Goal: Information Seeking & Learning: Learn about a topic

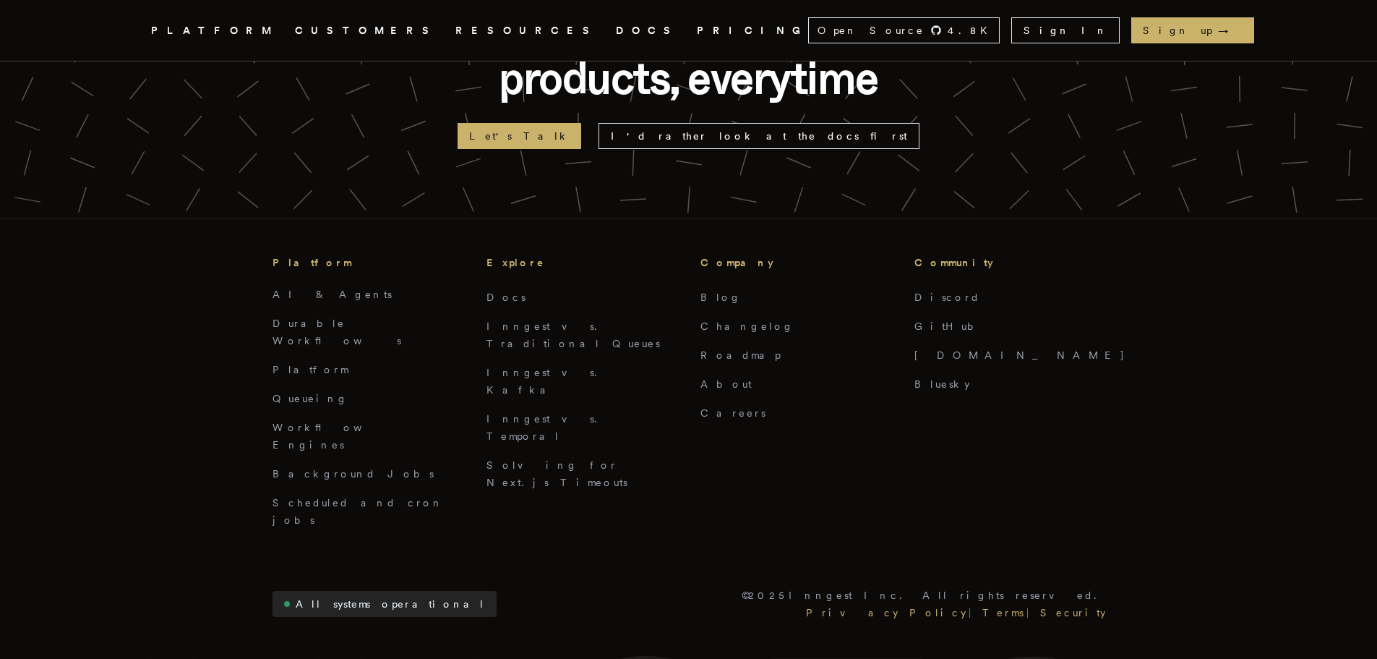
scroll to position [3610, 0]
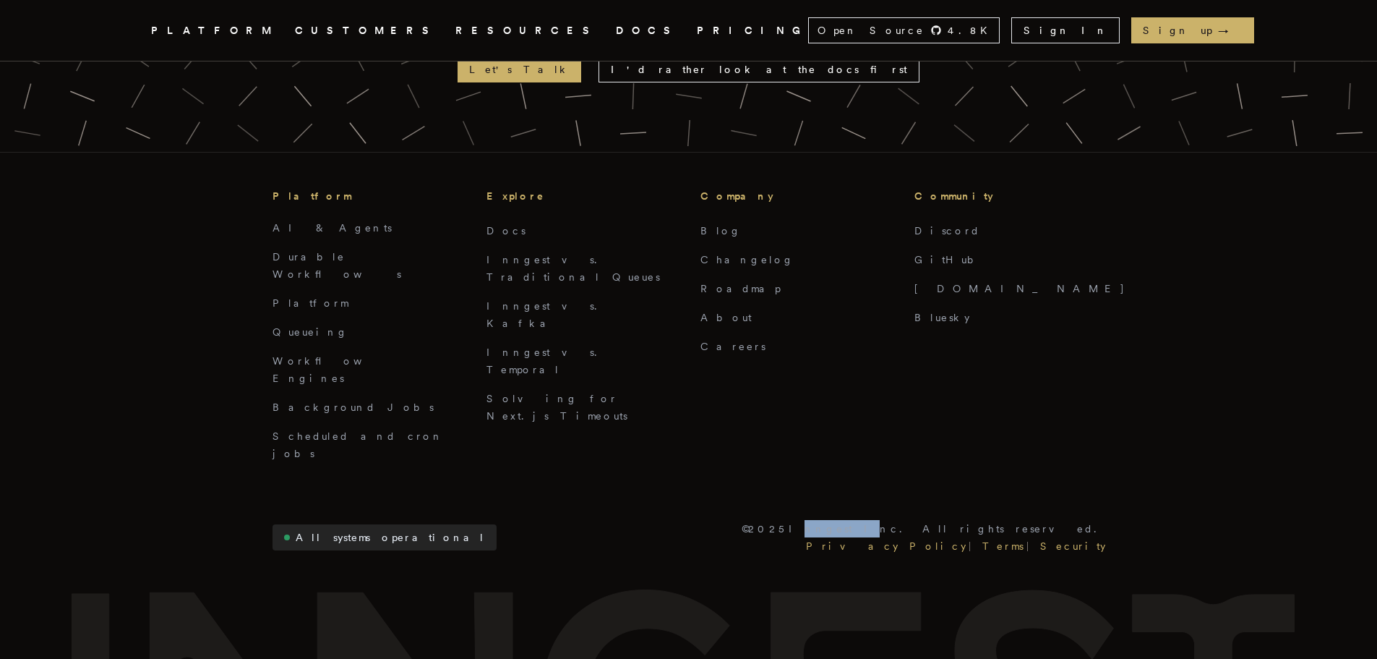
drag, startPoint x: 966, startPoint y: 391, endPoint x: 1003, endPoint y: 390, distance: 36.9
click at [1003, 520] on p "© 2025 Inngest Inc. All rights reserved." at bounding box center [924, 528] width 364 height 17
copy p "Inngest"
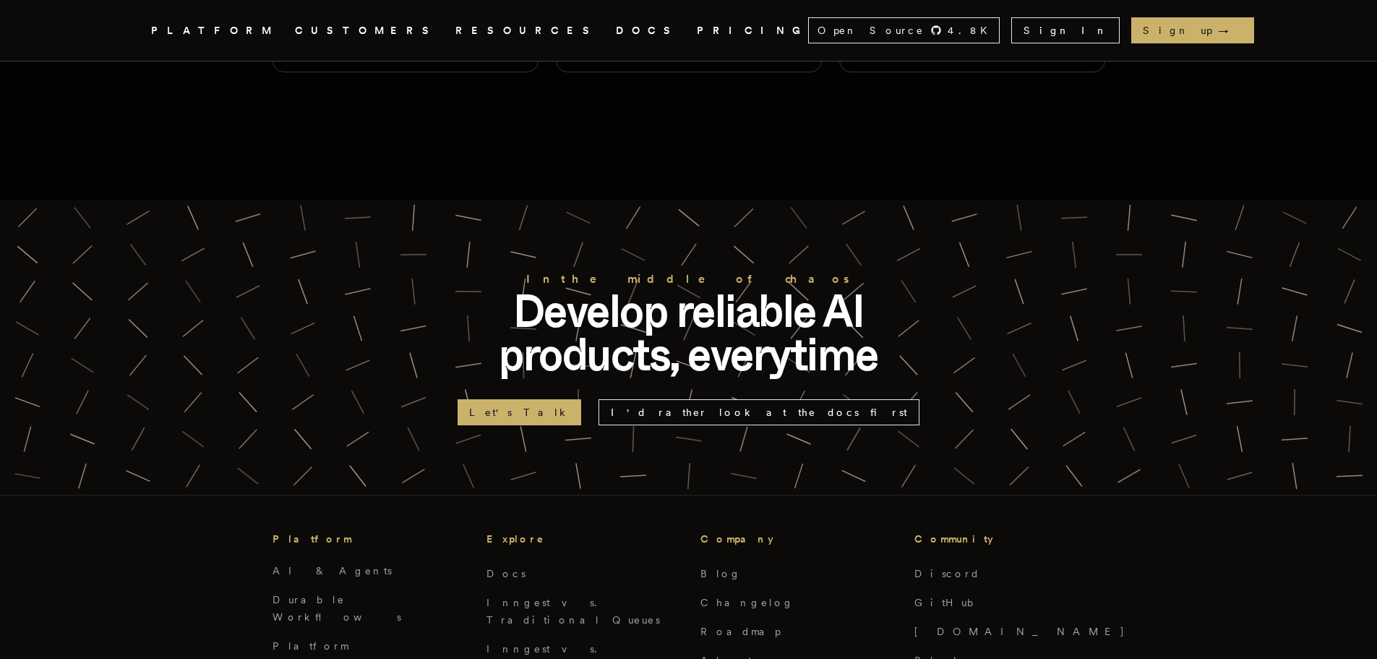
scroll to position [3393, 0]
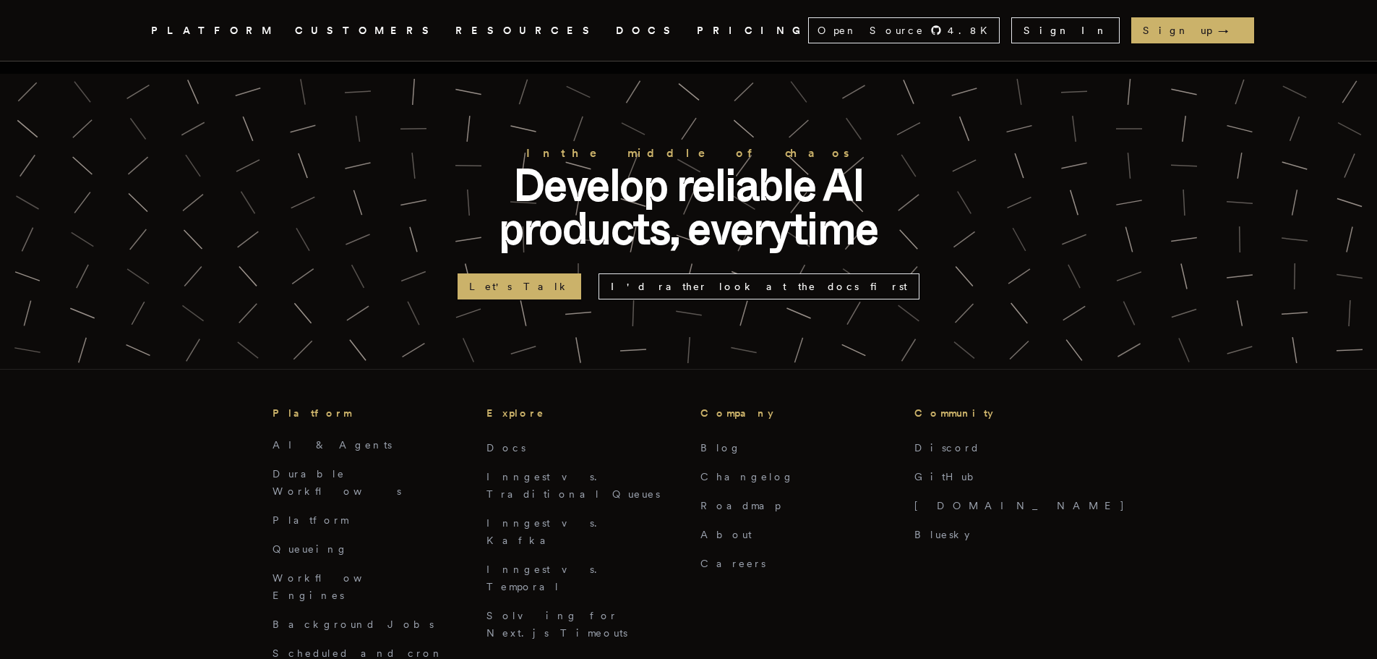
copy p "Inngest"
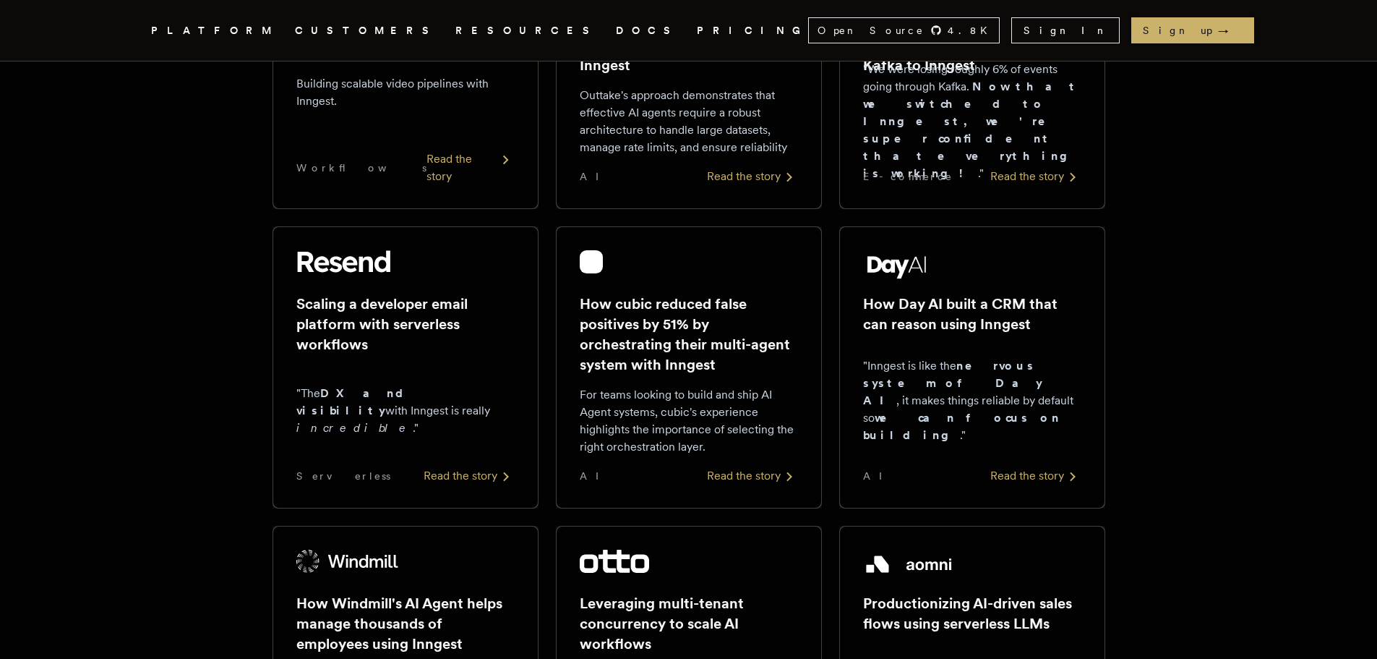
scroll to position [0, 0]
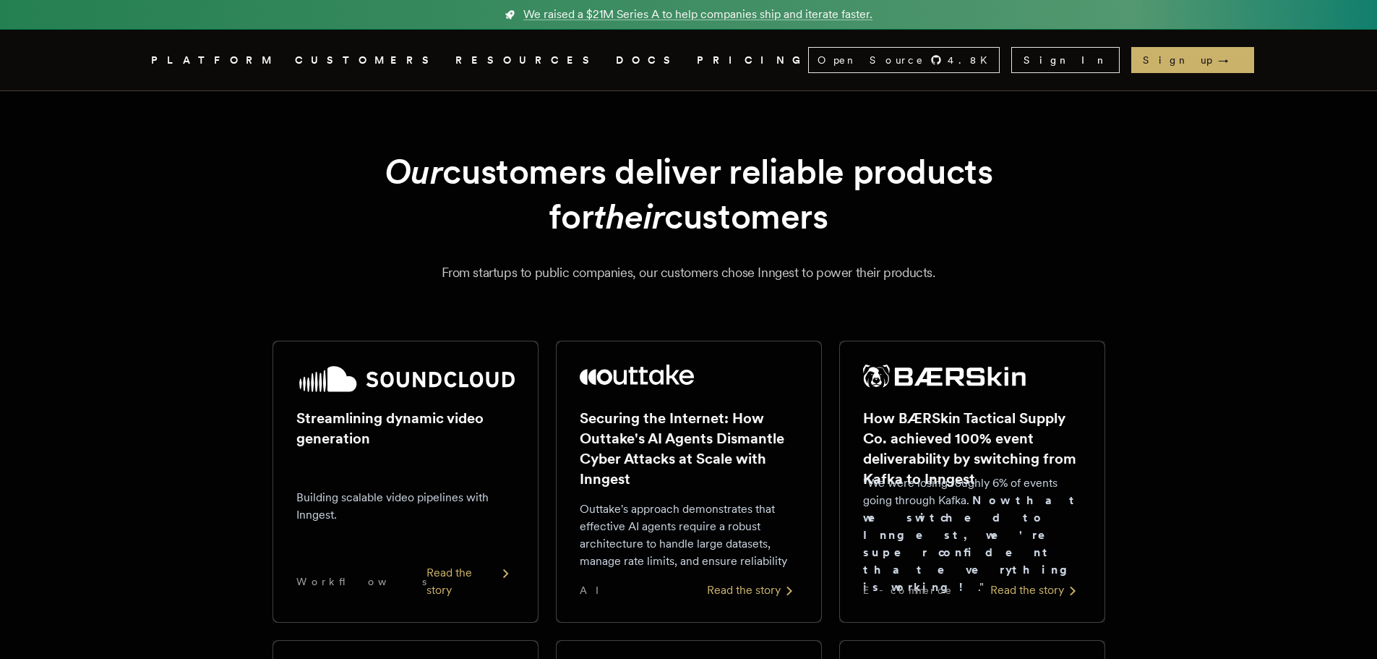
click at [134, 59] on icon ".cls-1 { fill: #FAFAF9; }" at bounding box center [134, 59] width 0 height 17
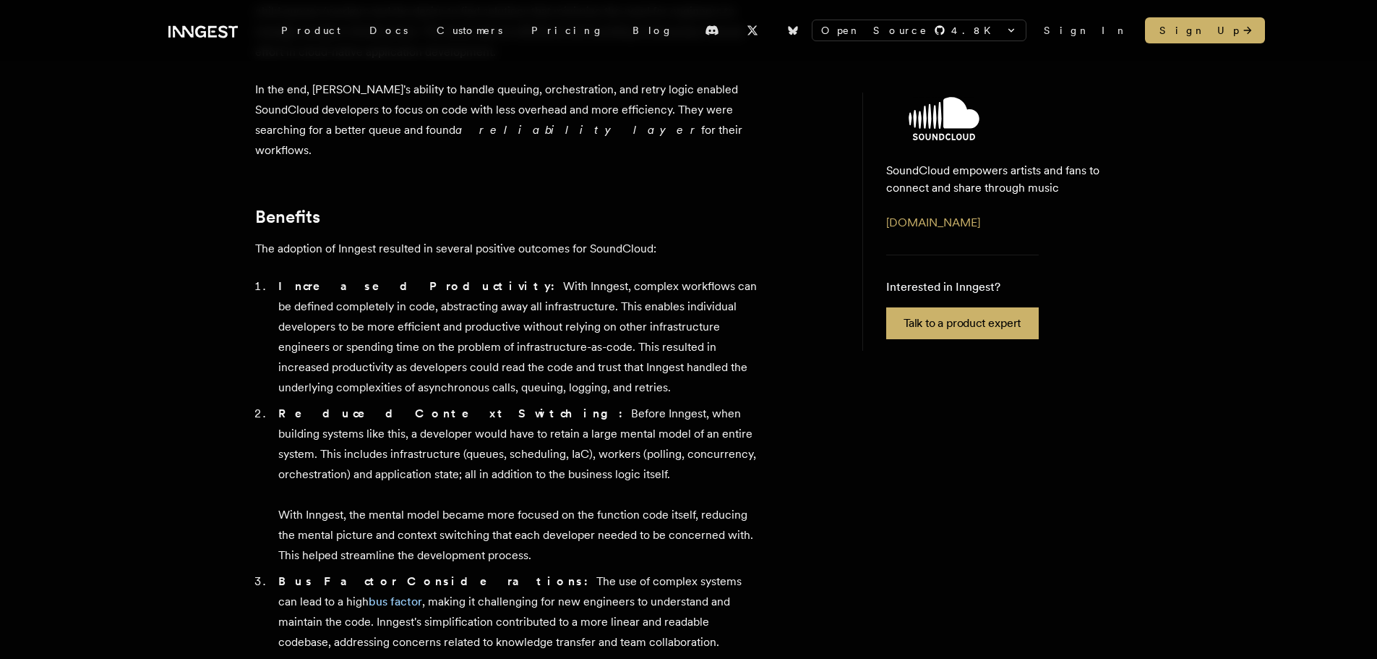
scroll to position [1301, 0]
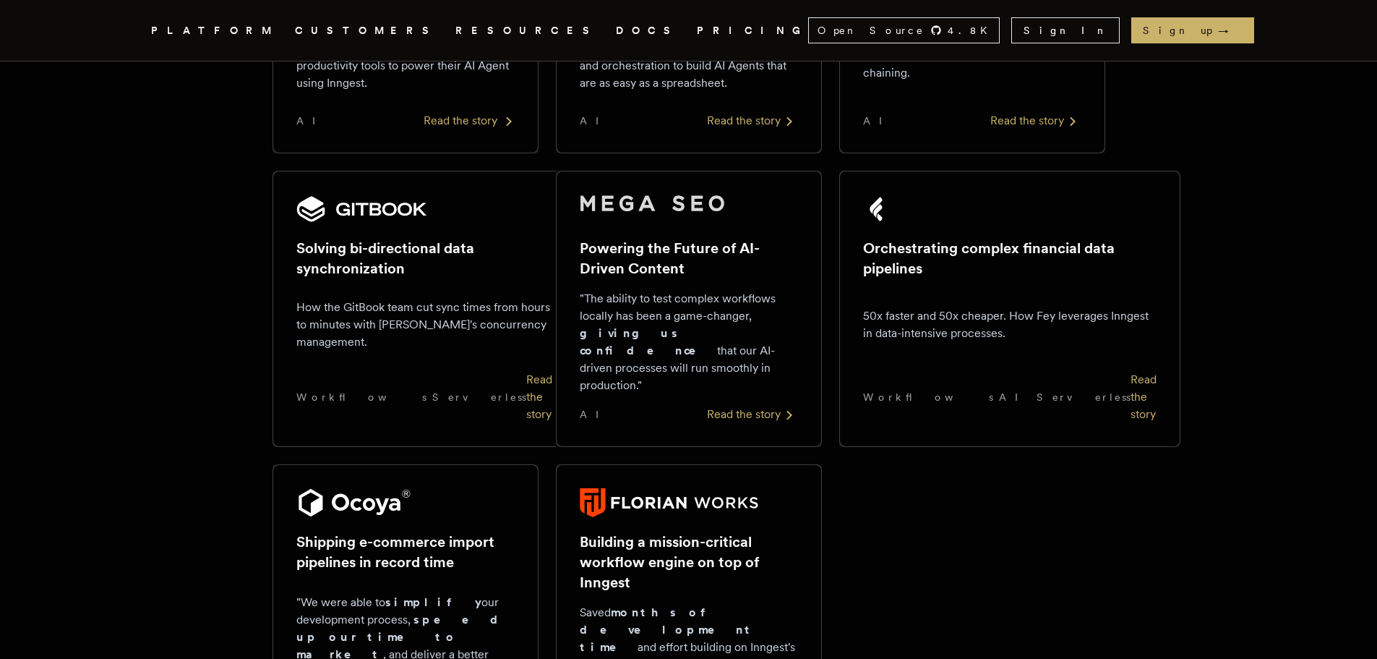
scroll to position [1012, 0]
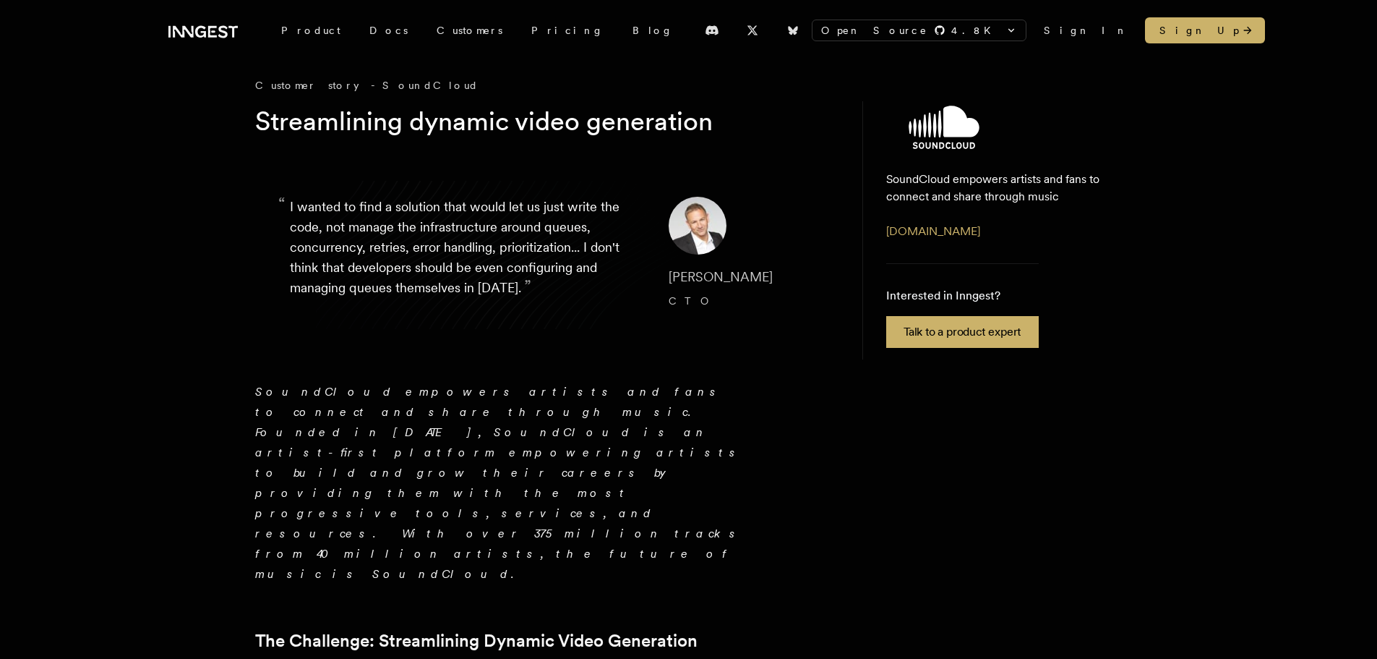
scroll to position [72, 0]
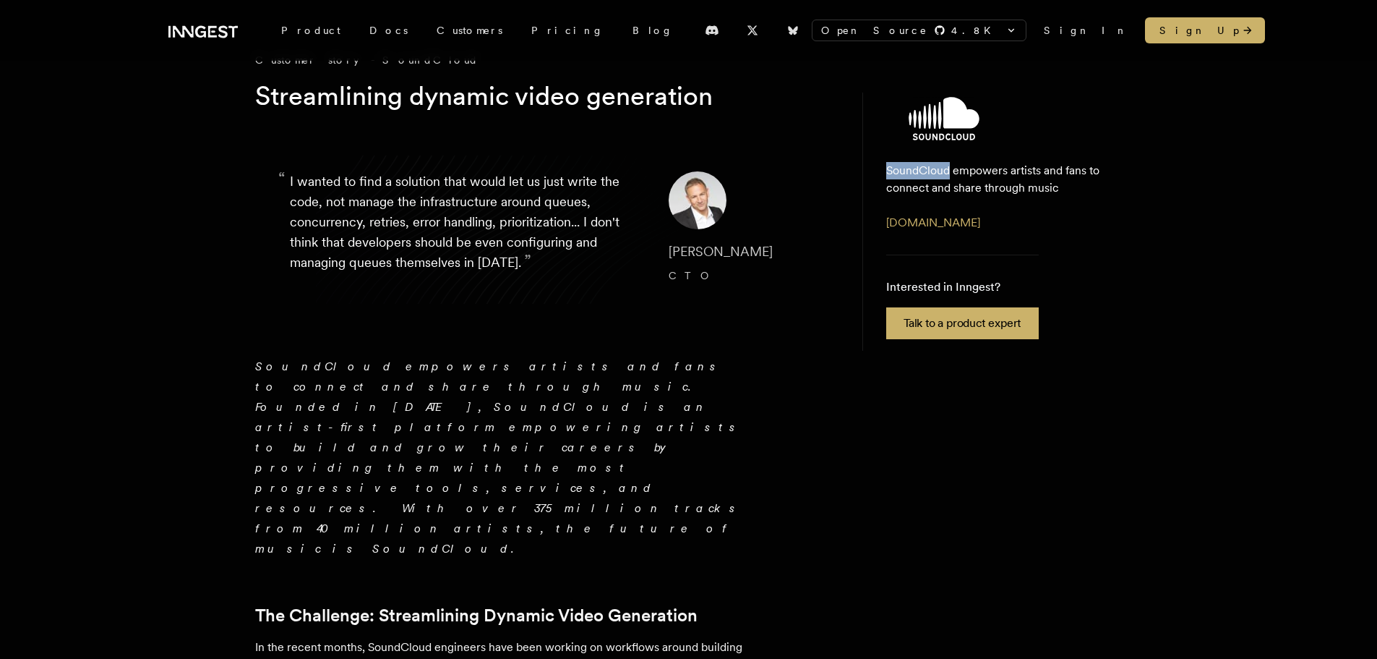
drag, startPoint x: 884, startPoint y: 171, endPoint x: 948, endPoint y: 171, distance: 64.3
click at [948, 171] on aside "SoundCloud empowers artists and fans to connect and share through music [DOMAIN…" at bounding box center [992, 222] width 260 height 258
copy p "SoundCloud"
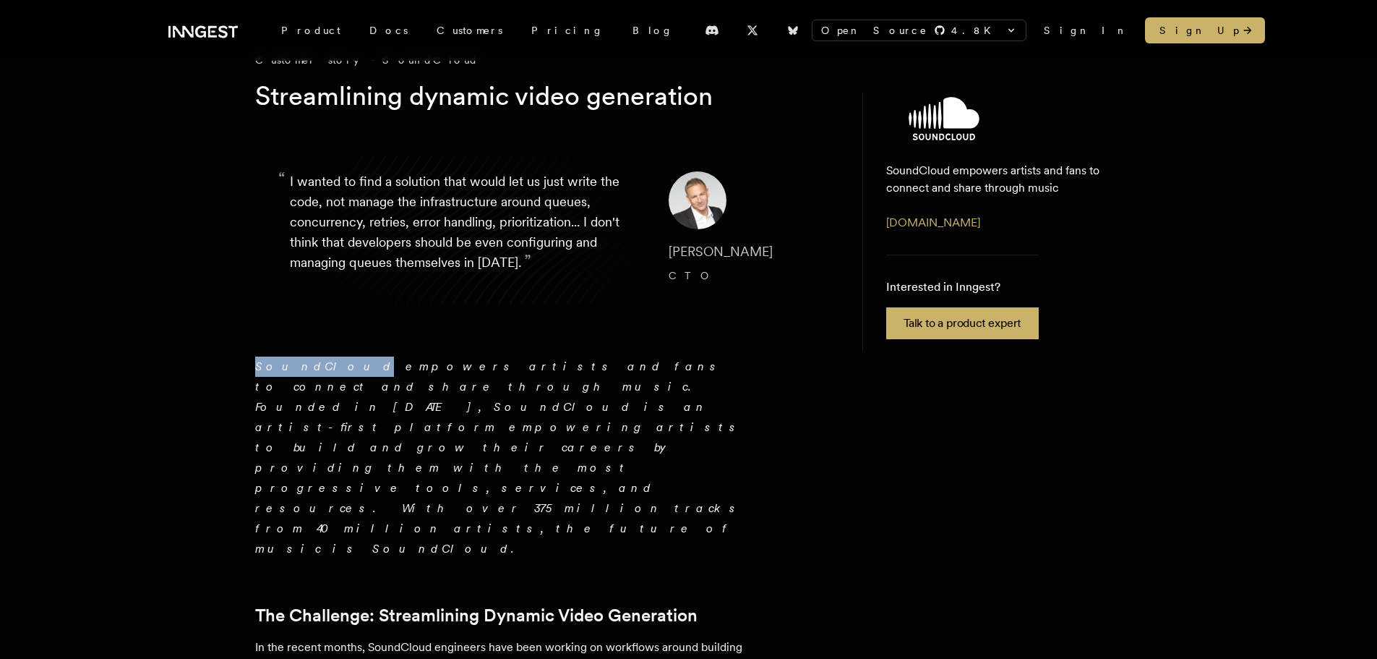
drag, startPoint x: 247, startPoint y: 362, endPoint x: 317, endPoint y: 360, distance: 69.4
copy em "SoundCloud"
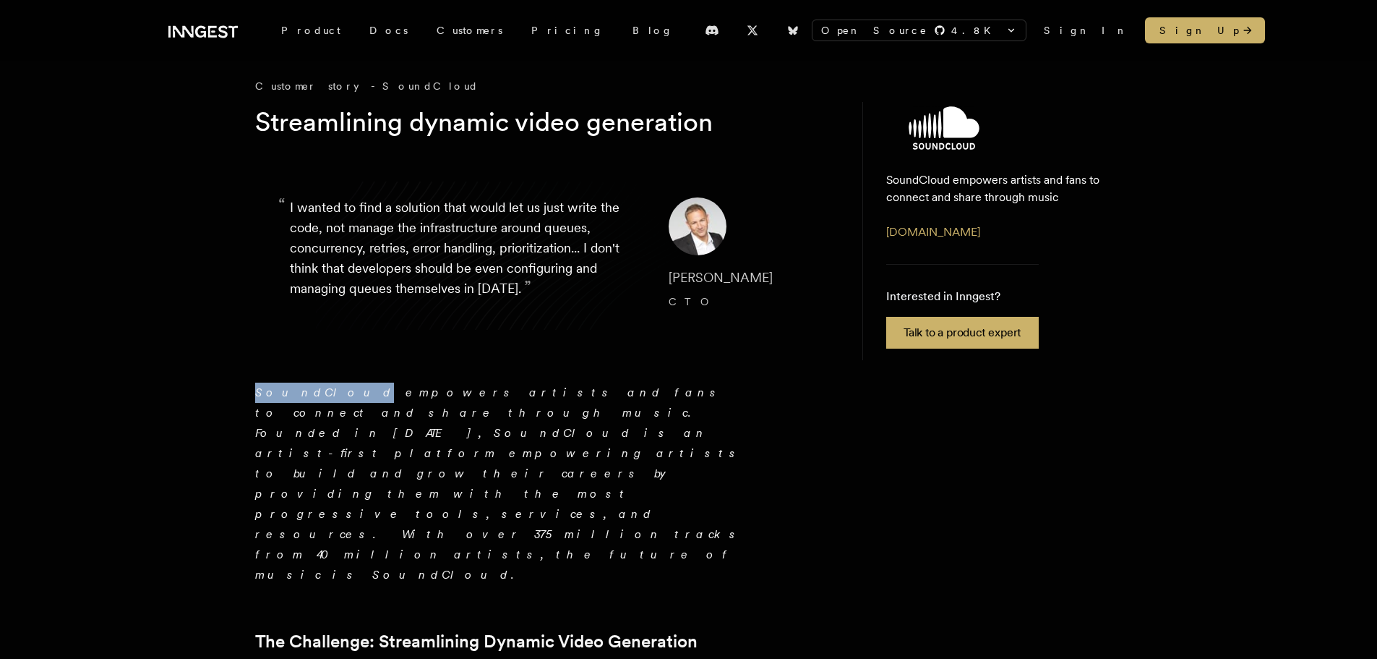
scroll to position [0, 0]
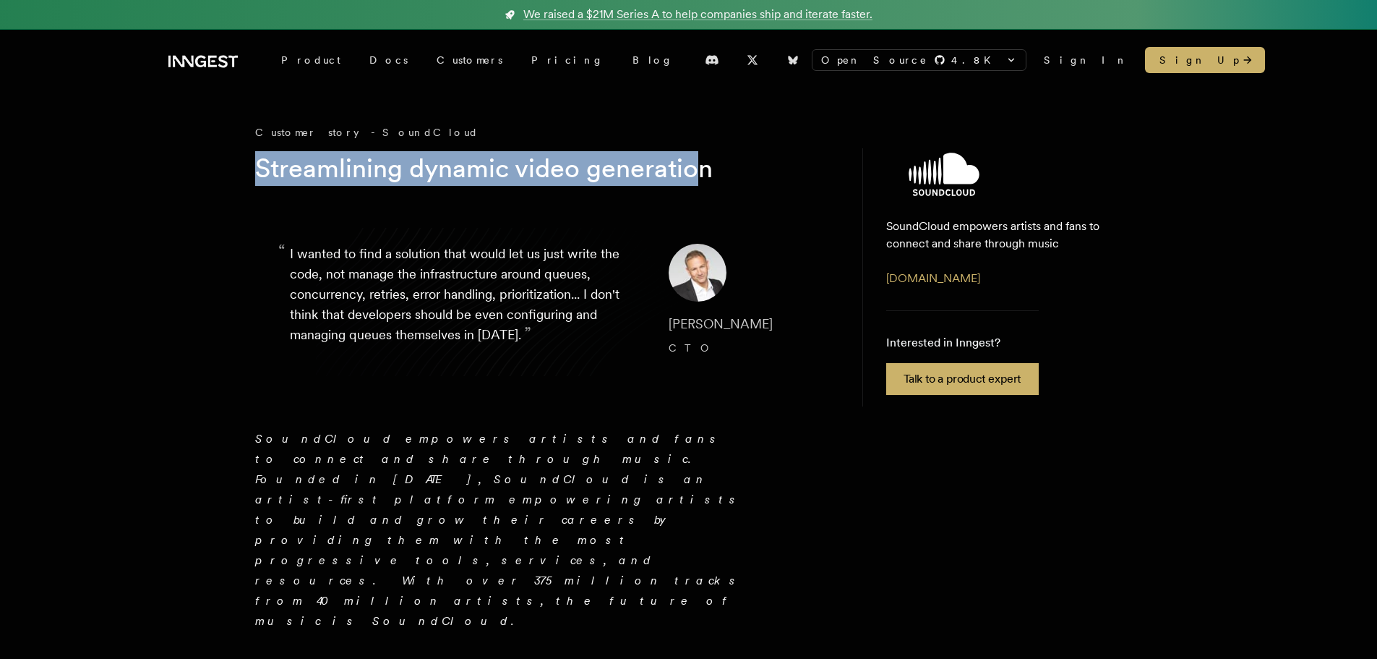
drag, startPoint x: 248, startPoint y: 172, endPoint x: 702, endPoint y: 168, distance: 454.0
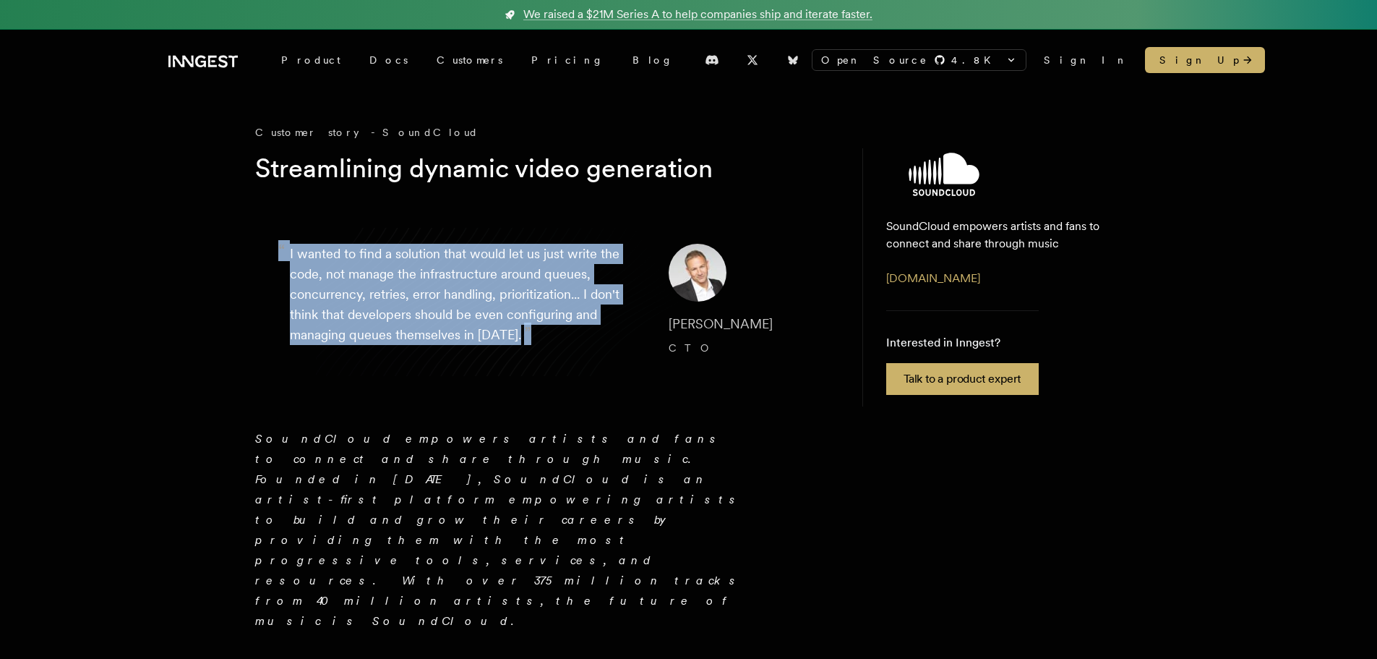
drag, startPoint x: 278, startPoint y: 247, endPoint x: 525, endPoint y: 328, distance: 260.4
click at [525, 328] on p "“ I wanted to find a solution that would let us just write the code, not manage…" at bounding box center [468, 302] width 356 height 116
copy p "“ I wanted to find a solution that would let us just write the code, not manage…"
drag, startPoint x: 656, startPoint y: 320, endPoint x: 771, endPoint y: 317, distance: 115.0
click at [771, 317] on cite "Matthew Drooker CTO" at bounding box center [734, 336] width 130 height 46
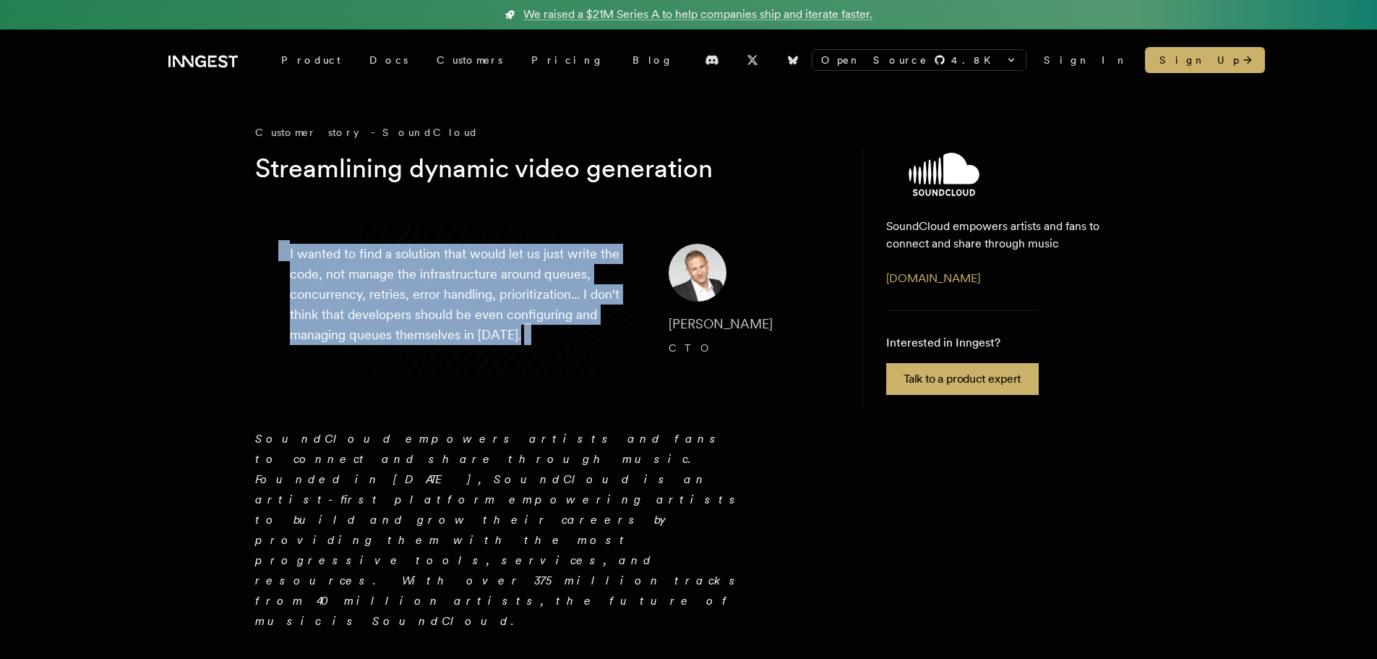
copy span "Matthew Drooker"
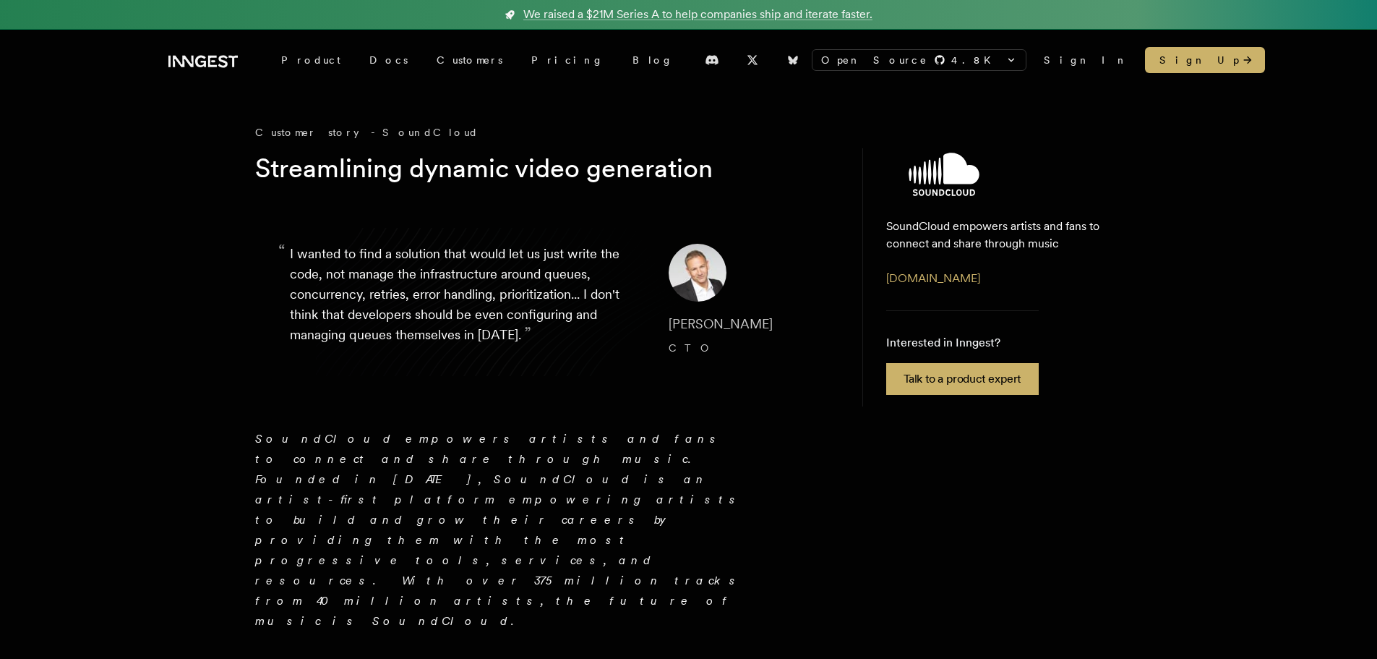
click at [643, 453] on em "SoundCloud empowers artists and fans to connect and share through music. Founde…" at bounding box center [499, 530] width 488 height 196
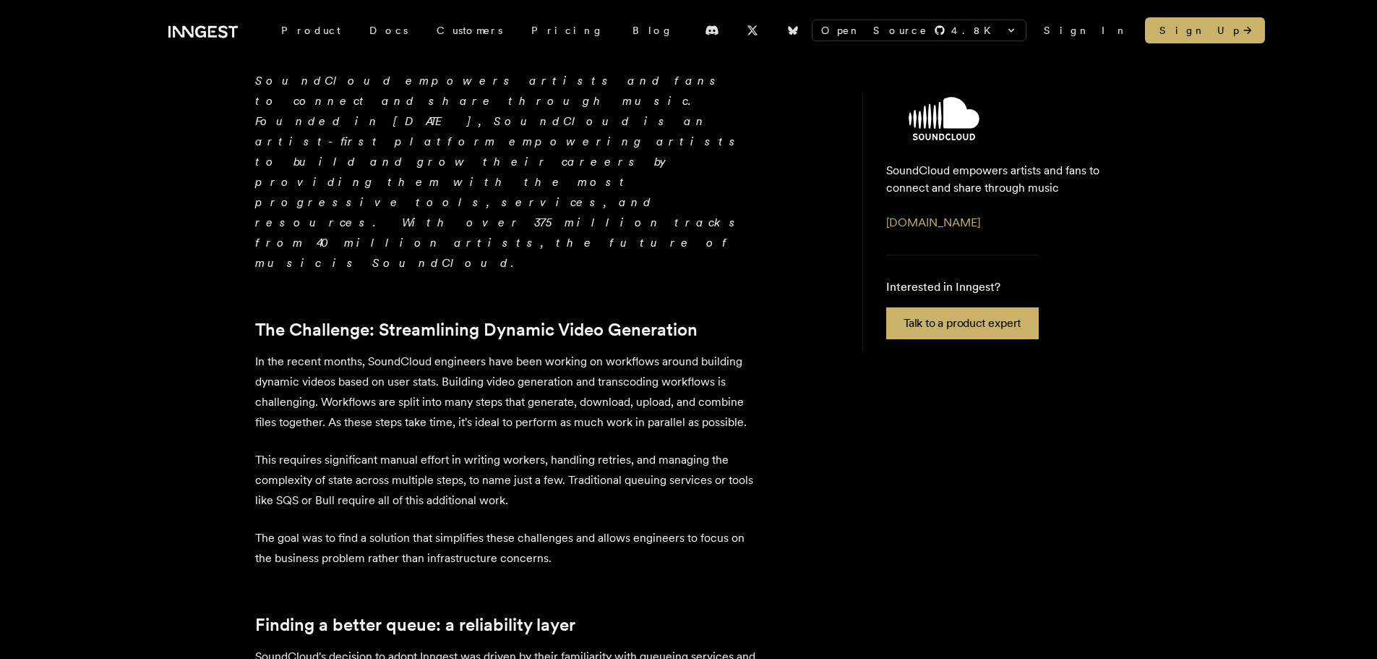
scroll to position [434, 0]
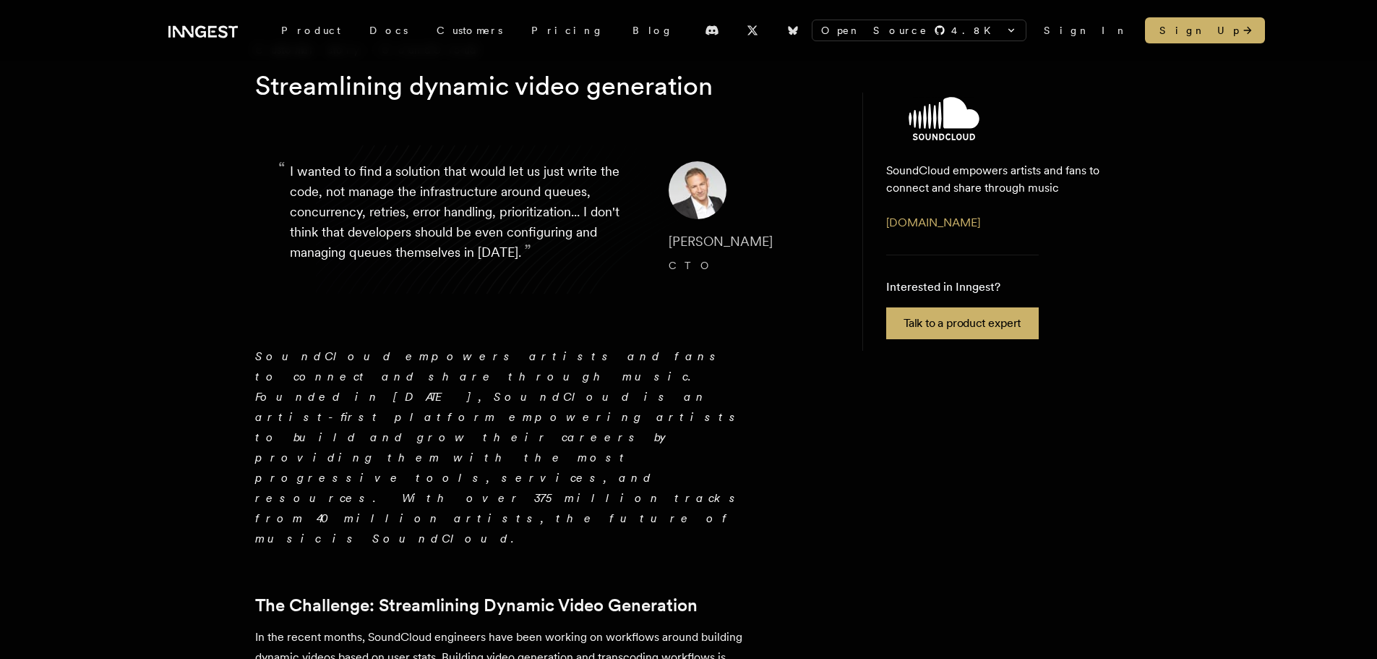
scroll to position [0, 0]
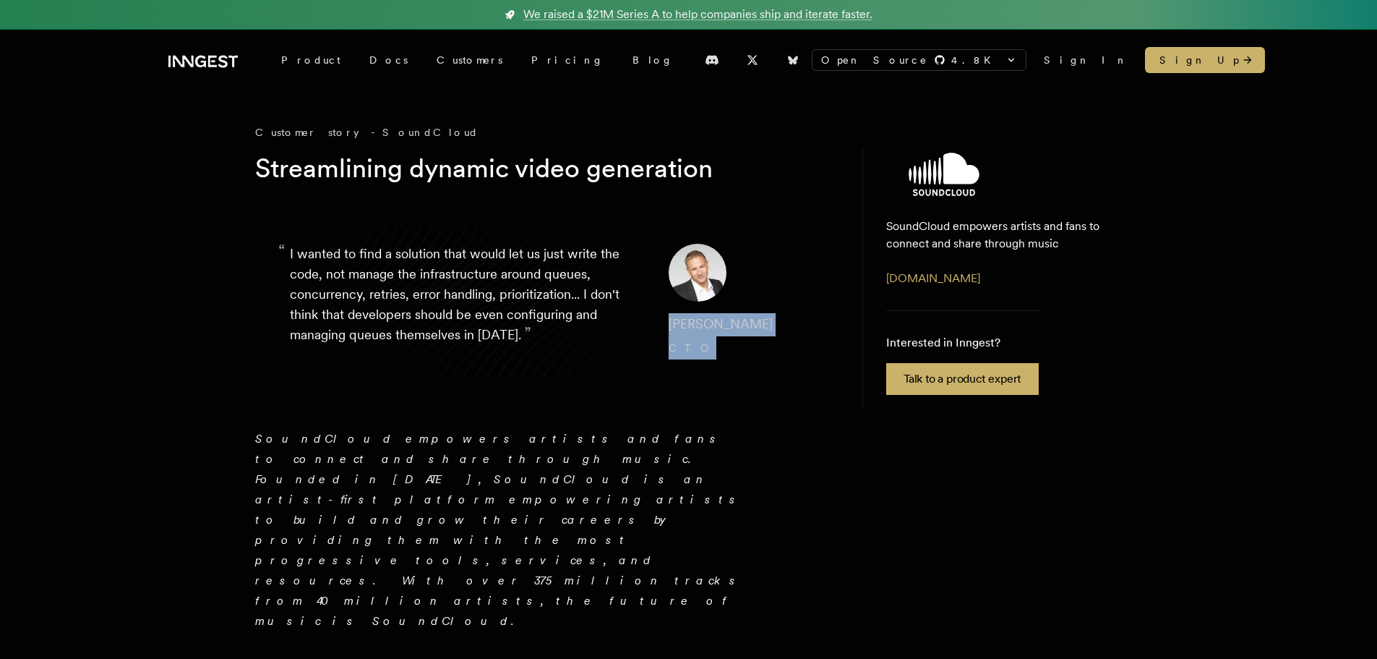
drag, startPoint x: 686, startPoint y: 329, endPoint x: 698, endPoint y: 344, distance: 19.1
click at [698, 344] on blockquote "“ I wanted to find a solution that would let us just write the code, not manage…" at bounding box center [544, 301] width 578 height 185
copy cite "Matthew Drooker CTO"
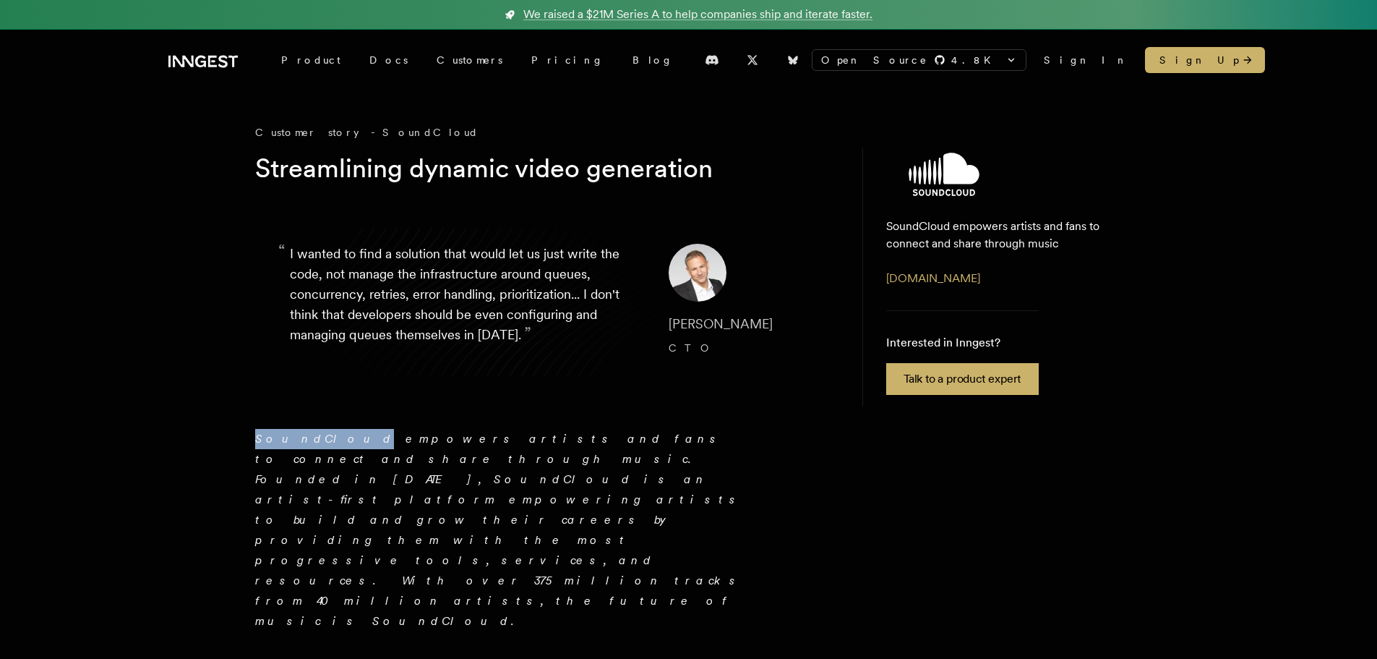
drag, startPoint x: 235, startPoint y: 442, endPoint x: 317, endPoint y: 434, distance: 82.0
copy em "SoundCloud"
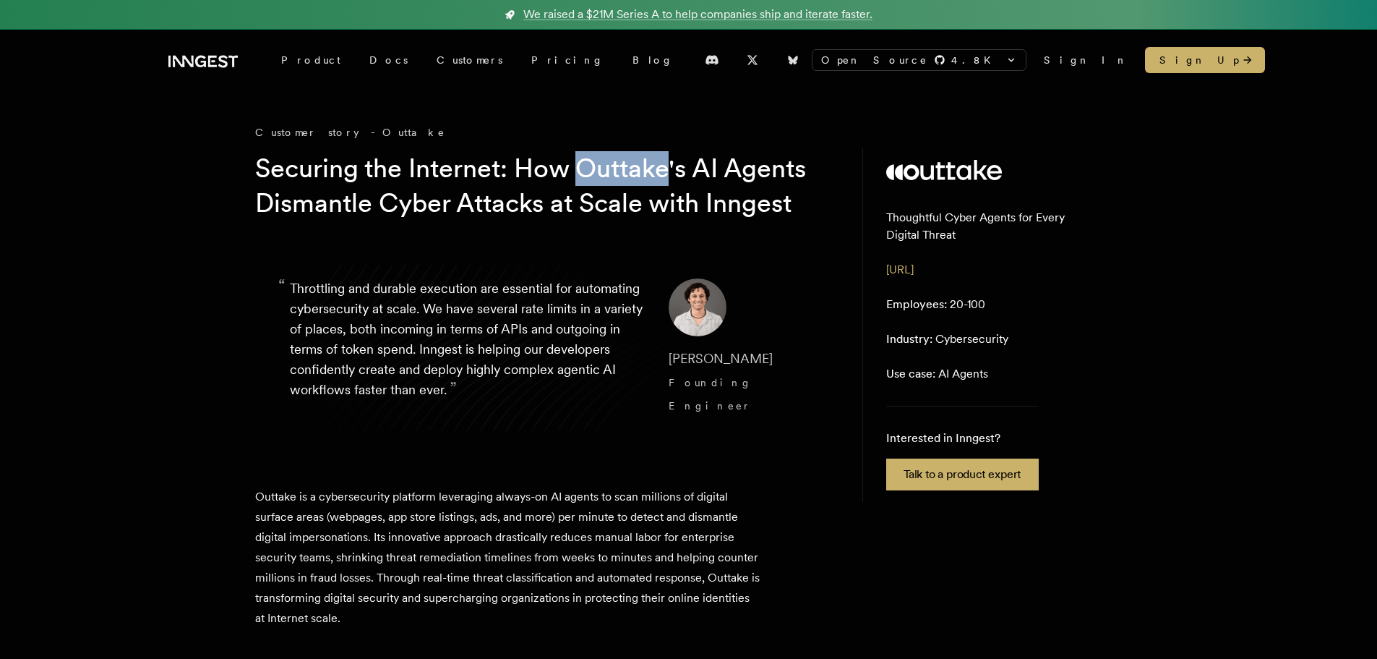
copy h1 "Outtake"
drag, startPoint x: 580, startPoint y: 163, endPoint x: 667, endPoint y: 162, distance: 86.8
click at [667, 162] on h1 "Securing the Internet: How Outtake's AI Agents Dismantle Cyber Attacks at Scale…" at bounding box center [532, 185] width 555 height 69
copy h1 "Outtake"
click at [262, 168] on h1 "Securing the Internet: How Outtake's AI Agents Dismantle Cyber Attacks at Scale…" at bounding box center [532, 185] width 555 height 69
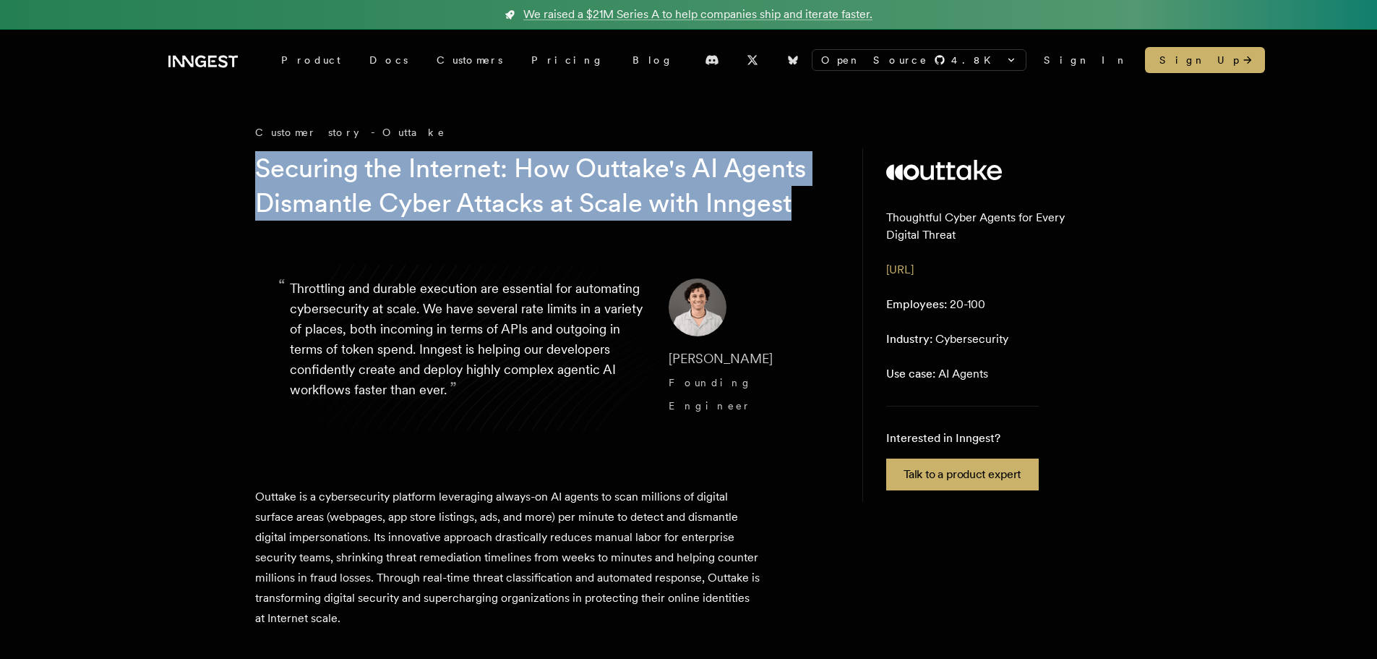
drag, startPoint x: 259, startPoint y: 165, endPoint x: 365, endPoint y: 248, distance: 134.9
click at [365, 220] on h1 "Securing the Internet: How Outtake's AI Agents Dismantle Cyber Attacks at Scale…" at bounding box center [532, 185] width 555 height 69
copy h1 "Securing the Internet: How Outtake's AI Agents Dismantle Cyber Attacks at Scale…"
click at [414, 205] on h1 "Securing the Internet: How Outtake's AI Agents Dismantle Cyber Attacks at Scale…" at bounding box center [532, 185] width 555 height 69
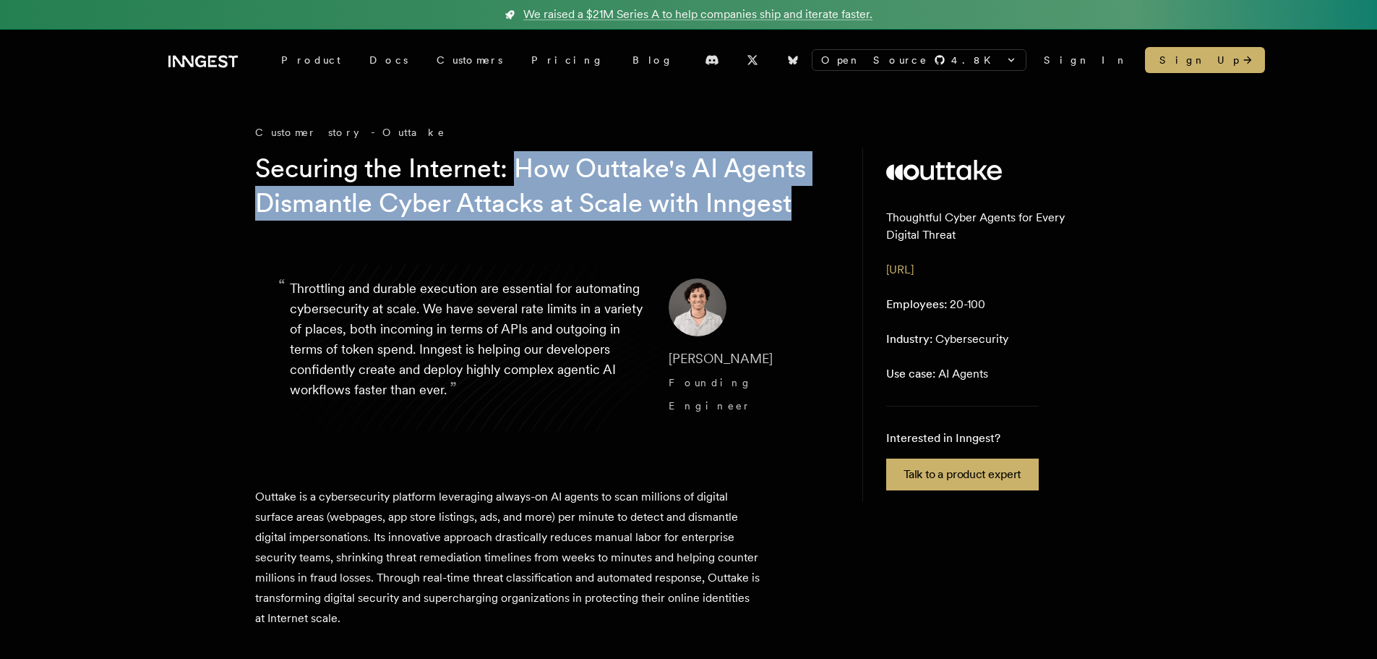
drag, startPoint x: 517, startPoint y: 167, endPoint x: 532, endPoint y: 228, distance: 63.3
click at [532, 220] on h1 "Securing the Internet: How Outtake's AI Agents Dismantle Cyber Attacks at Scale…" at bounding box center [532, 185] width 555 height 69
copy h1 "How Outtake's AI Agents Dismantle Cyber Attacks at Scale with Inngest"
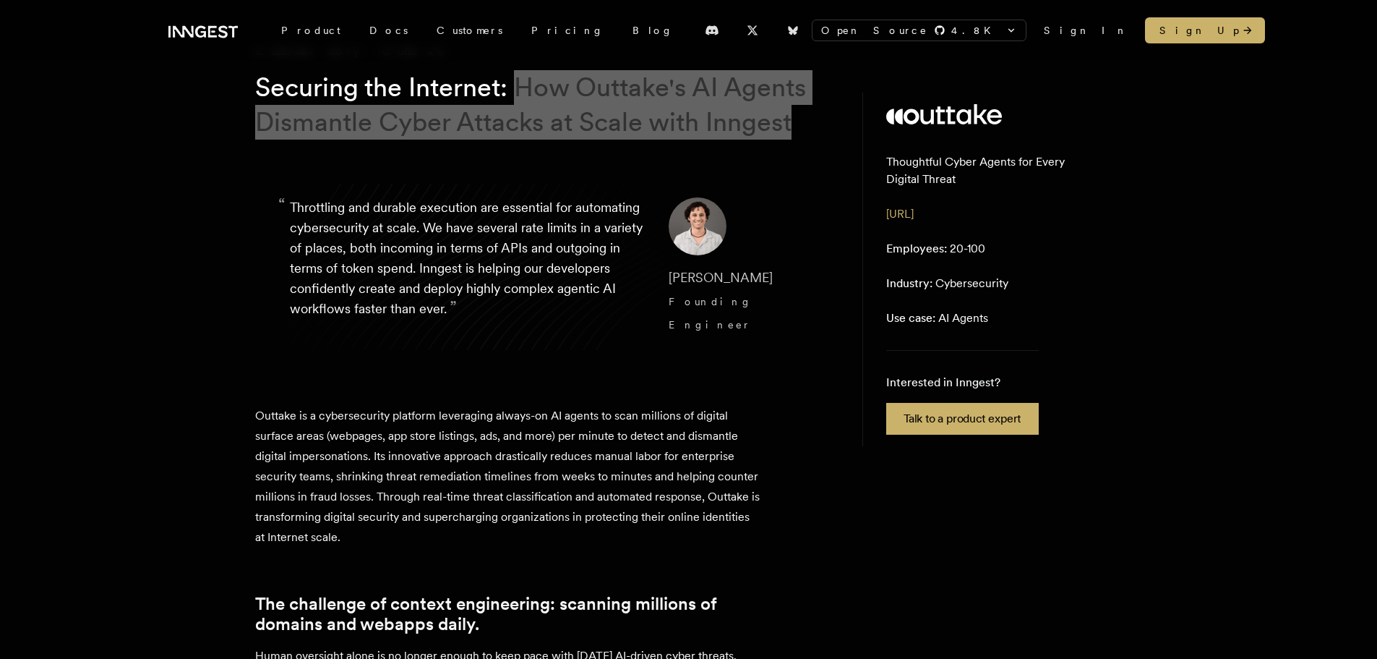
scroll to position [145, 0]
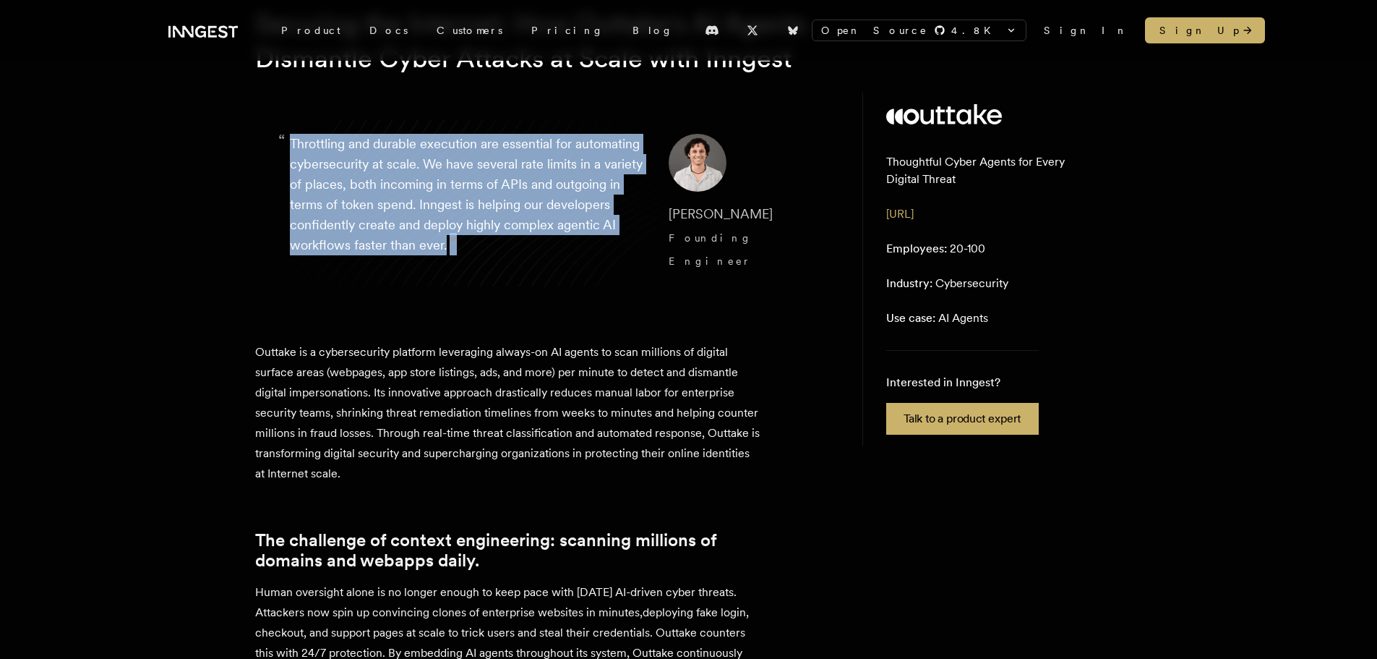
drag, startPoint x: 265, startPoint y: 171, endPoint x: 578, endPoint y: 273, distance: 330.1
click at [578, 273] on blockquote "“ Throttling and durable execution are essential for automating cybersecurity a…" at bounding box center [544, 203] width 578 height 208
copy p "Throttling and durable execution are essential for automating cybersecurity at …"
click at [573, 307] on blockquote "“ Throttling and durable execution are essential for automating cybersecurity a…" at bounding box center [544, 203] width 578 height 208
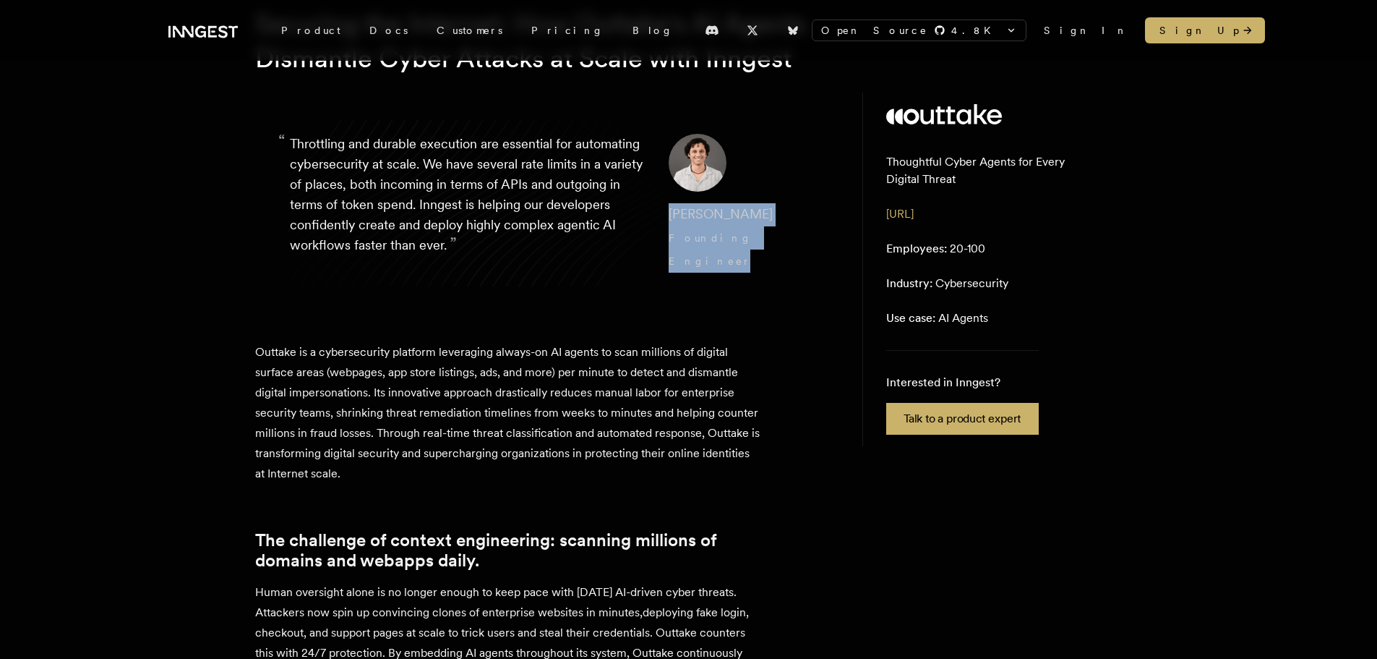
drag, startPoint x: 647, startPoint y: 238, endPoint x: 778, endPoint y: 278, distance: 136.8
click at [761, 274] on blockquote "“ Throttling and durable execution are essential for automating cybersecurity a…" at bounding box center [544, 203] width 578 height 208
copy cite "Diego Escobedo Founding Engineer"
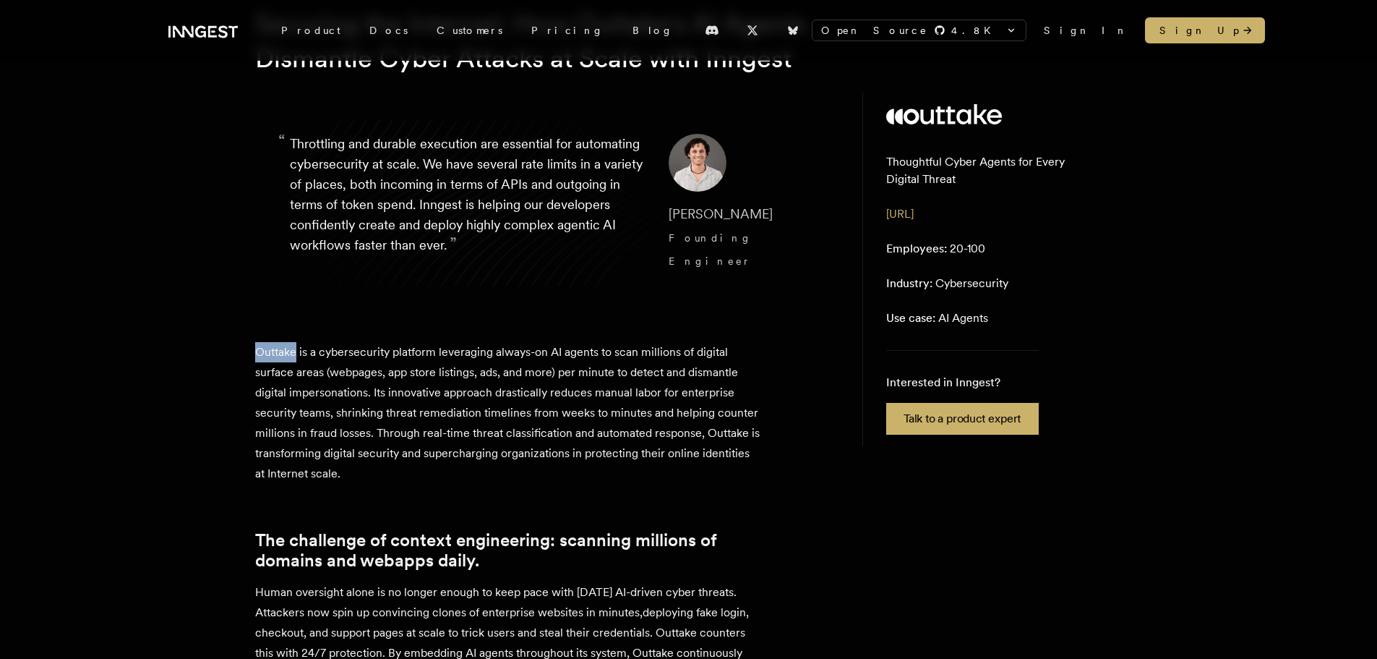
drag, startPoint x: 250, startPoint y: 364, endPoint x: 296, endPoint y: 364, distance: 46.3
copy p "Outtake"
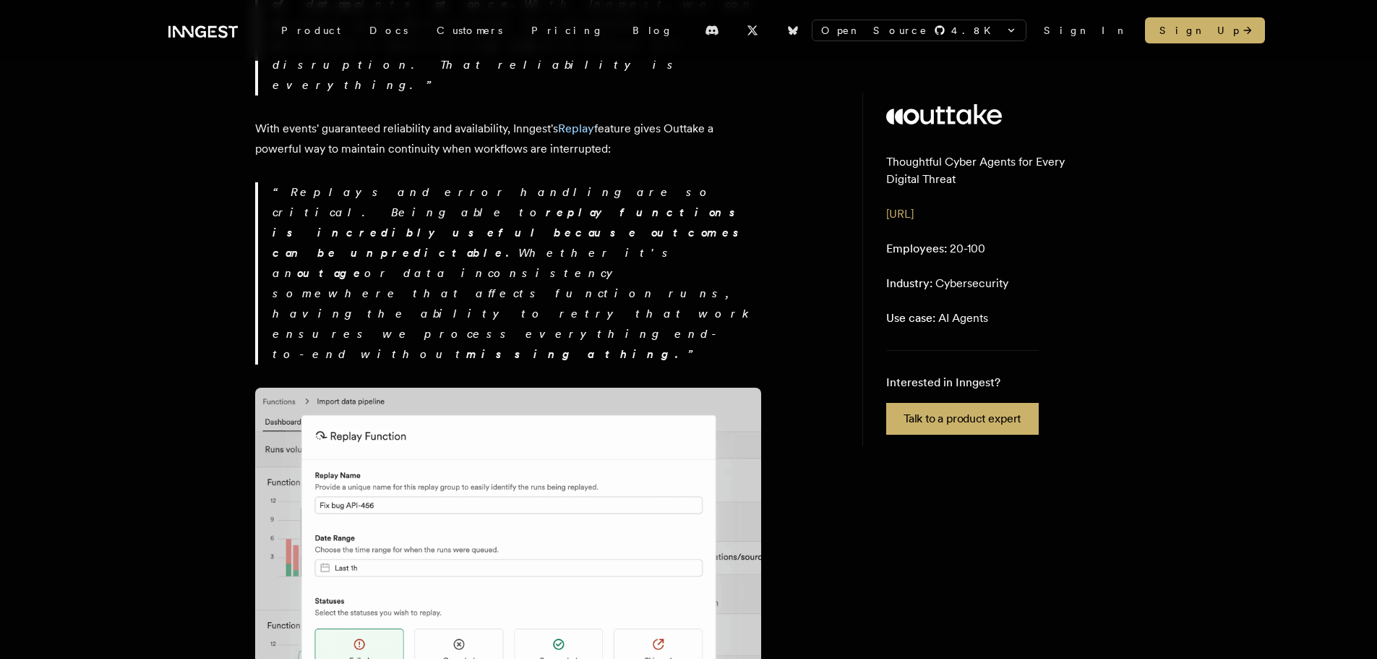
scroll to position [2675, 0]
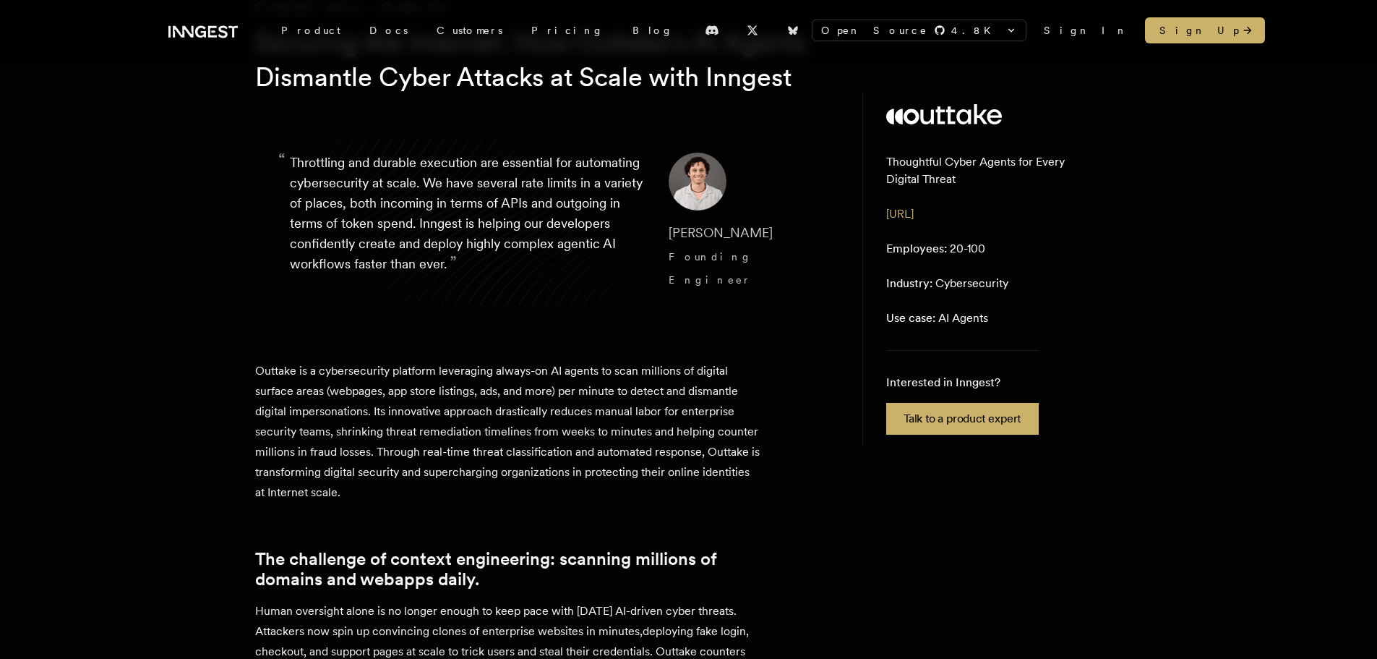
scroll to position [0, 0]
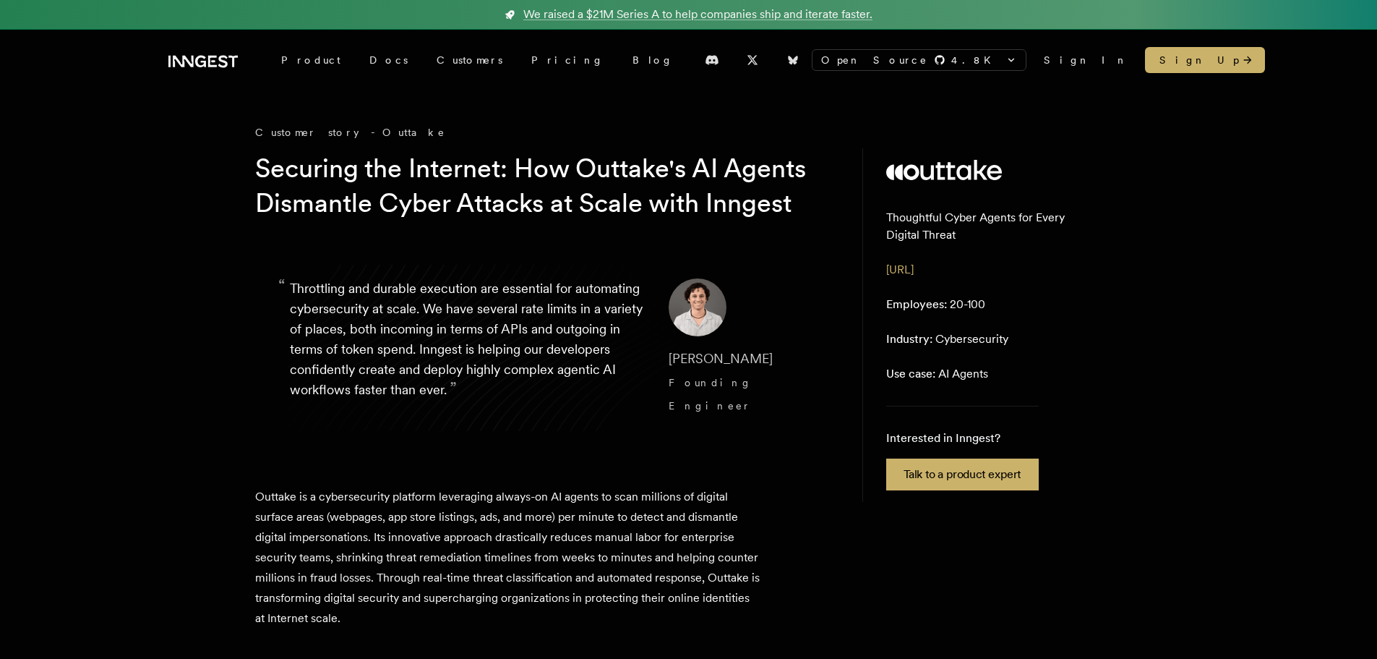
click at [463, 451] on blockquote "“ Throttling and durable execution are essential for automating cybersecurity a…" at bounding box center [544, 348] width 578 height 208
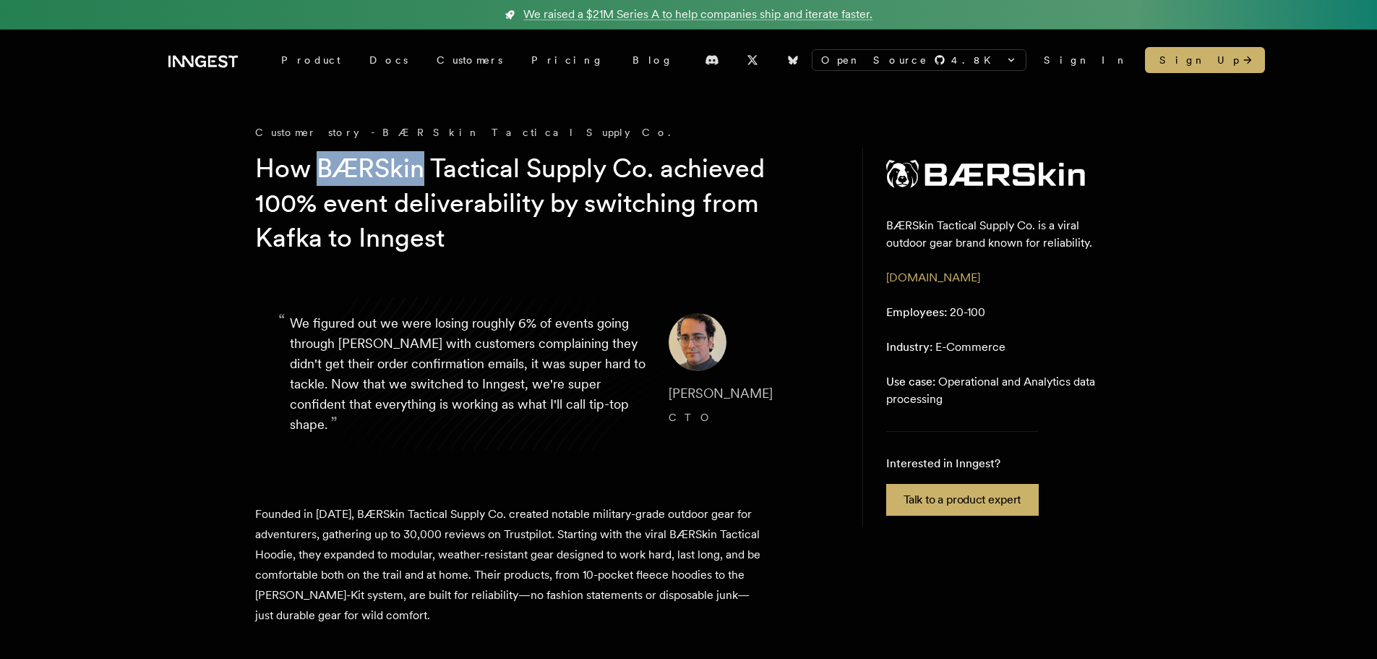
drag, startPoint x: 323, startPoint y: 160, endPoint x: 420, endPoint y: 163, distance: 96.9
click at [420, 163] on h1 "How BÆRSkin Tactical Supply Co. achieved 100% event deliverability by switching…" at bounding box center [532, 203] width 555 height 104
copy h1 "BÆRSkin"
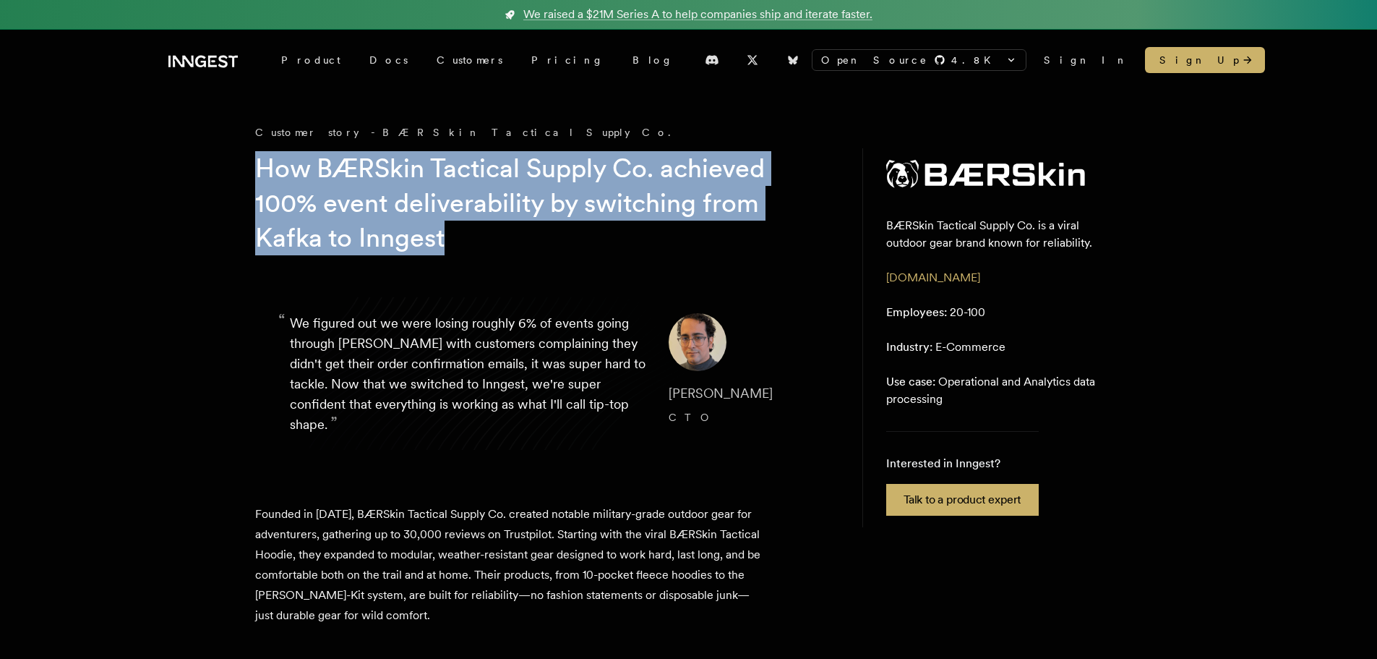
drag, startPoint x: 252, startPoint y: 168, endPoint x: 473, endPoint y: 245, distance: 234.1
copy h1 "How BÆRSkin Tactical Supply Co. achieved 100% event deliverability by switching…"
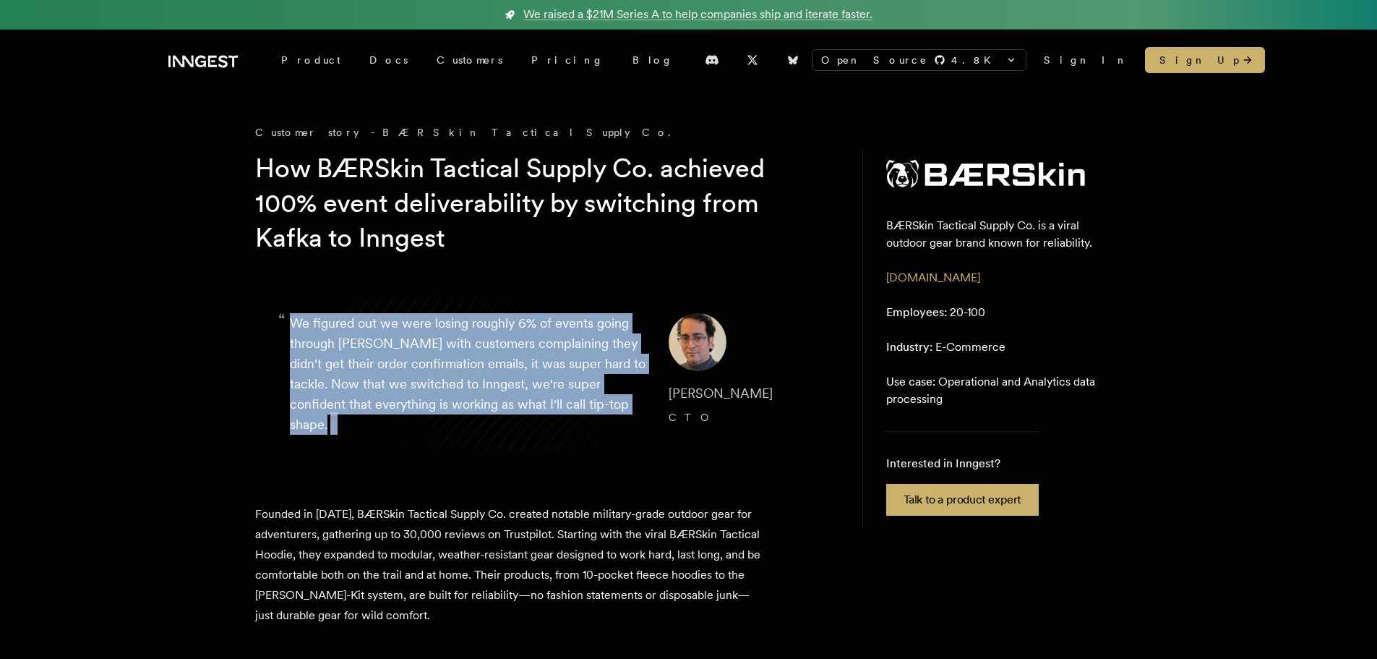
drag, startPoint x: 633, startPoint y: 397, endPoint x: 286, endPoint y: 324, distance: 354.6
click at [286, 324] on blockquote "“ We figured out we were losing roughly 6% of events going through [PERSON_NAME…" at bounding box center [544, 373] width 578 height 191
copy p "We figured out we were losing roughly 6% of events going through [PERSON_NAME] …"
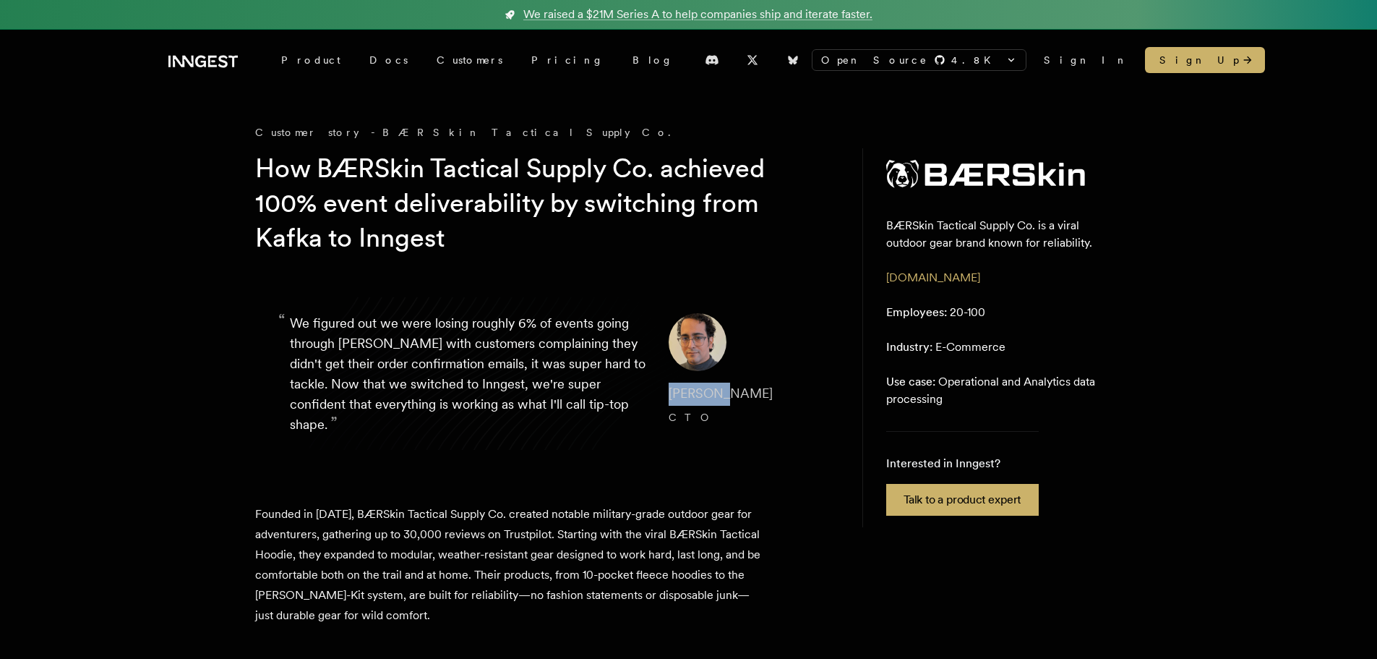
drag, startPoint x: 656, startPoint y: 384, endPoint x: 714, endPoint y: 385, distance: 57.8
click at [715, 385] on cite "Gus Fune CTO" at bounding box center [734, 405] width 130 height 46
copy span "Gus Fune"
click at [341, 438] on blockquote "“ We figured out we were losing roughly 6% of events going through Kafka with c…" at bounding box center [544, 373] width 578 height 191
click at [577, 436] on blockquote "“ We figured out we were losing roughly 6% of events going through Kafka with c…" at bounding box center [544, 373] width 578 height 191
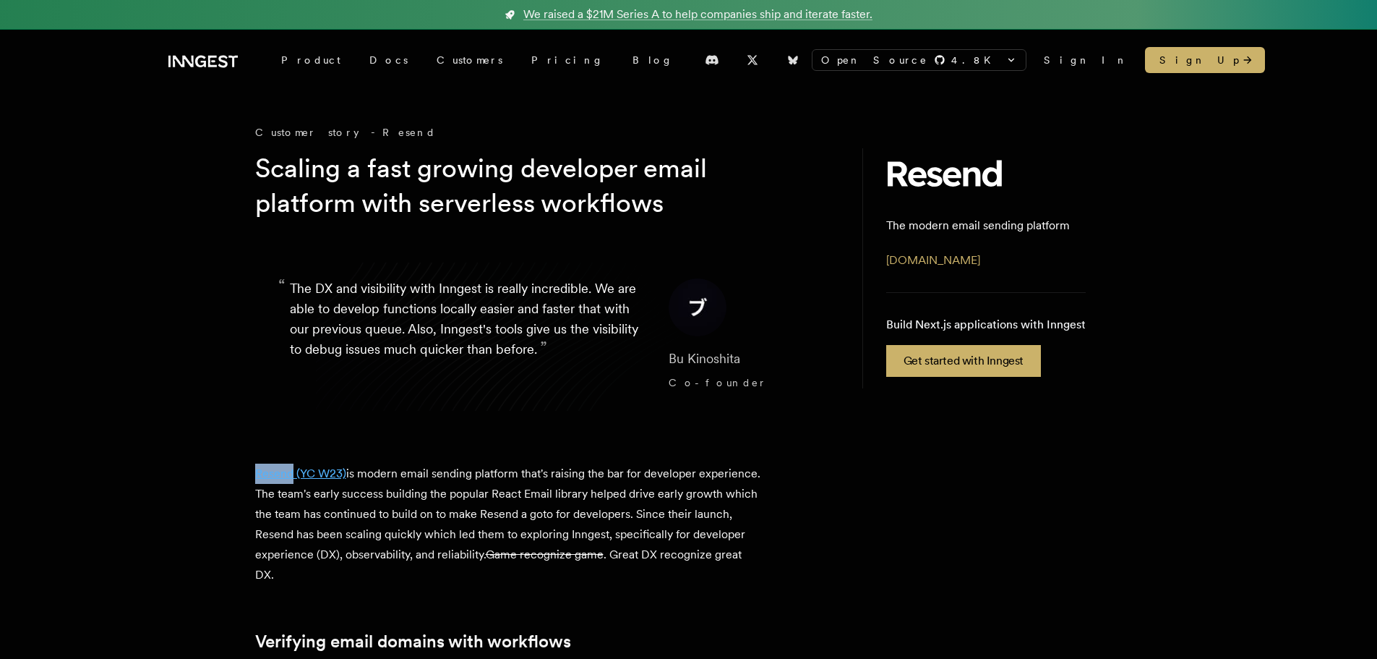
drag, startPoint x: 239, startPoint y: 469, endPoint x: 294, endPoint y: 471, distance: 55.7
copy link "Resend"
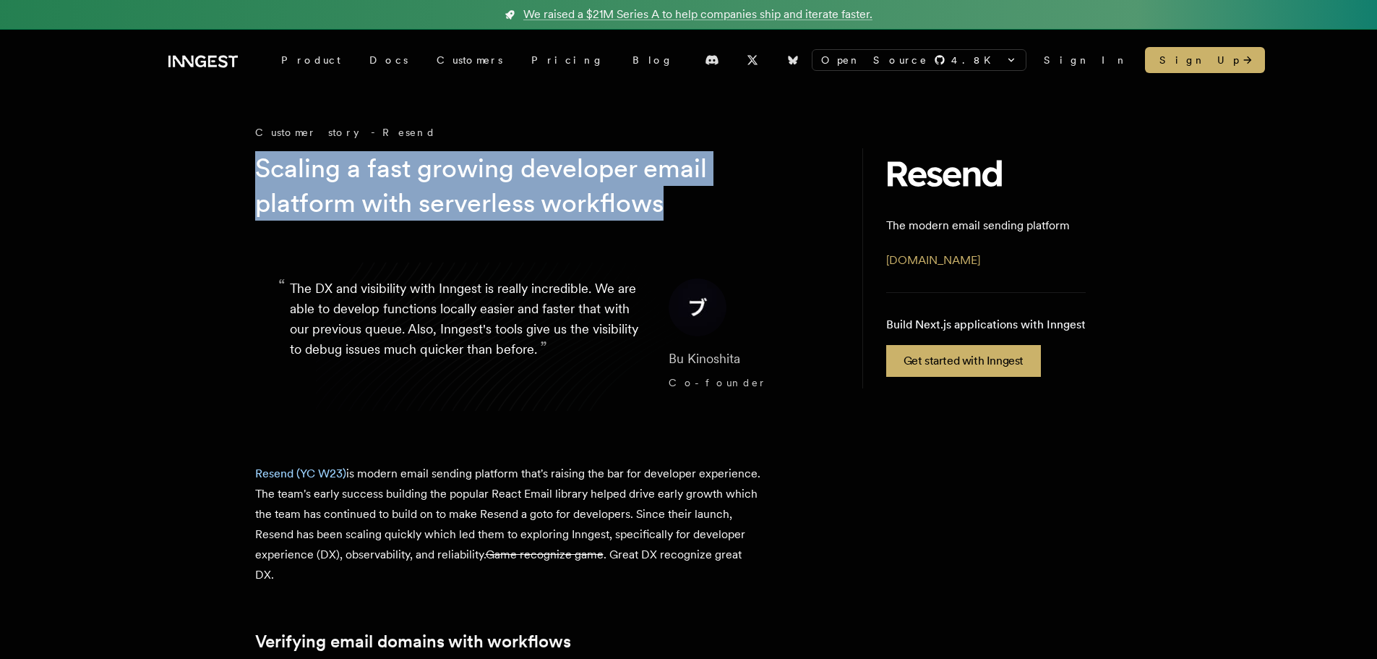
drag, startPoint x: 257, startPoint y: 166, endPoint x: 693, endPoint y: 210, distance: 437.4
copy h1 "Scaling a fast growing developer email platform with serverless workflows"
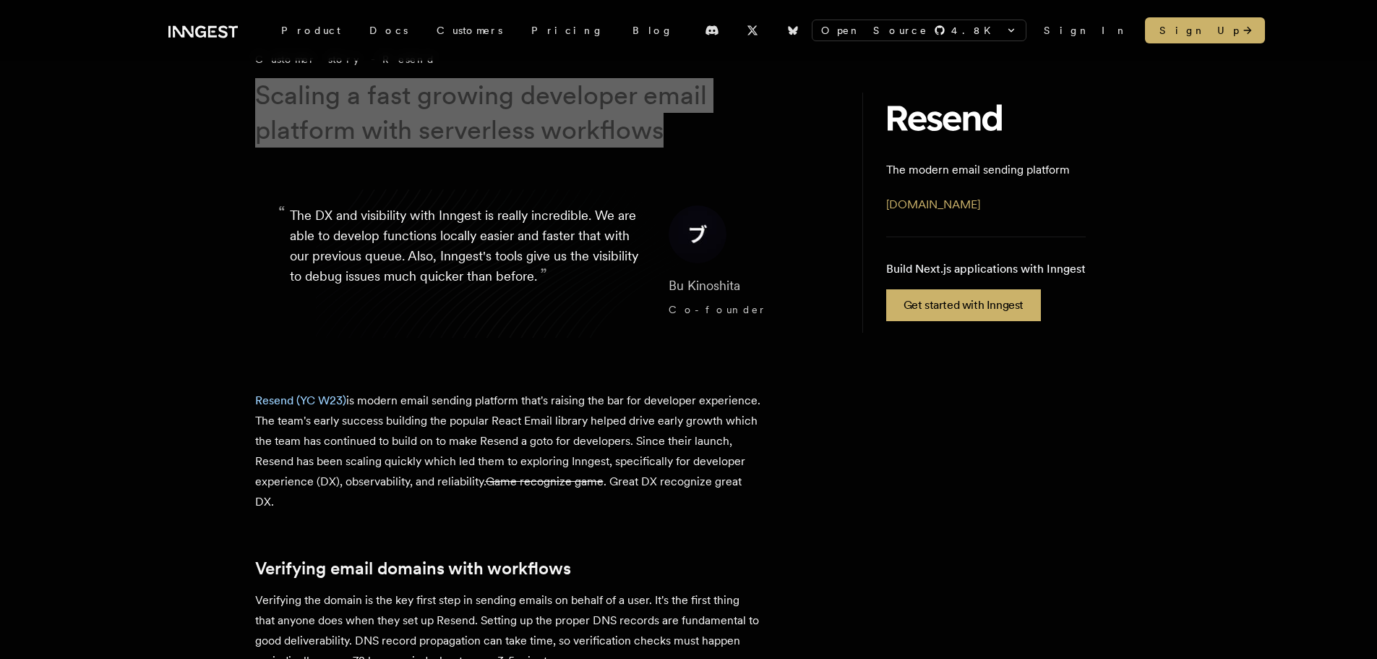
scroll to position [72, 0]
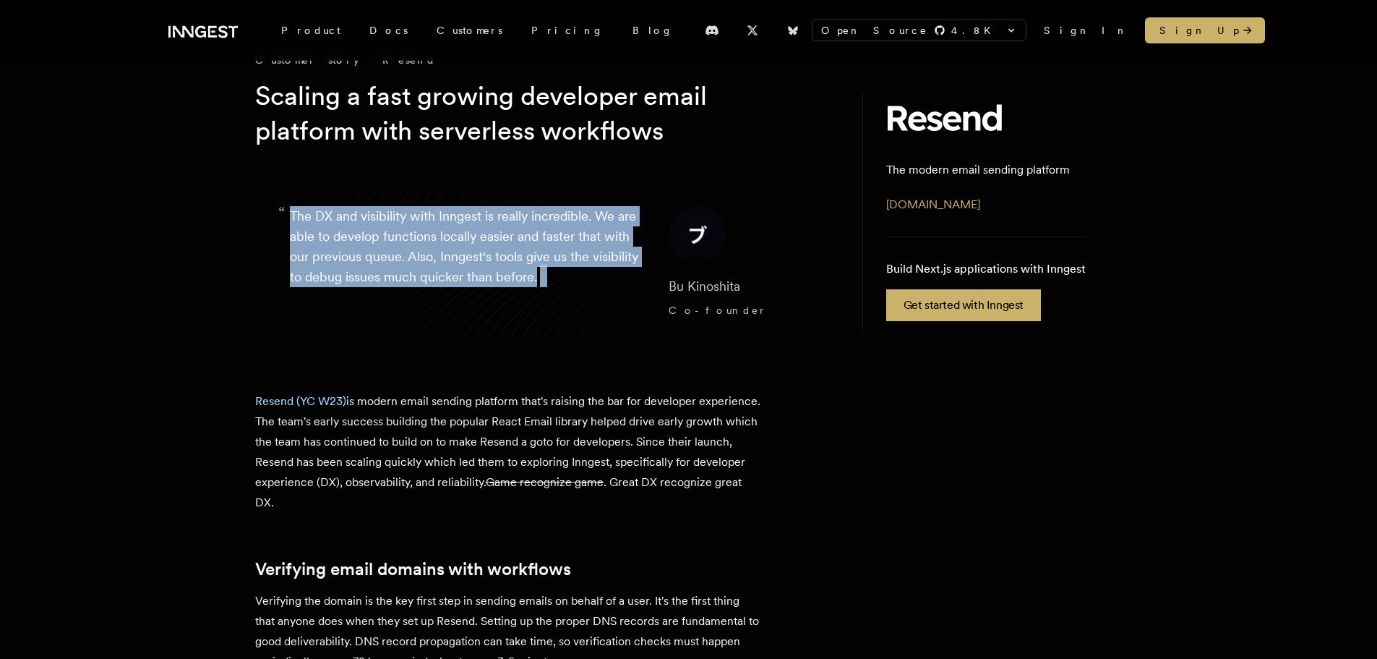
drag, startPoint x: 596, startPoint y: 275, endPoint x: 289, endPoint y: 216, distance: 312.9
click at [290, 216] on p "“ The DX and visibility with Inngest is really incredible. We are able to devel…" at bounding box center [468, 264] width 356 height 116
copy p "The DX and visibility with Inngest is really incredible. We are able to develop…"
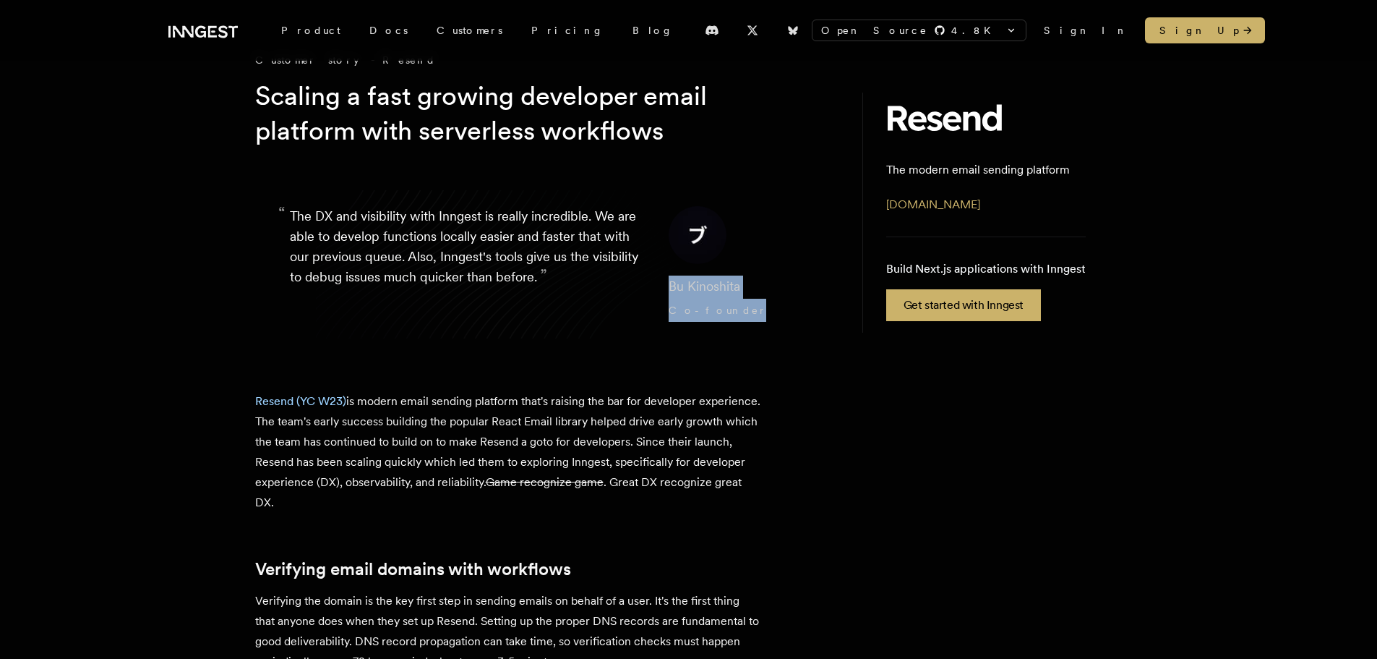
drag, startPoint x: 659, startPoint y: 283, endPoint x: 725, endPoint y: 312, distance: 72.5
click at [725, 312] on cite "Bu Kinoshita Co-founder" at bounding box center [734, 298] width 130 height 46
copy cite "Bu Kinoshita Co-founder"
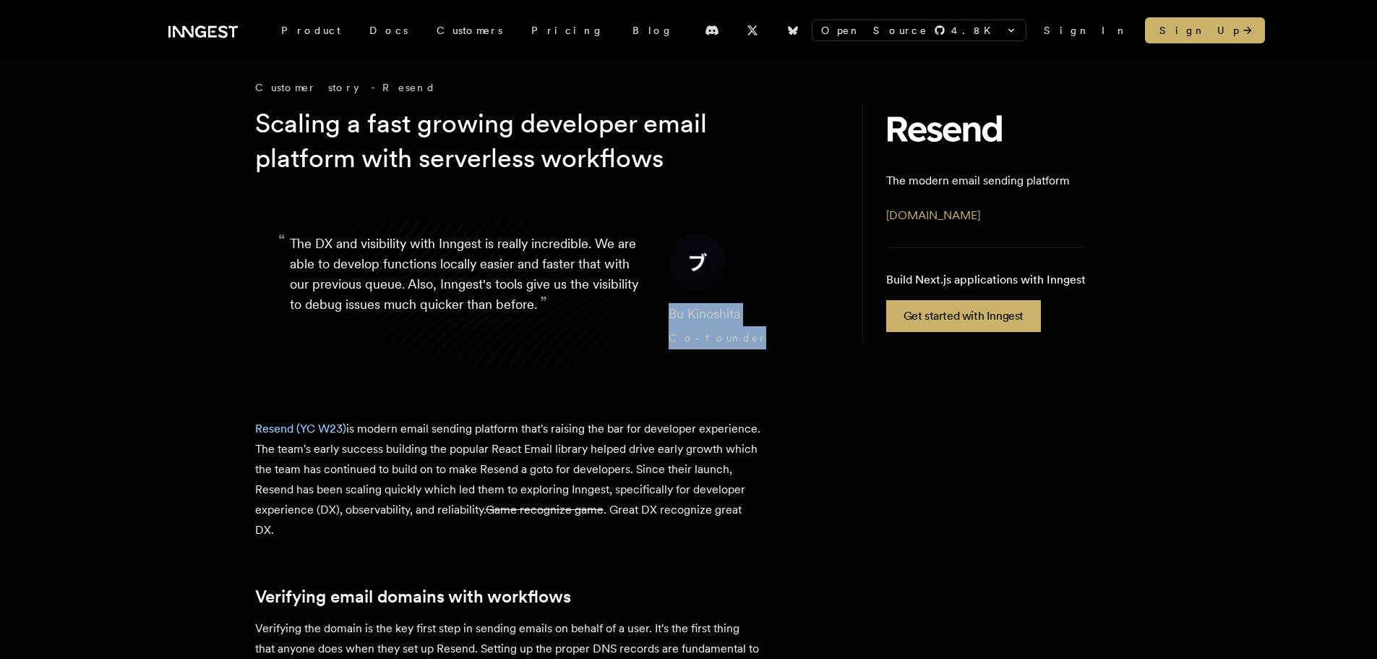
scroll to position [0, 0]
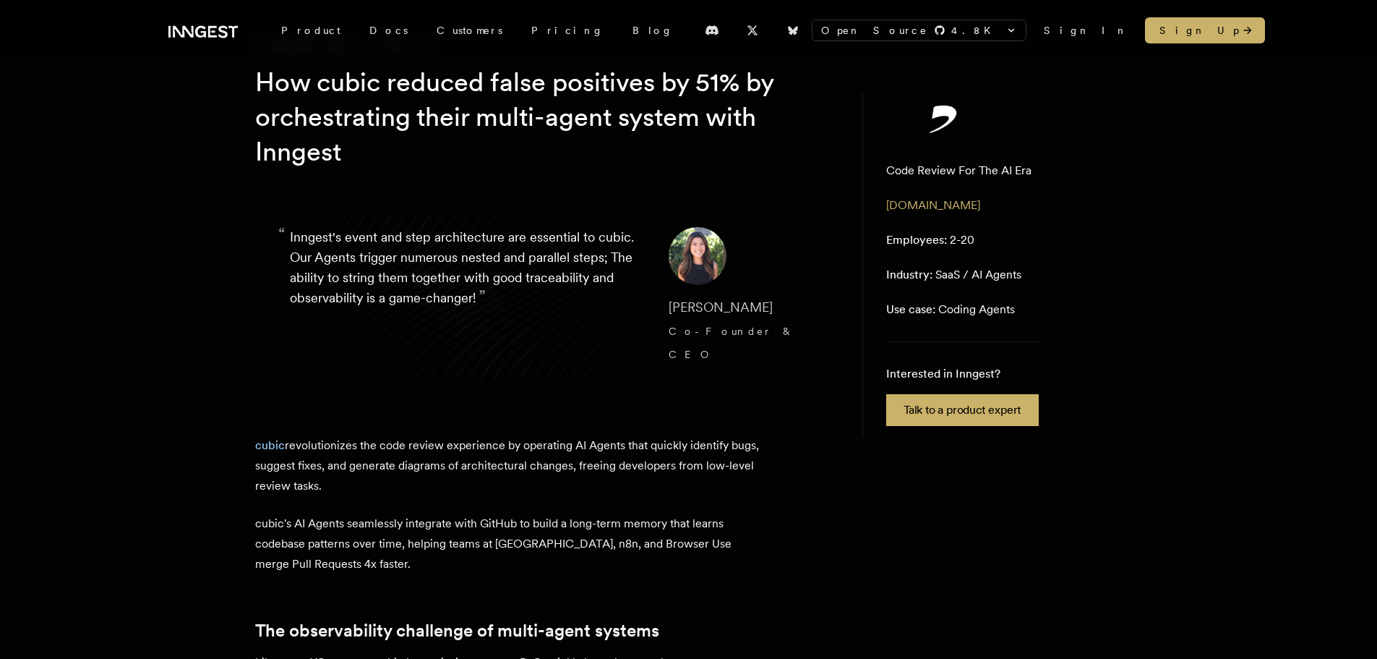
scroll to position [145, 0]
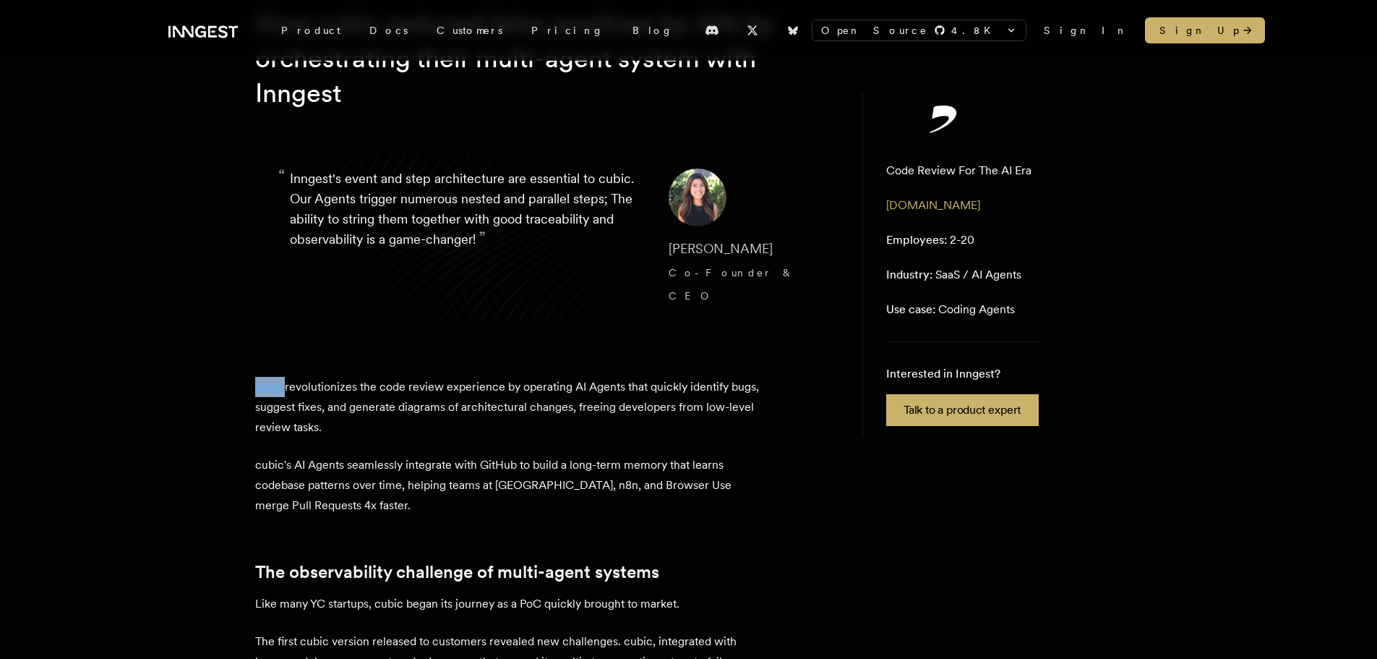
copy link "cubic"
drag, startPoint x: 245, startPoint y: 361, endPoint x: 281, endPoint y: 359, distance: 36.3
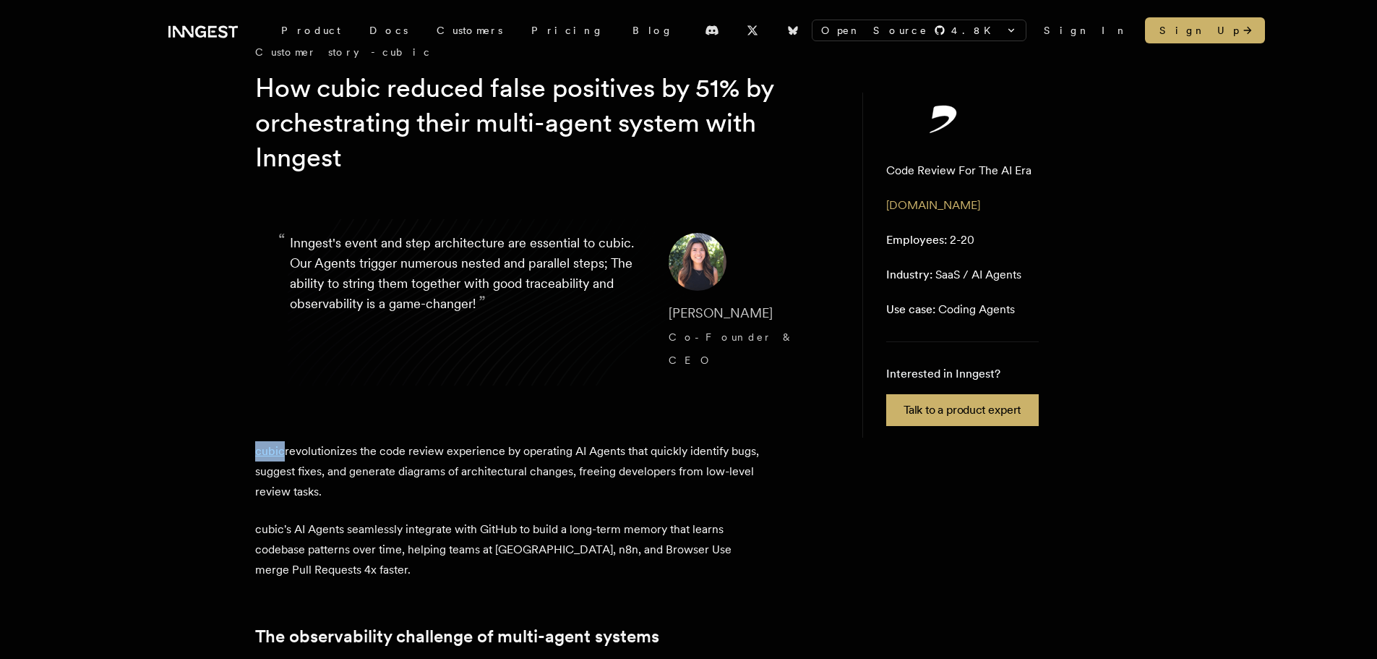
scroll to position [0, 0]
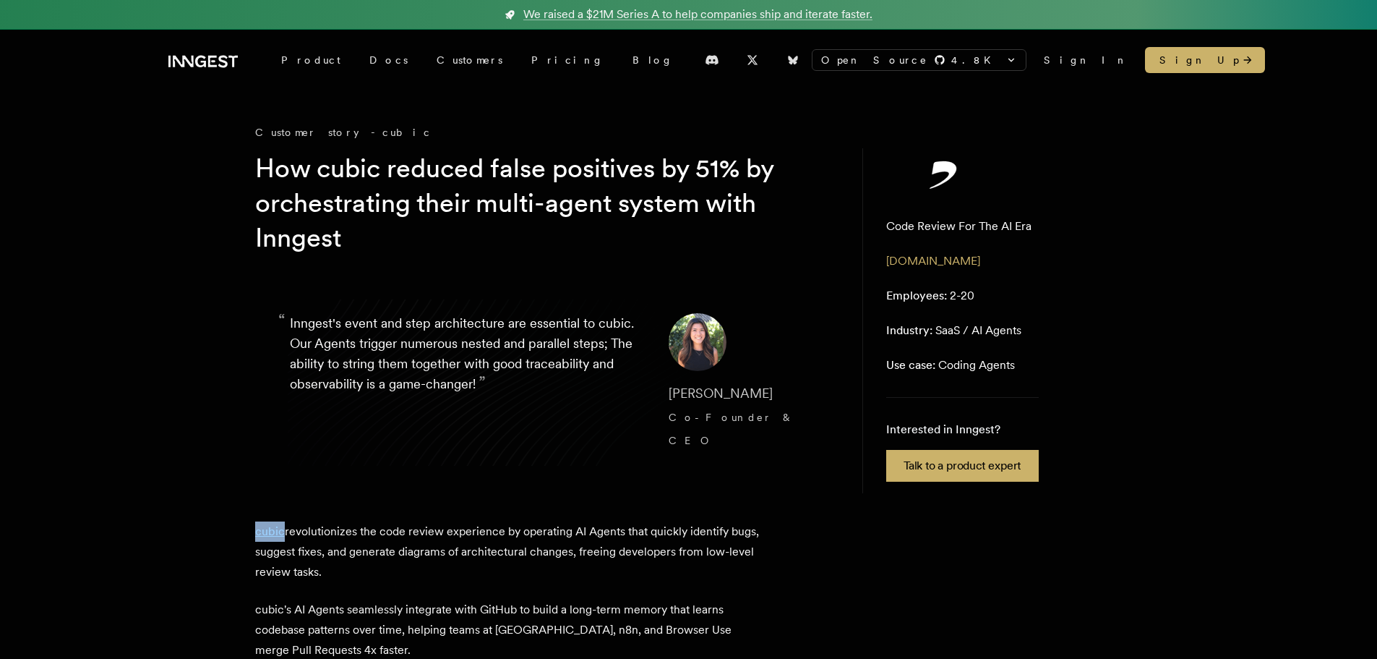
copy link "cubic"
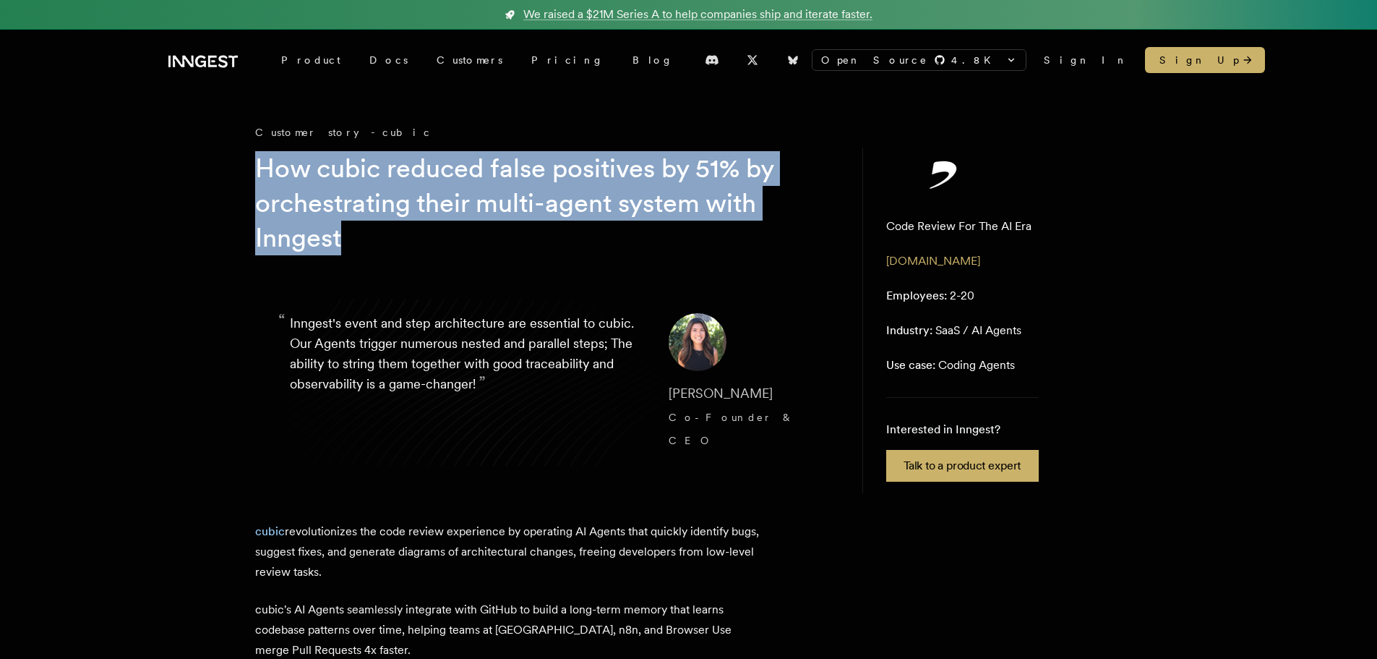
drag, startPoint x: 249, startPoint y: 160, endPoint x: 356, endPoint y: 240, distance: 132.7
copy h1 "How cubic reduced false positives by 51% by orchestrating their multi-agent sys…"
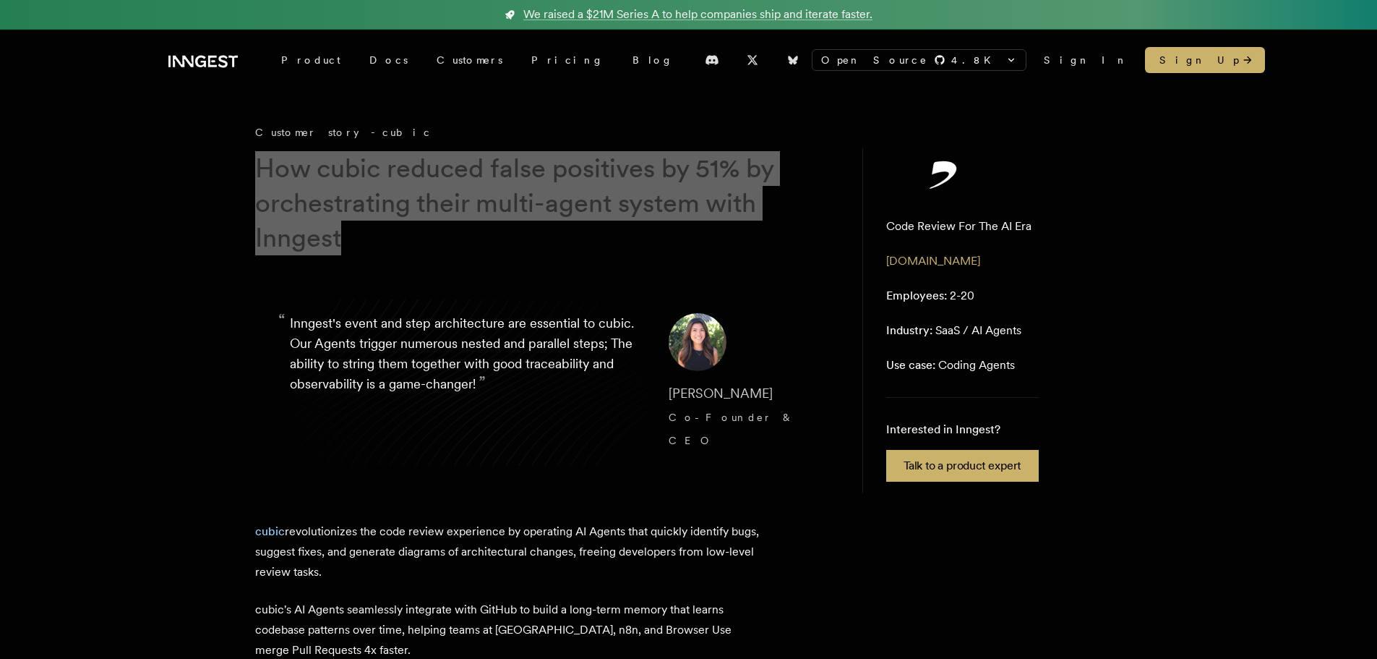
scroll to position [72, 0]
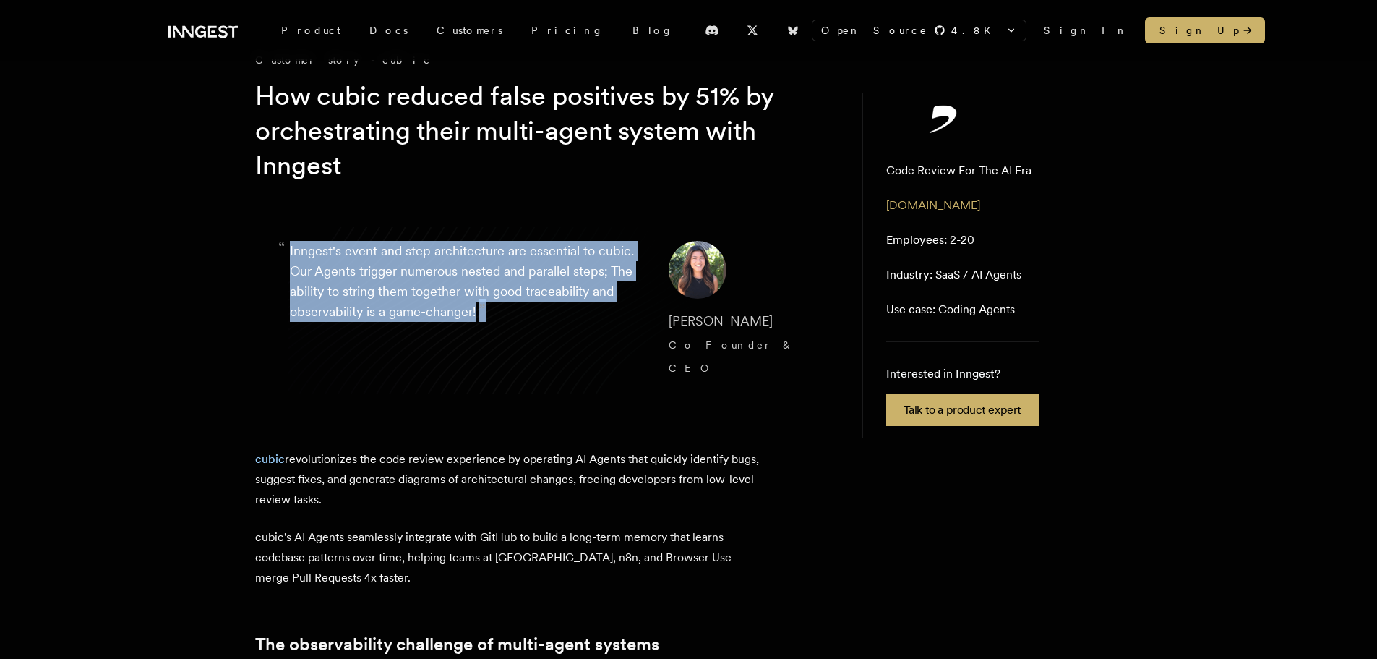
drag, startPoint x: 490, startPoint y: 310, endPoint x: 286, endPoint y: 249, distance: 212.7
click at [286, 249] on blockquote "“ Inngest's event and step architecture are essential to cubic. Our Agents trig…" at bounding box center [544, 310] width 578 height 208
copy p "Inngest's event and step architecture are essential to cubic. Our Agents trigge…"
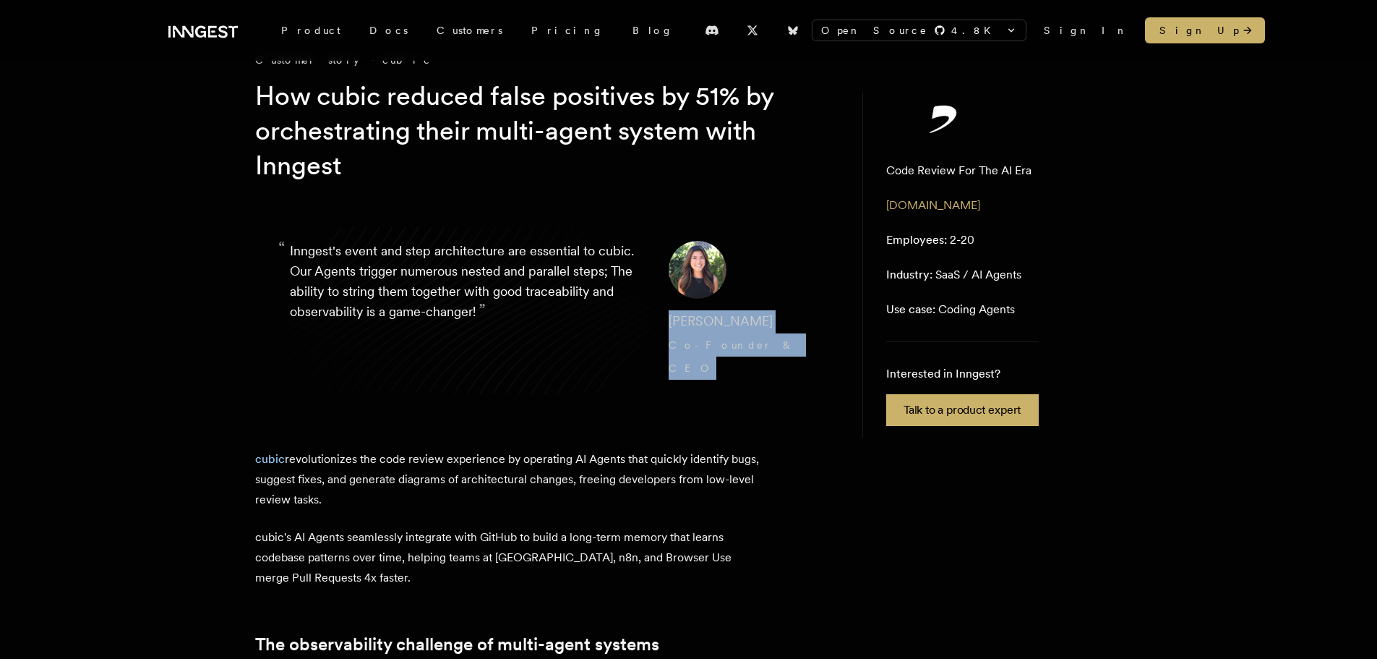
copy cite "Allis Yao Co-Founder & CEO"
drag, startPoint x: 657, startPoint y: 325, endPoint x: 748, endPoint y: 349, distance: 94.3
click at [748, 349] on cite "Allis Yao Co-Founder & CEO" at bounding box center [734, 344] width 130 height 69
click at [735, 533] on p "cubic's AI Agents seamlessly integrate with GitHub to build a long-term memory …" at bounding box center [508, 557] width 506 height 61
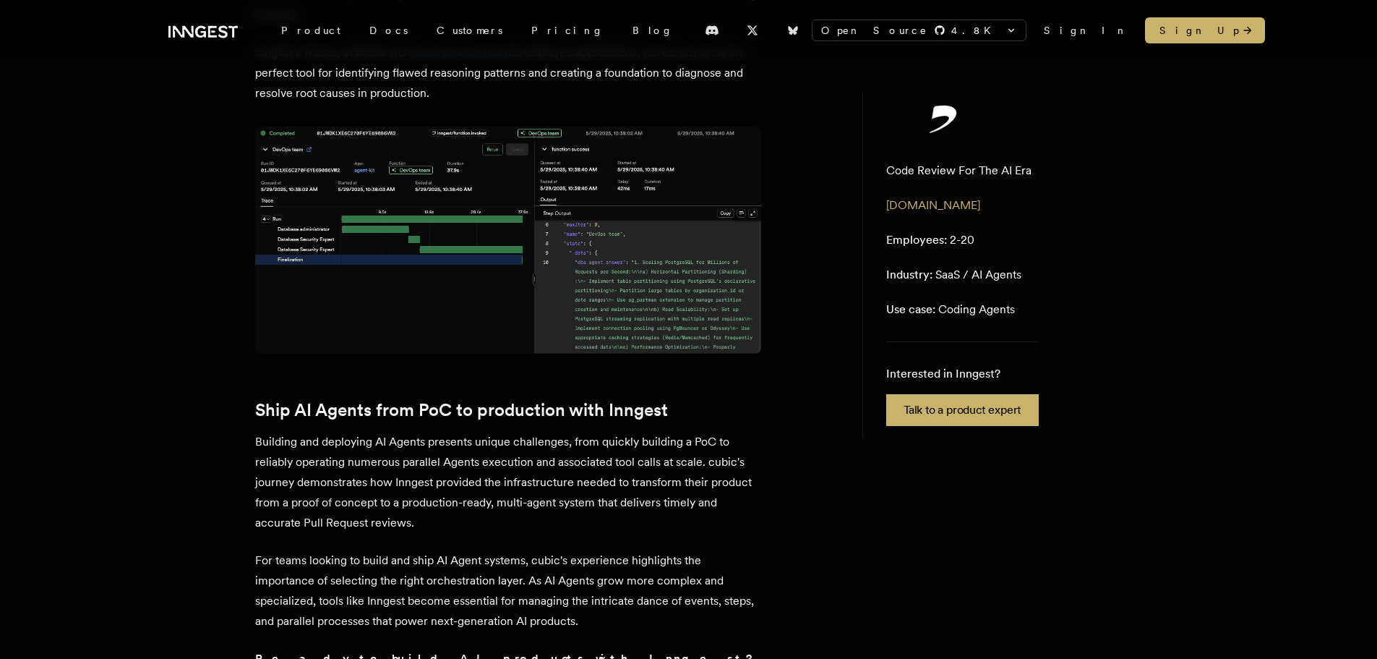
scroll to position [3181, 0]
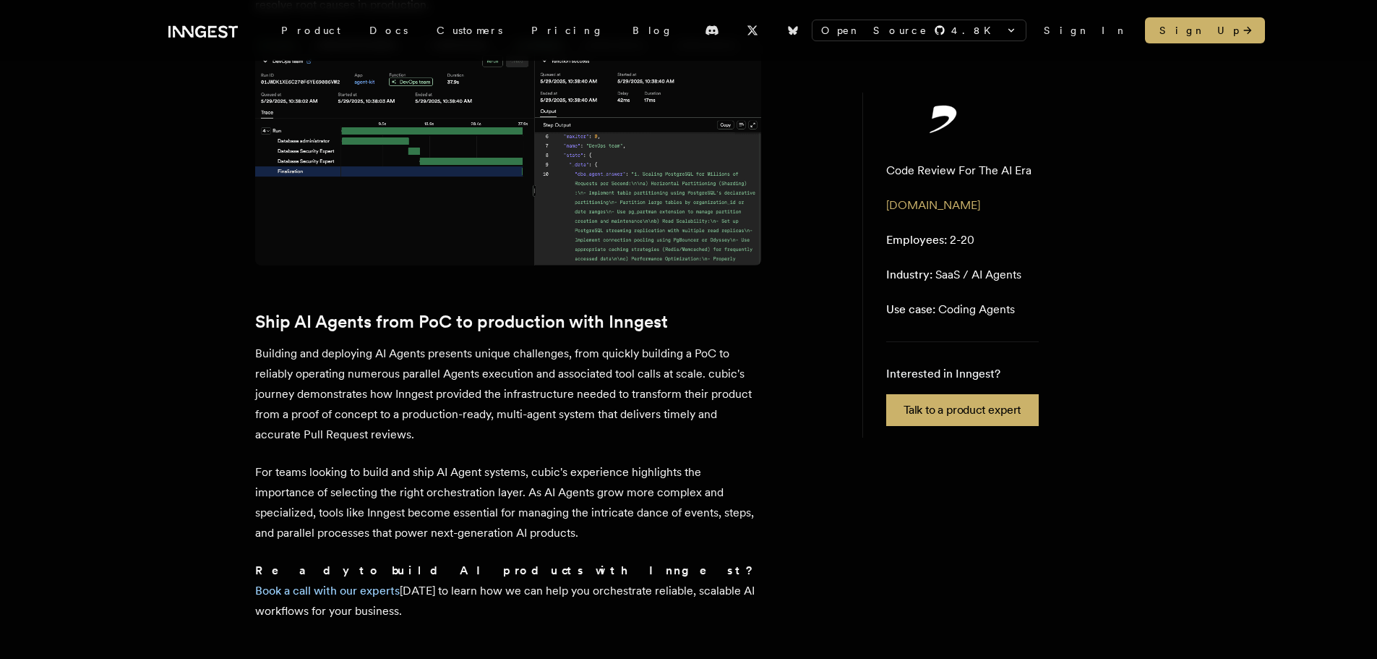
drag, startPoint x: 689, startPoint y: 353, endPoint x: 690, endPoint y: 346, distance: 7.3
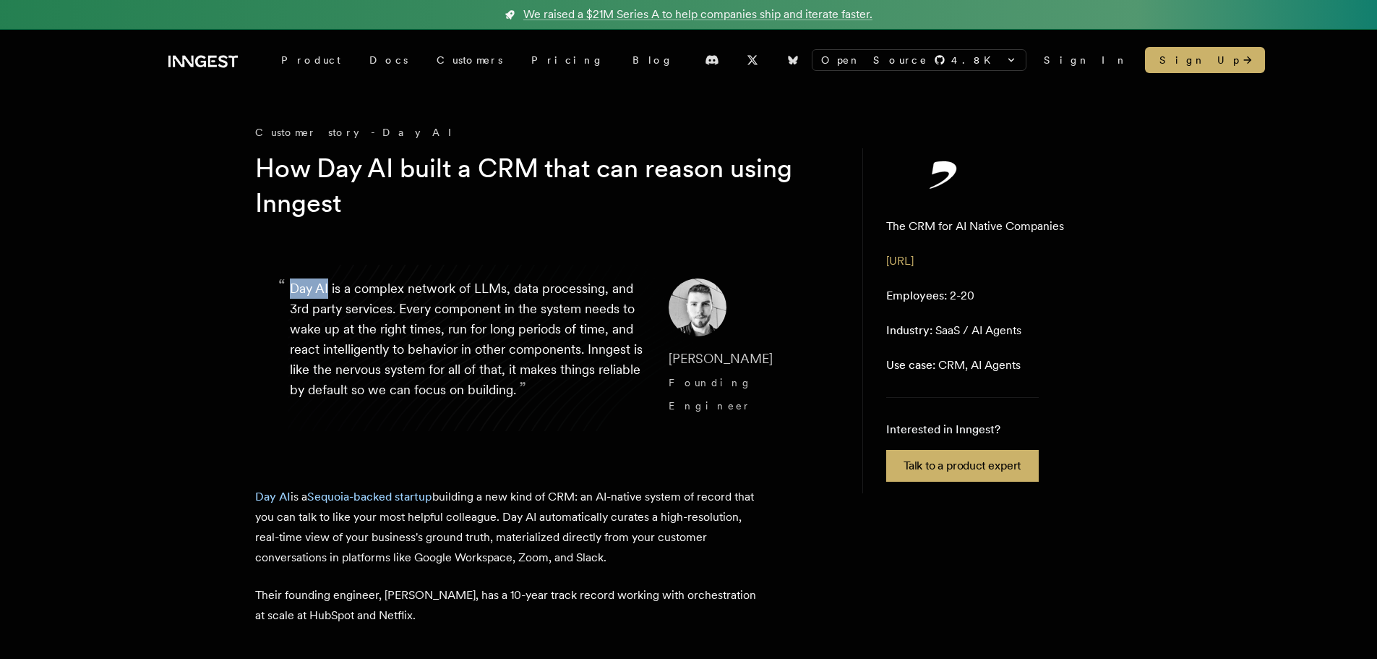
drag, startPoint x: 291, startPoint y: 287, endPoint x: 329, endPoint y: 288, distance: 38.3
click at [329, 288] on p "“ Day AI is a complex network of LLMs, data processing, and 3rd party services.…" at bounding box center [468, 347] width 356 height 139
copy p "Day AI"
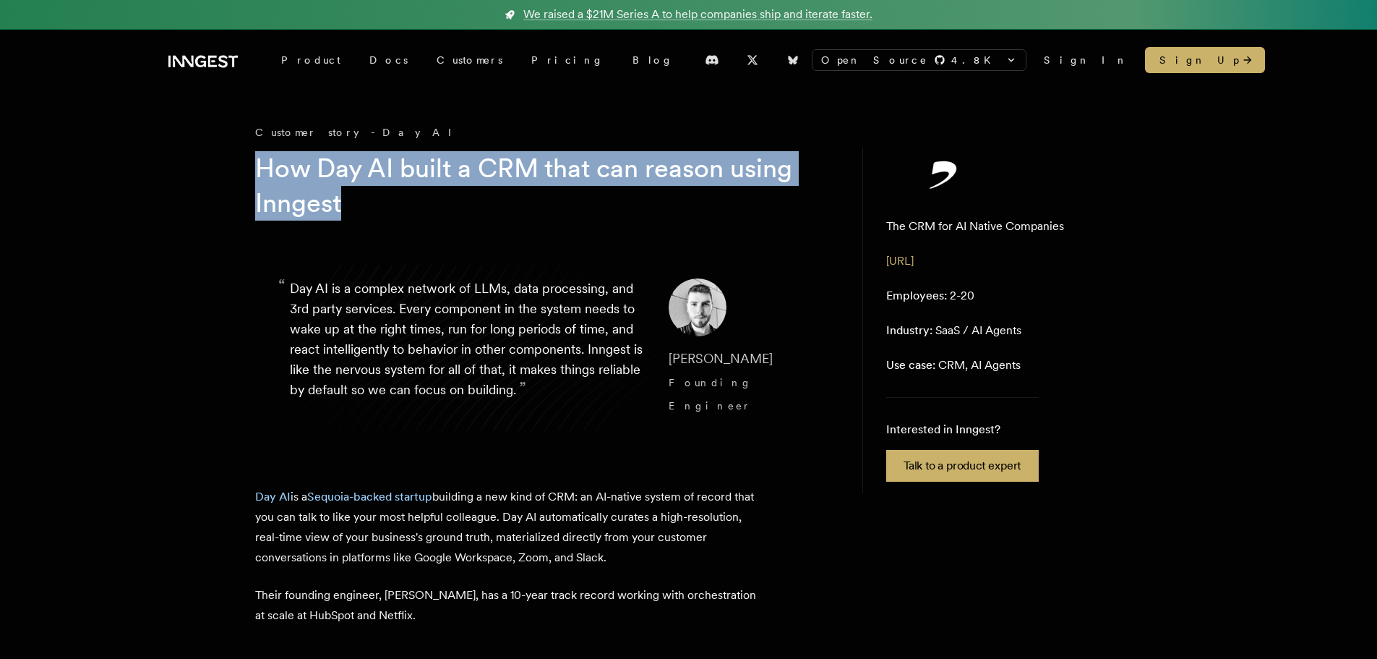
drag, startPoint x: 254, startPoint y: 174, endPoint x: 364, endPoint y: 209, distance: 115.2
copy h1 "How Day AI built a CRM that can reason using Inngest"
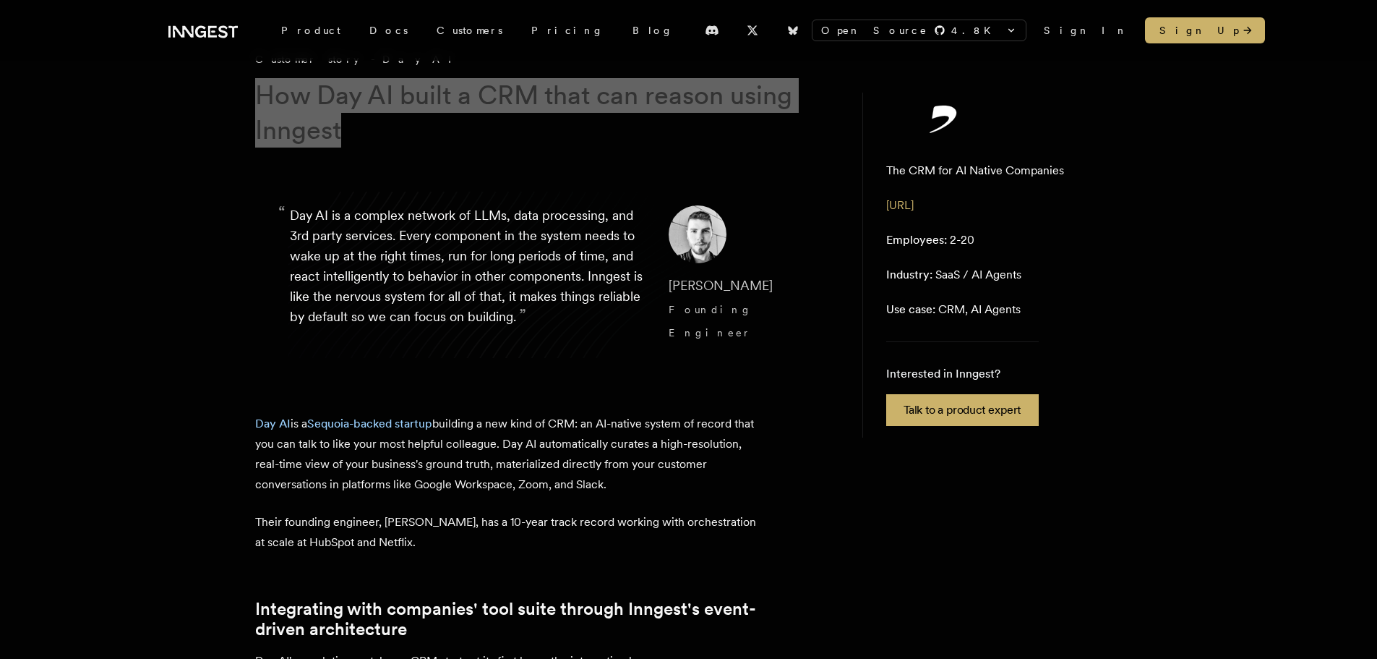
scroll to position [72, 0]
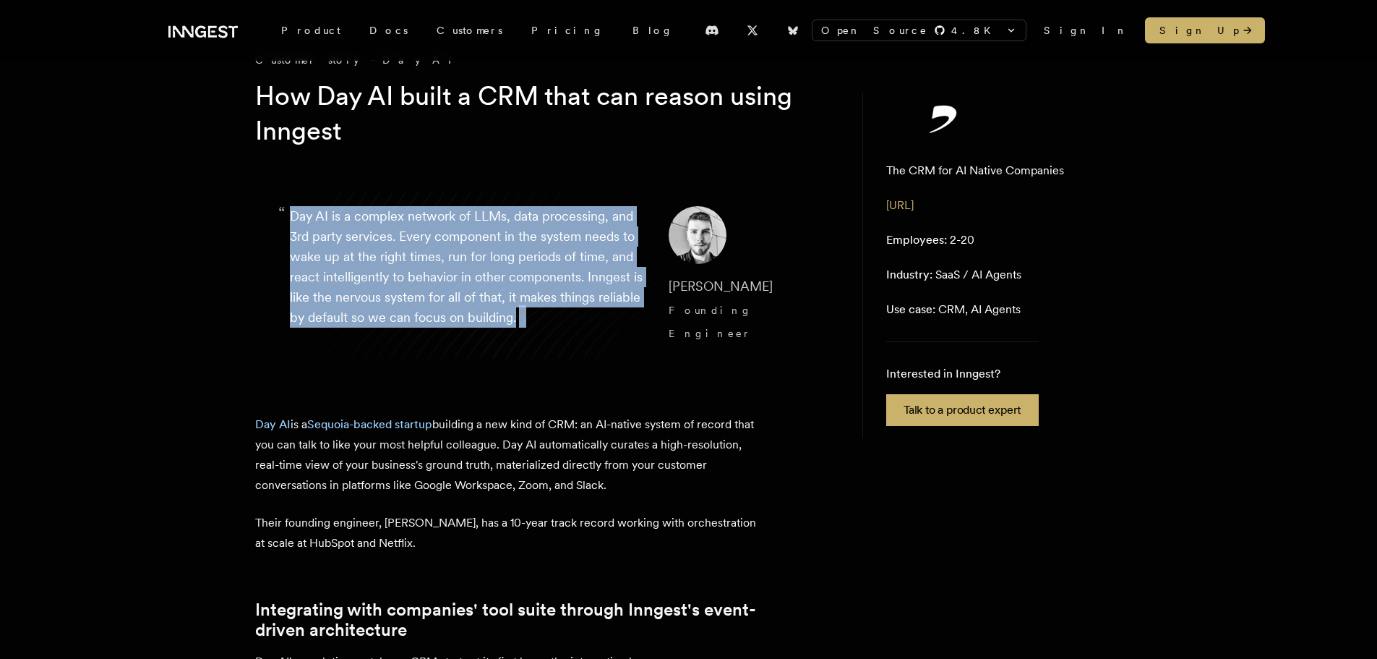
copy p "Day AI is a complex network of LLMs, data processing, and 3rd party services. E…"
drag, startPoint x: 586, startPoint y: 314, endPoint x: 291, endPoint y: 219, distance: 309.8
click at [291, 219] on p "“ Day AI is a complex network of LLMs, data processing, and 3rd party services.…" at bounding box center [468, 275] width 356 height 139
click at [547, 346] on blockquote "“ Day AI is a complex network of LLMs, data processing, and 3rd party services.…" at bounding box center [544, 275] width 578 height 208
click at [624, 304] on p "“ Day AI is a complex network of LLMs, data processing, and 3rd party services.…" at bounding box center [468, 275] width 356 height 139
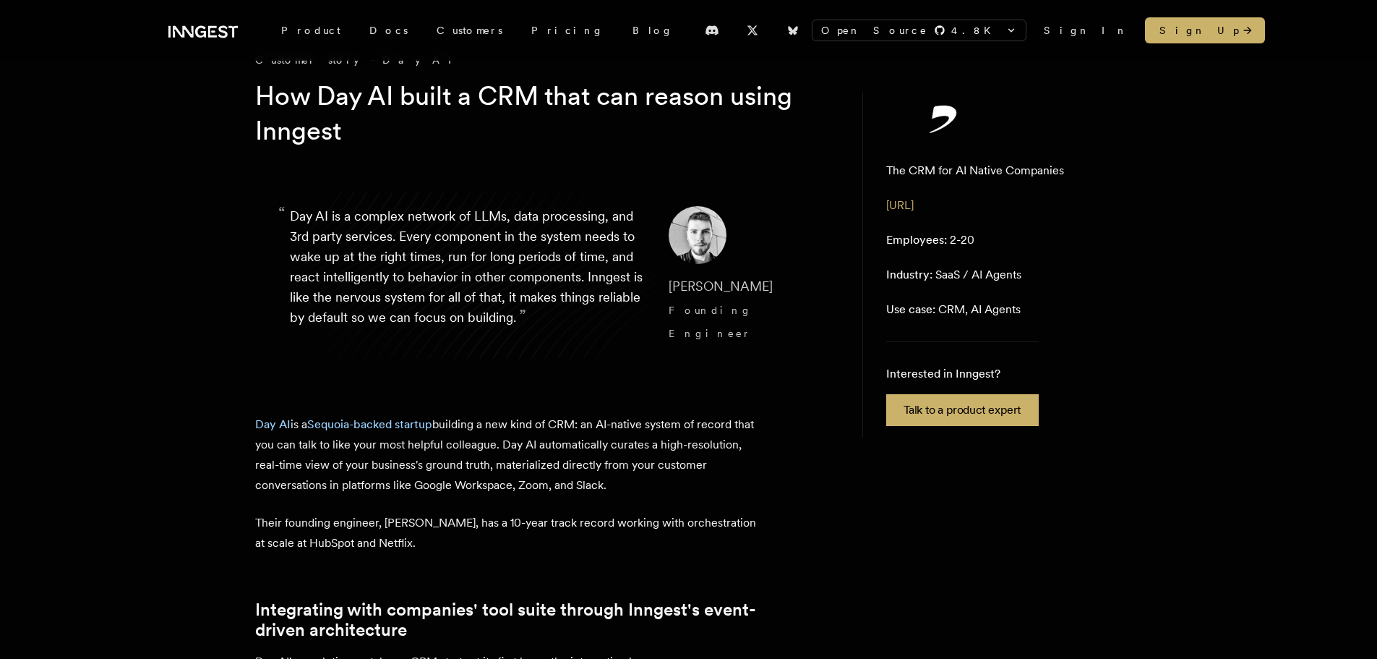
click at [645, 279] on blockquote "“ Day AI is a complex network of LLMs, data processing, and 3rd party services.…" at bounding box center [544, 275] width 578 height 208
drag, startPoint x: 651, startPoint y: 280, endPoint x: 802, endPoint y: 333, distance: 161.0
click at [802, 333] on blockquote "“ Day AI is a complex network of LLMs, data processing, and 3rd party services.…" at bounding box center [544, 275] width 578 height 208
copy cite "Erik Munson Founding Engineer"
drag, startPoint x: 301, startPoint y: 214, endPoint x: 330, endPoint y: 213, distance: 28.2
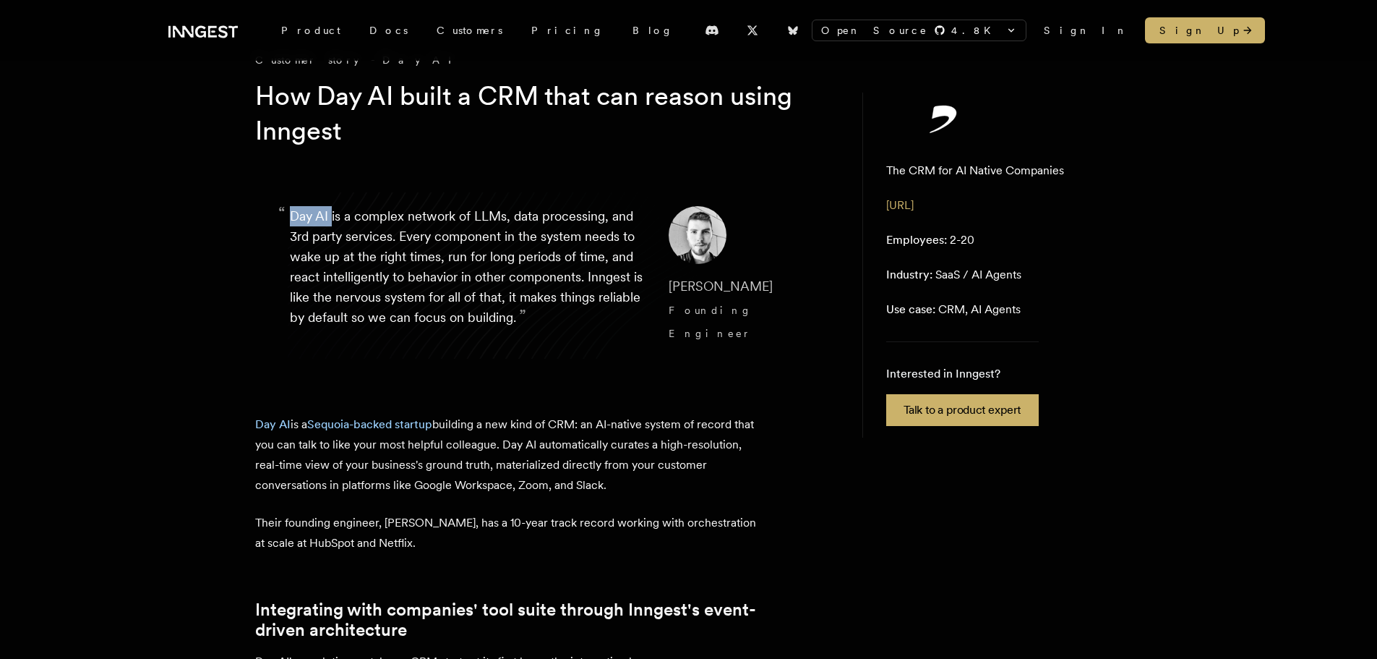
click at [330, 213] on p "“ Day AI is a complex network of LLMs, data processing, and 3rd party services.…" at bounding box center [468, 275] width 356 height 139
copy p "Day AI"
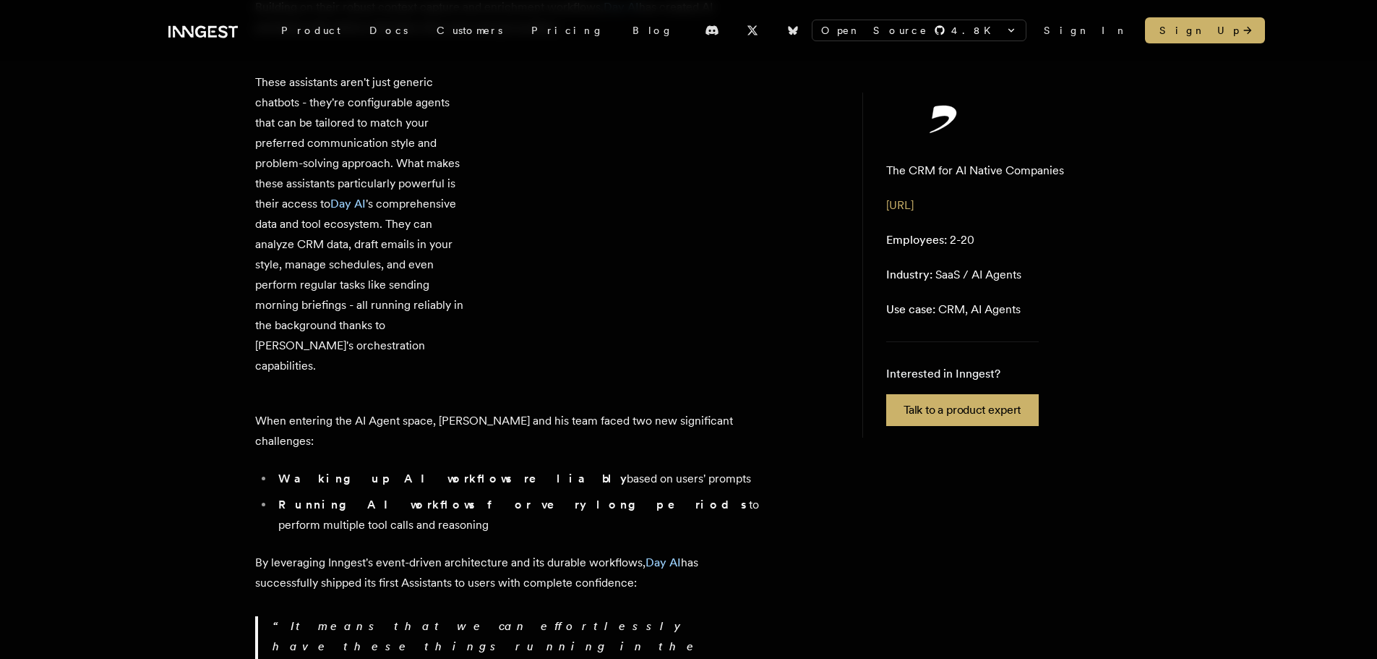
scroll to position [3904, 0]
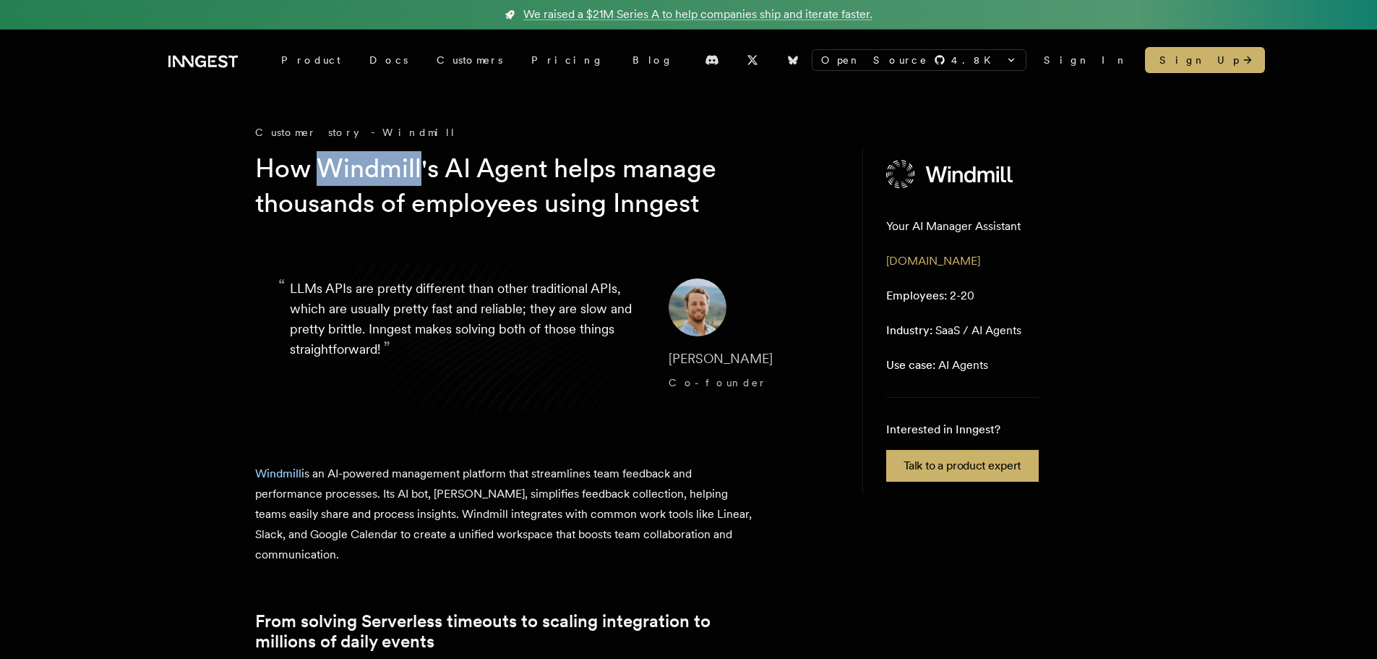
drag, startPoint x: 322, startPoint y: 169, endPoint x: 419, endPoint y: 169, distance: 96.9
click at [419, 169] on h1 "How Windmill's AI Agent helps manage thousands of employees using Inngest" at bounding box center [532, 185] width 555 height 69
copy h1 "Windmill"
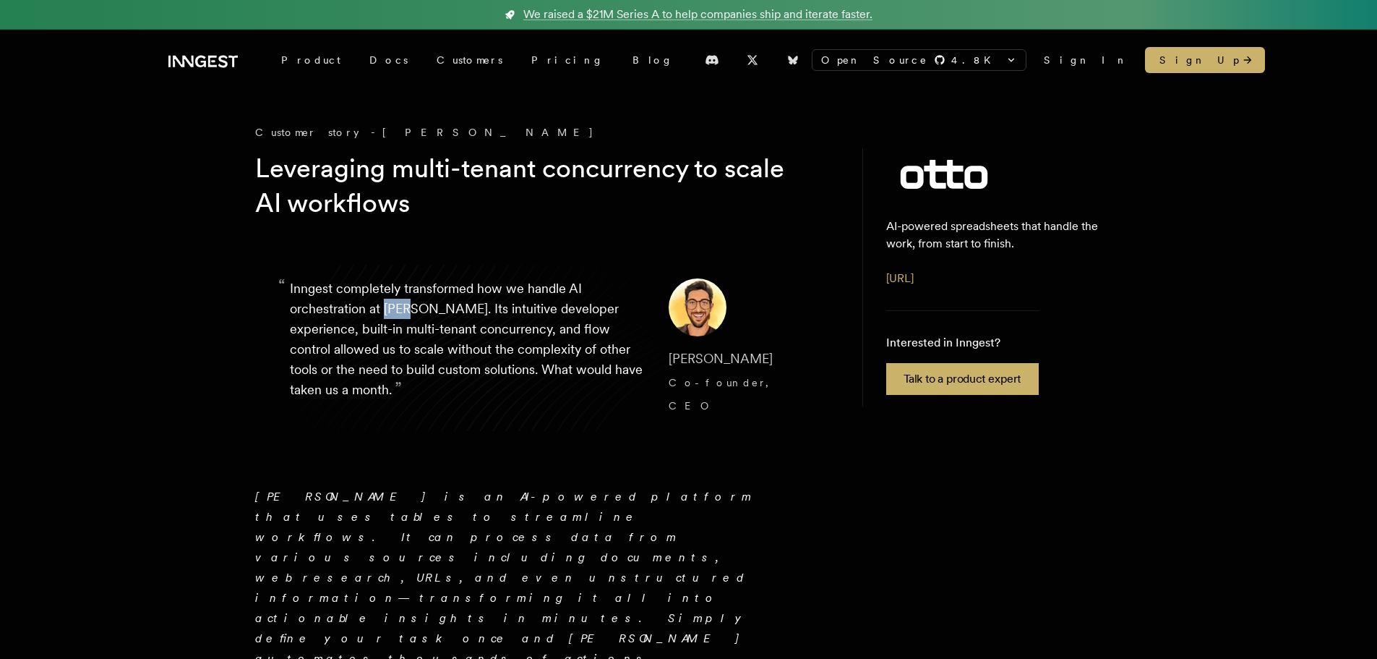
drag, startPoint x: 386, startPoint y: 308, endPoint x: 408, endPoint y: 308, distance: 22.4
click at [408, 308] on p "“ Inngest completely transformed how we handle AI orchestration at [PERSON_NAME…" at bounding box center [468, 347] width 356 height 139
copy p "[PERSON_NAME]"
drag, startPoint x: 252, startPoint y: 482, endPoint x: 277, endPoint y: 479, distance: 25.6
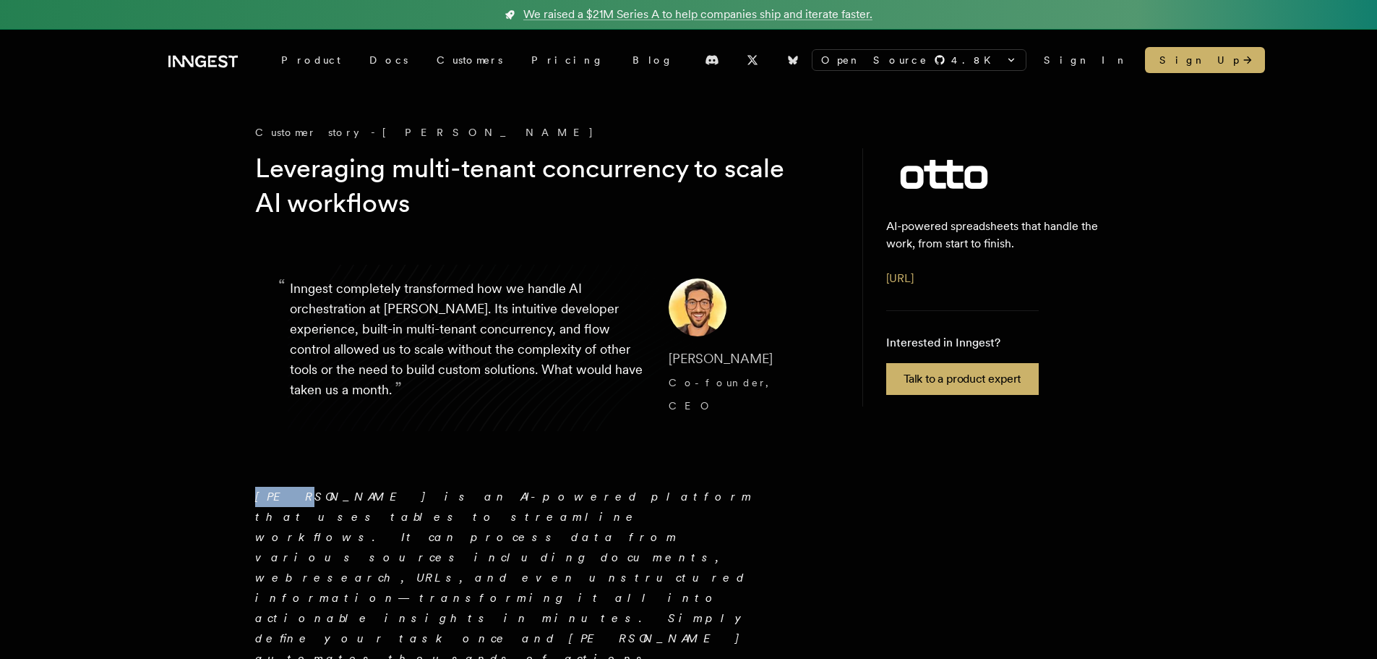
copy em "[PERSON_NAME]"
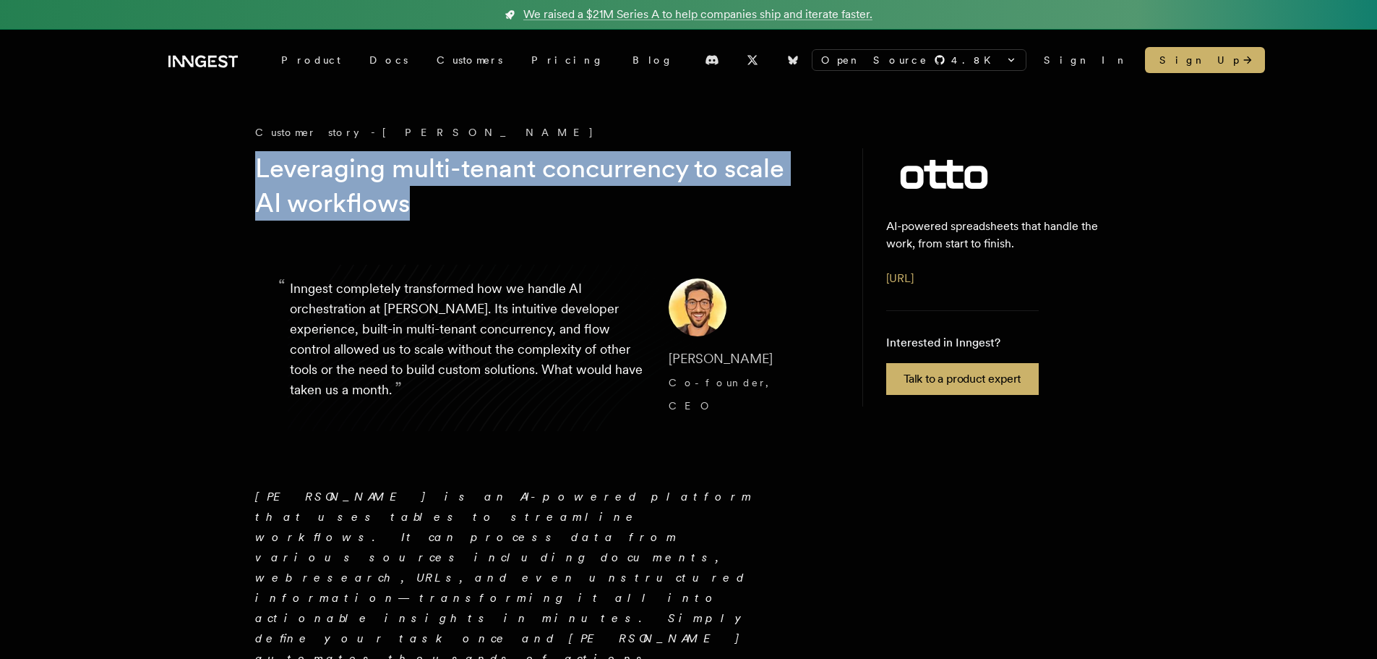
drag, startPoint x: 249, startPoint y: 163, endPoint x: 416, endPoint y: 202, distance: 170.6
copy h1 "Leveraging multi-tenant concurrency to scale AI workflows"
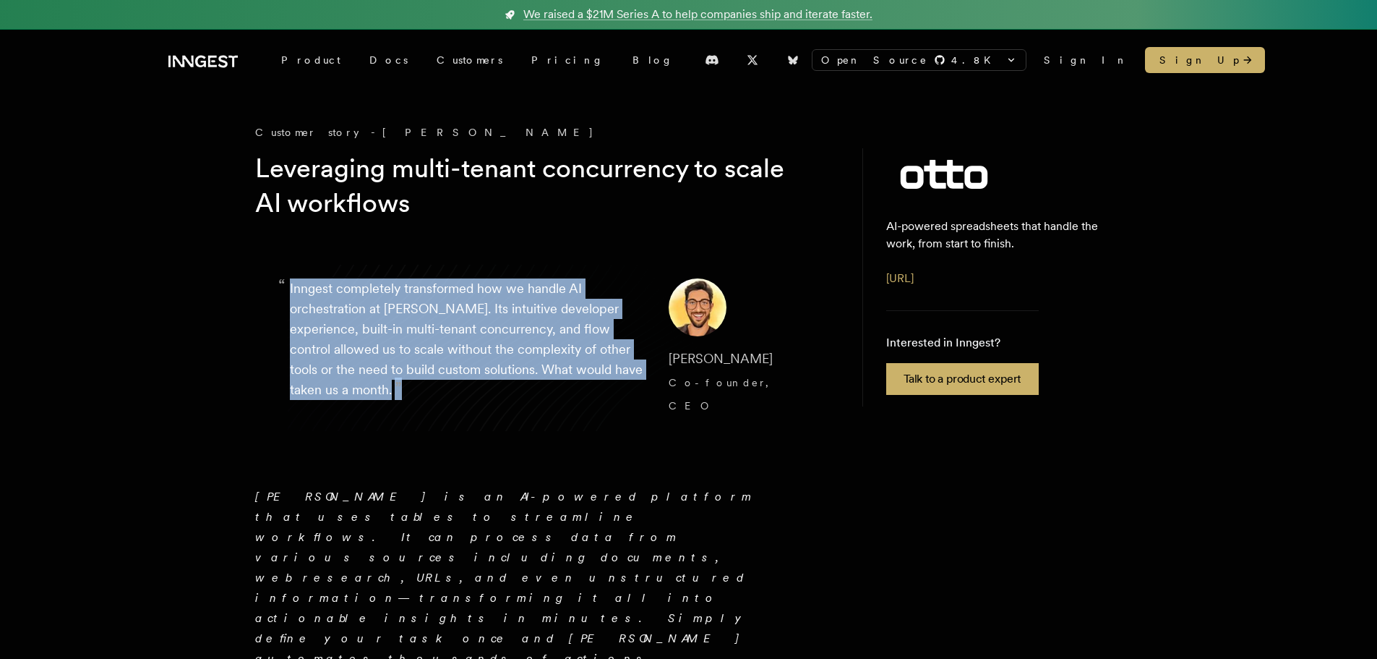
drag, startPoint x: 356, startPoint y: 390, endPoint x: 285, endPoint y: 291, distance: 122.2
click at [285, 291] on blockquote "“ Inngest completely transformed how we handle AI orchestration at [PERSON_NAME…" at bounding box center [544, 348] width 578 height 208
copy p "Inngest completely transformed how we handle AI orchestration at [PERSON_NAME].…"
click at [598, 406] on blockquote "“ Inngest completely transformed how we handle AI orchestration at [PERSON_NAME…" at bounding box center [544, 348] width 578 height 208
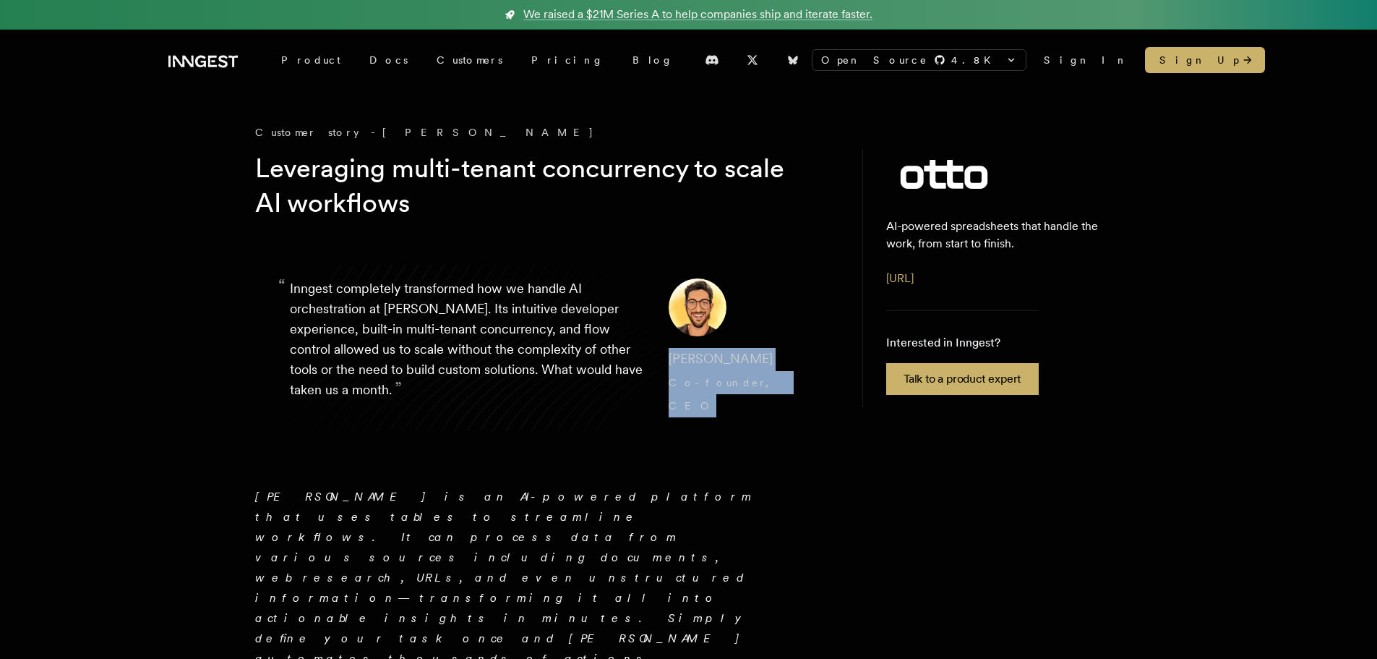
drag, startPoint x: 658, startPoint y: 356, endPoint x: 732, endPoint y: 385, distance: 79.6
click at [732, 385] on cite "[PERSON_NAME], CEO" at bounding box center [734, 382] width 130 height 69
copy cite "[PERSON_NAME], CEO"
drag, startPoint x: 654, startPoint y: 356, endPoint x: 740, endPoint y: 377, distance: 88.7
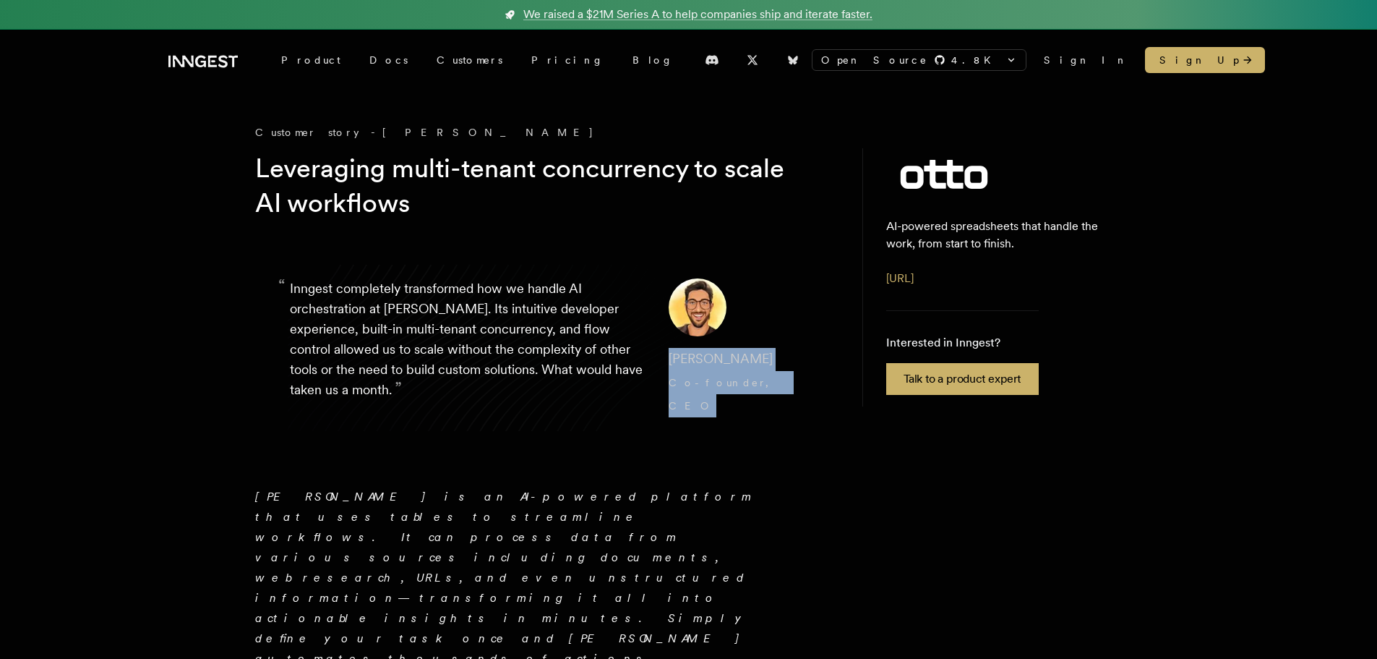
click at [740, 377] on blockquote "“ Inngest completely transformed how we handle AI orchestration at [PERSON_NAME…" at bounding box center [544, 348] width 578 height 208
copy cite "[PERSON_NAME], CEO"
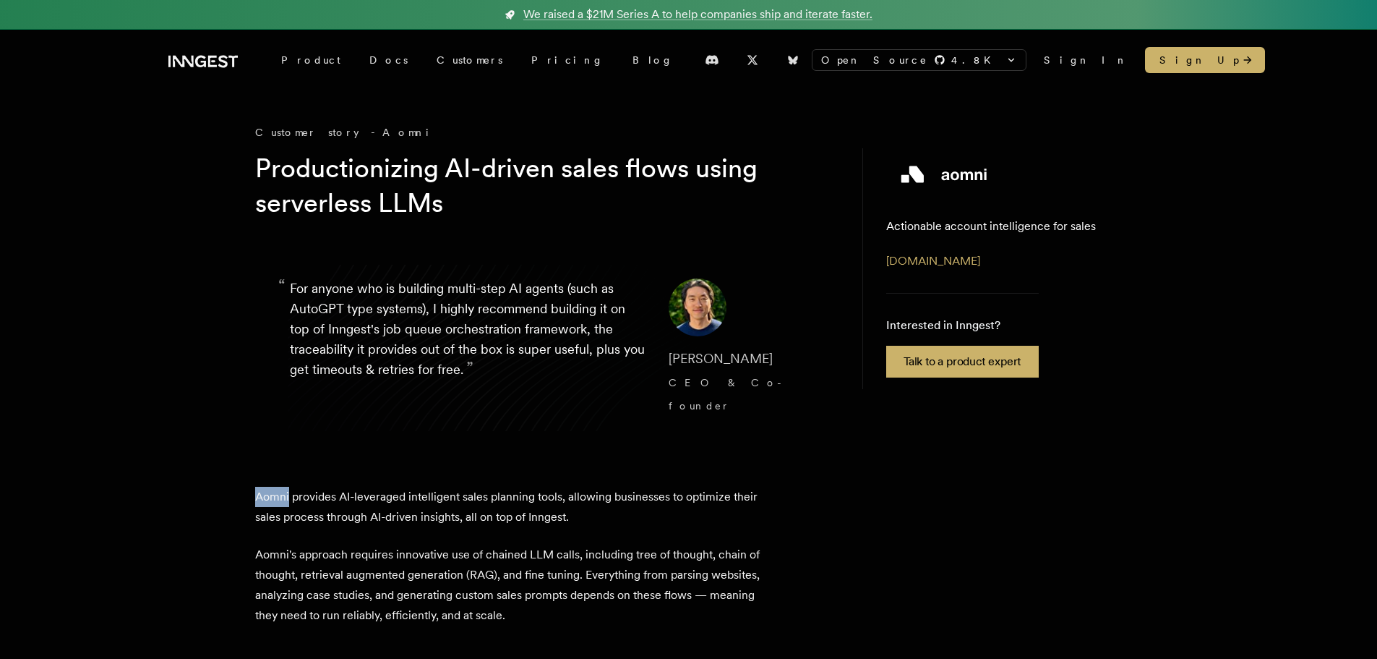
copy p "Aomni"
drag, startPoint x: 247, startPoint y: 466, endPoint x: 288, endPoint y: 468, distance: 42.0
click at [272, 370] on blockquote "“ For anyone who is building multi-step AI agents (such as AutoGPT type systems…" at bounding box center [544, 348] width 578 height 208
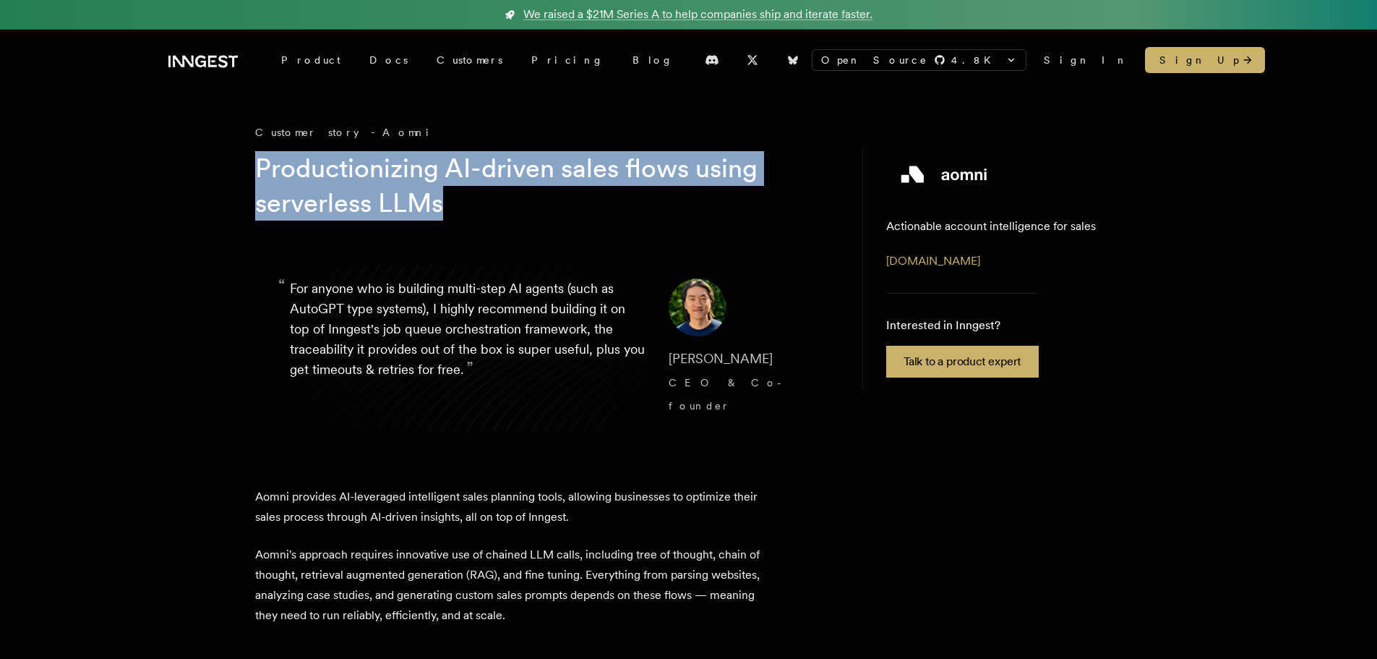
drag, startPoint x: 260, startPoint y: 169, endPoint x: 474, endPoint y: 215, distance: 218.9
click at [474, 215] on h1 "Productionizing AI-driven sales flows using serverless LLMs" at bounding box center [532, 185] width 555 height 69
copy h1 "Productionizing AI-driven sales flows using serverless LLMs"
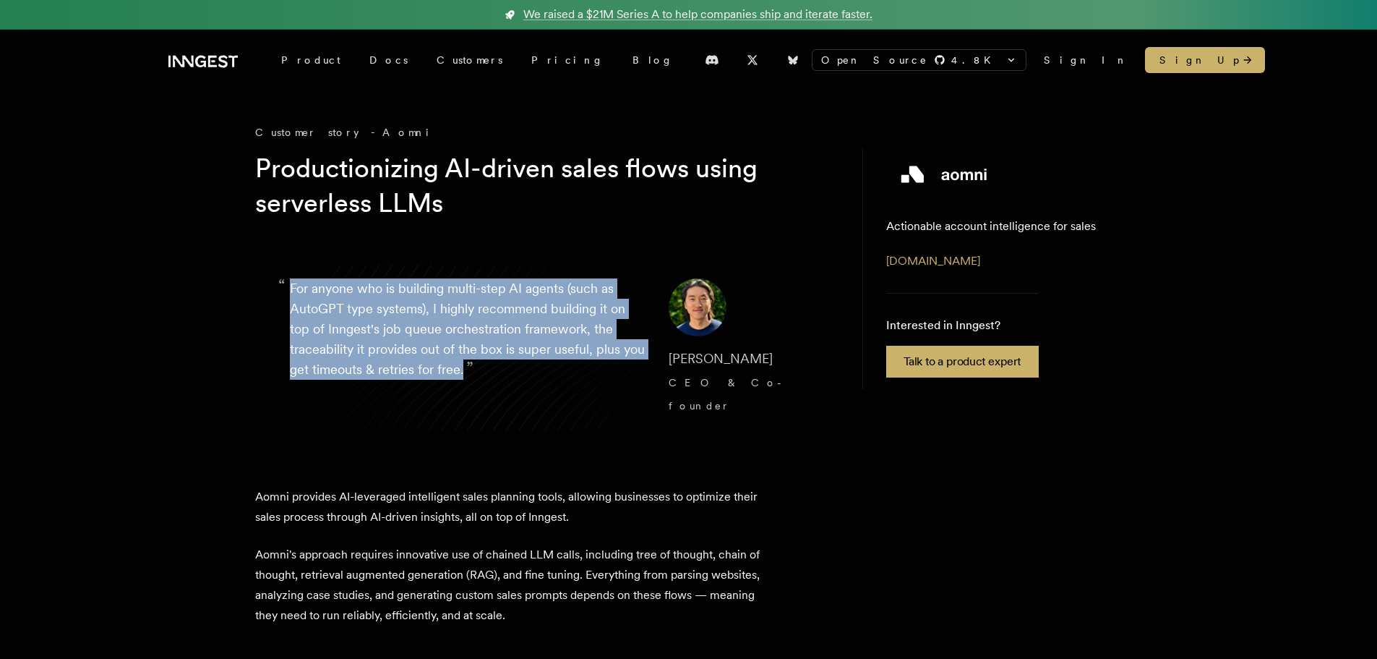
drag, startPoint x: 488, startPoint y: 368, endPoint x: 291, endPoint y: 291, distance: 211.0
click at [291, 291] on p "“ For anyone who is building multi-step AI agents (such as AutoGPT type systems…" at bounding box center [468, 347] width 356 height 139
copy p "For anyone who is building multi-step AI agents (such as AutoGPT type systems),…"
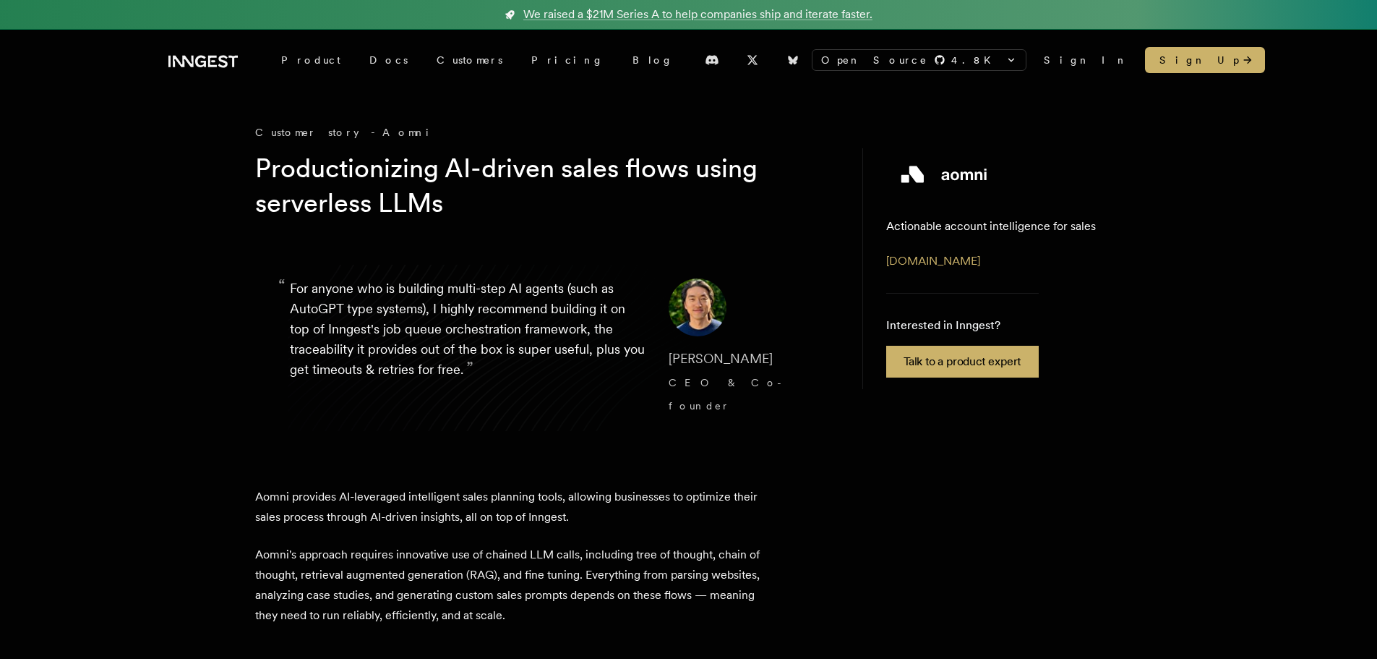
click at [646, 413] on blockquote "“ For anyone who is building multi-step AI agents (such as AutoGPT type systems…" at bounding box center [544, 348] width 578 height 208
copy cite "David Zhang CEO & Co-founder"
drag, startPoint x: 655, startPoint y: 356, endPoint x: 742, endPoint y: 375, distance: 88.9
click at [742, 375] on blockquote "“ For anyone who is building multi-step AI agents (such as AutoGPT type systems…" at bounding box center [544, 348] width 578 height 208
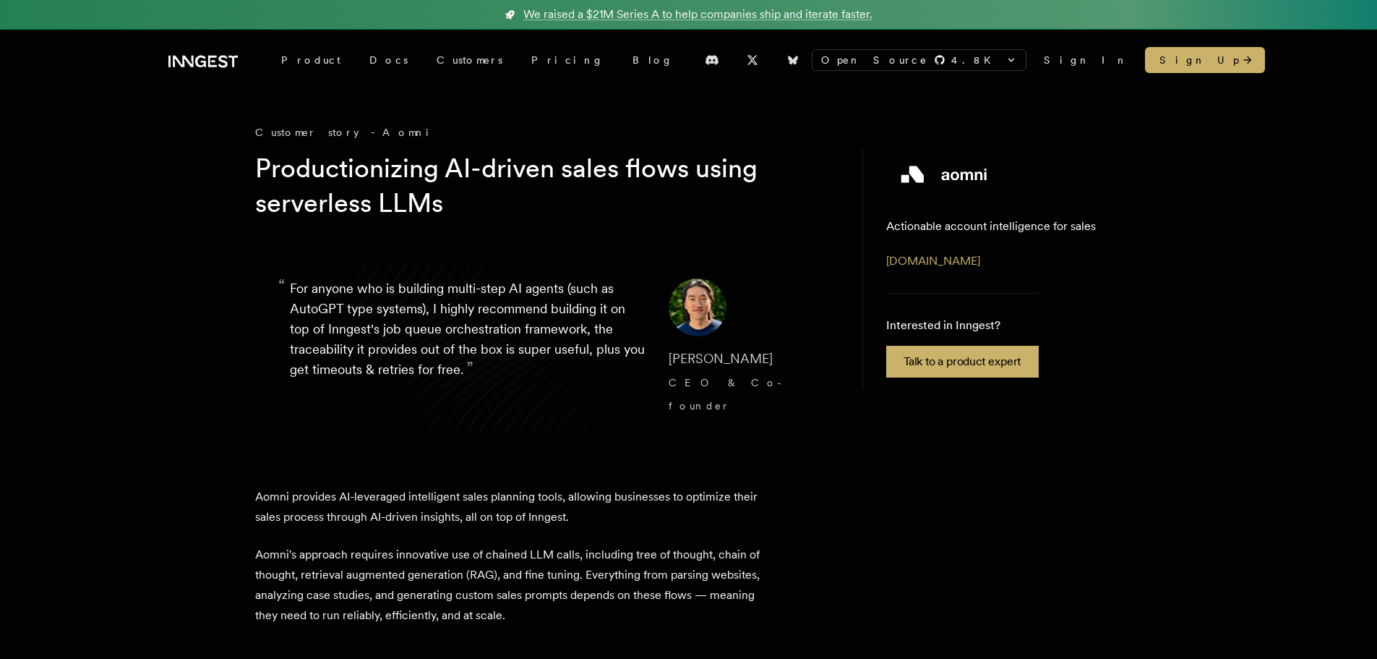
click at [570, 499] on p "Aomni provides AI-leveraged intelligent sales planning tools, allowing business…" at bounding box center [508, 507] width 506 height 40
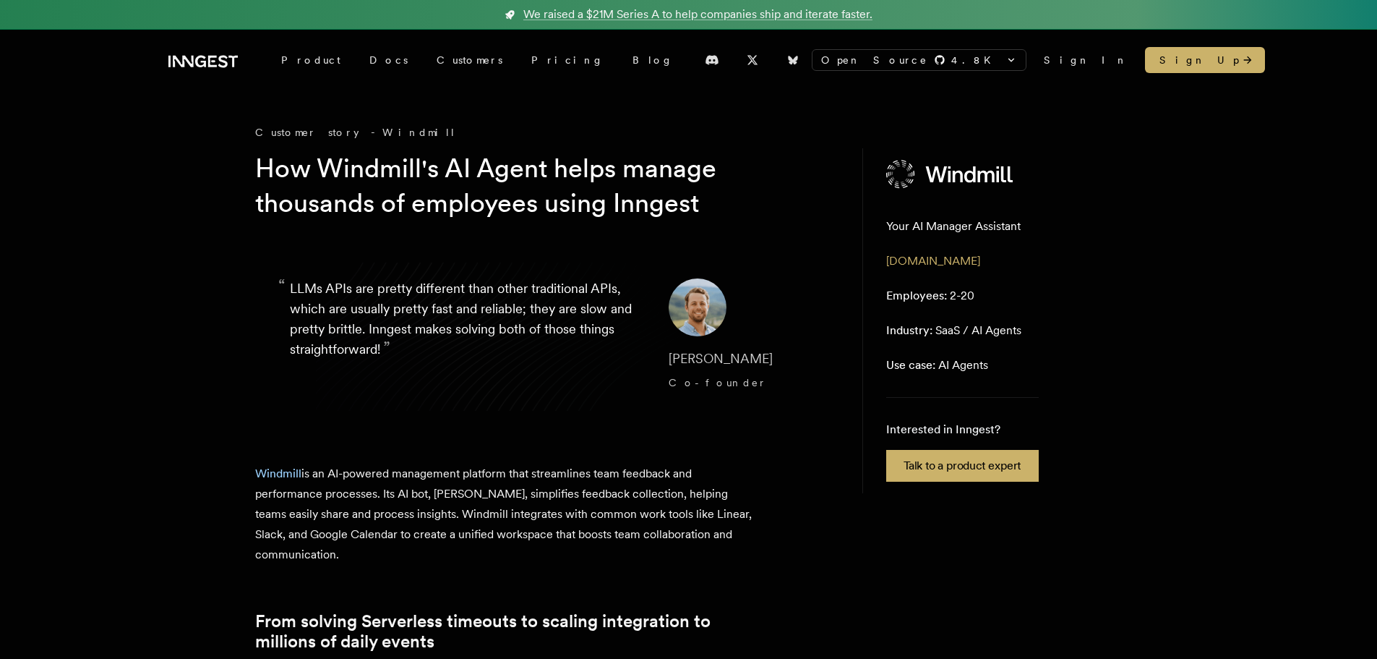
drag, startPoint x: 321, startPoint y: 172, endPoint x: 434, endPoint y: 165, distance: 113.7
click at [419, 172] on h1 "How Windmill's AI Agent helps manage thousands of employees using Inngest" at bounding box center [532, 185] width 555 height 69
copy h1 "Windmill"
click at [260, 196] on h1 "How Windmill's AI Agent helps manage thousands of employees using Inngest" at bounding box center [532, 185] width 555 height 69
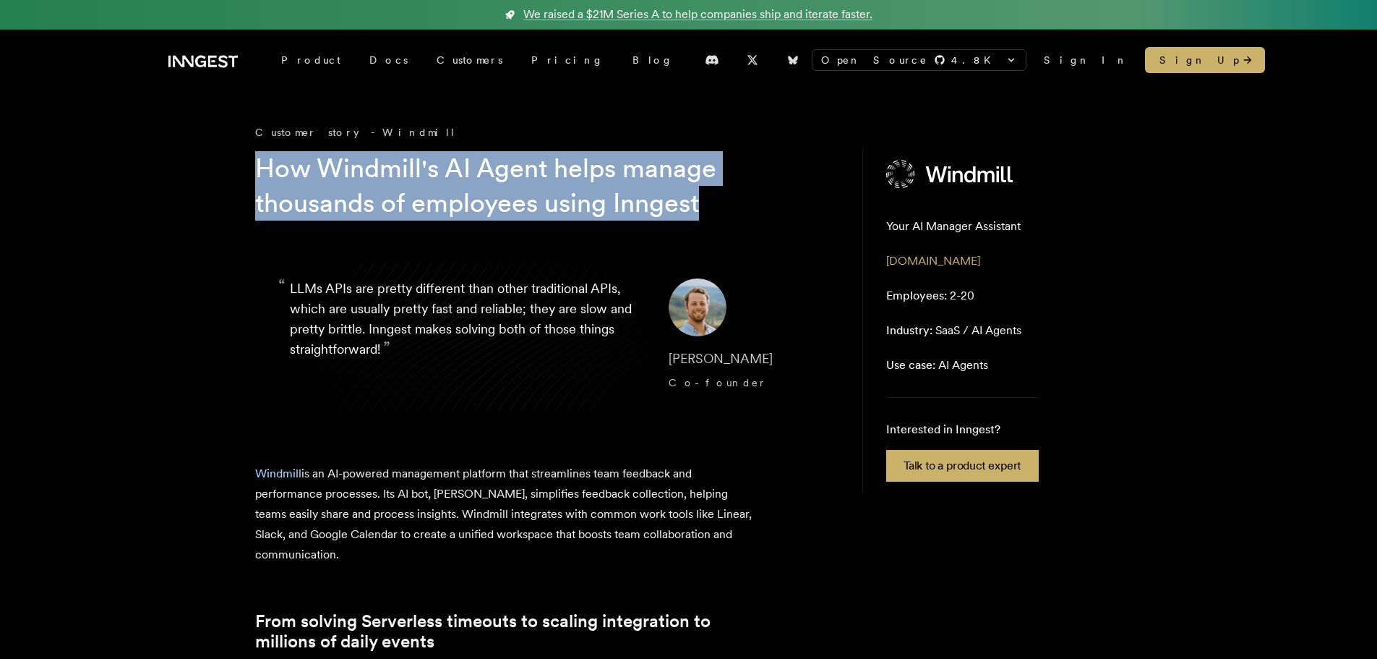
drag, startPoint x: 264, startPoint y: 168, endPoint x: 725, endPoint y: 197, distance: 462.2
click at [725, 197] on h1 "How Windmill's AI Agent helps manage thousands of employees using Inngest" at bounding box center [532, 185] width 555 height 69
copy h1 "How Windmill's AI Agent helps manage thousands of employees using Inngest"
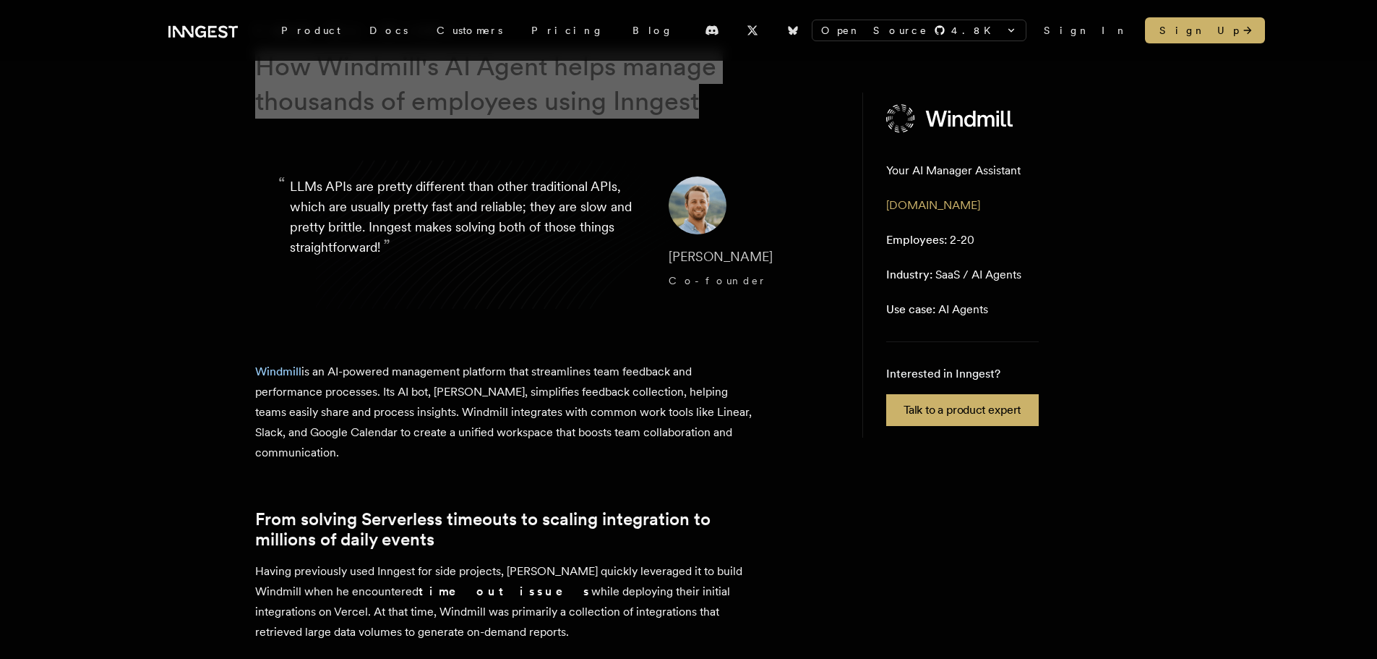
scroll to position [145, 0]
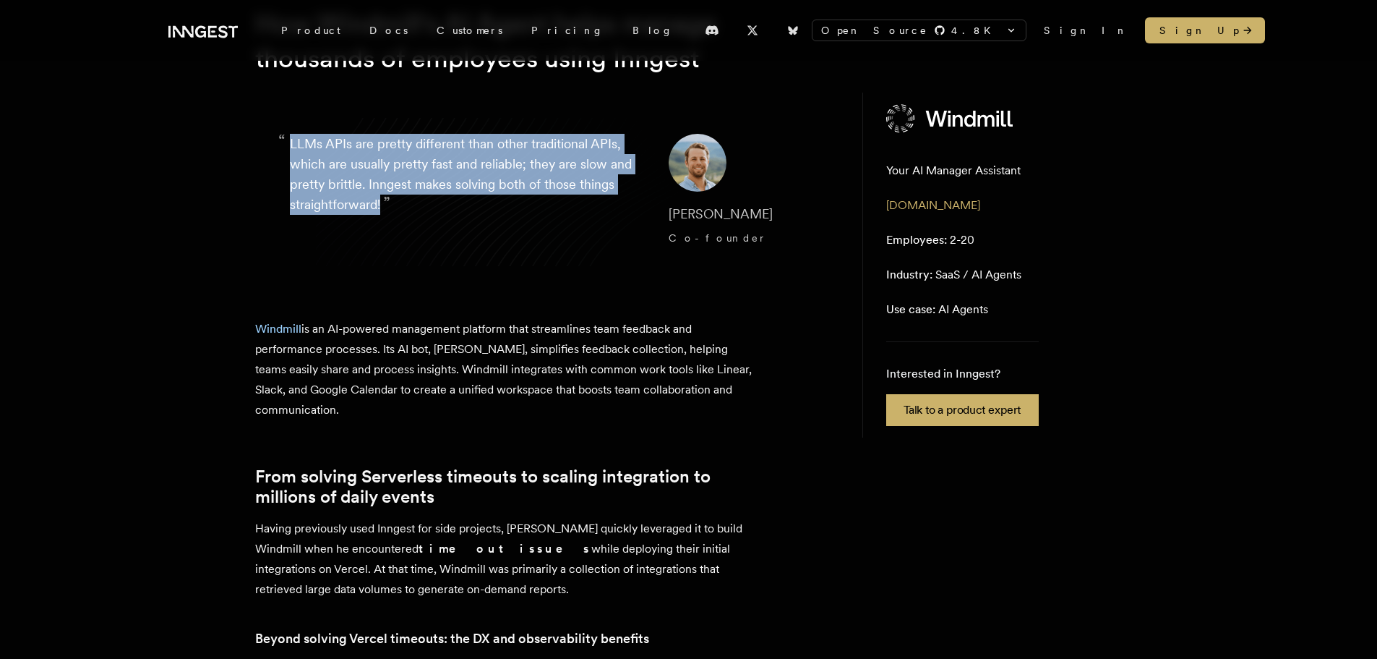
copy p "LLMs APIs are pretty different than other traditional APIs, which are usually p…"
drag, startPoint x: 387, startPoint y: 200, endPoint x: 290, endPoint y: 149, distance: 110.3
click at [290, 149] on p "“ LLMs APIs are pretty different than other traditional APIs, which are usually…" at bounding box center [468, 192] width 356 height 116
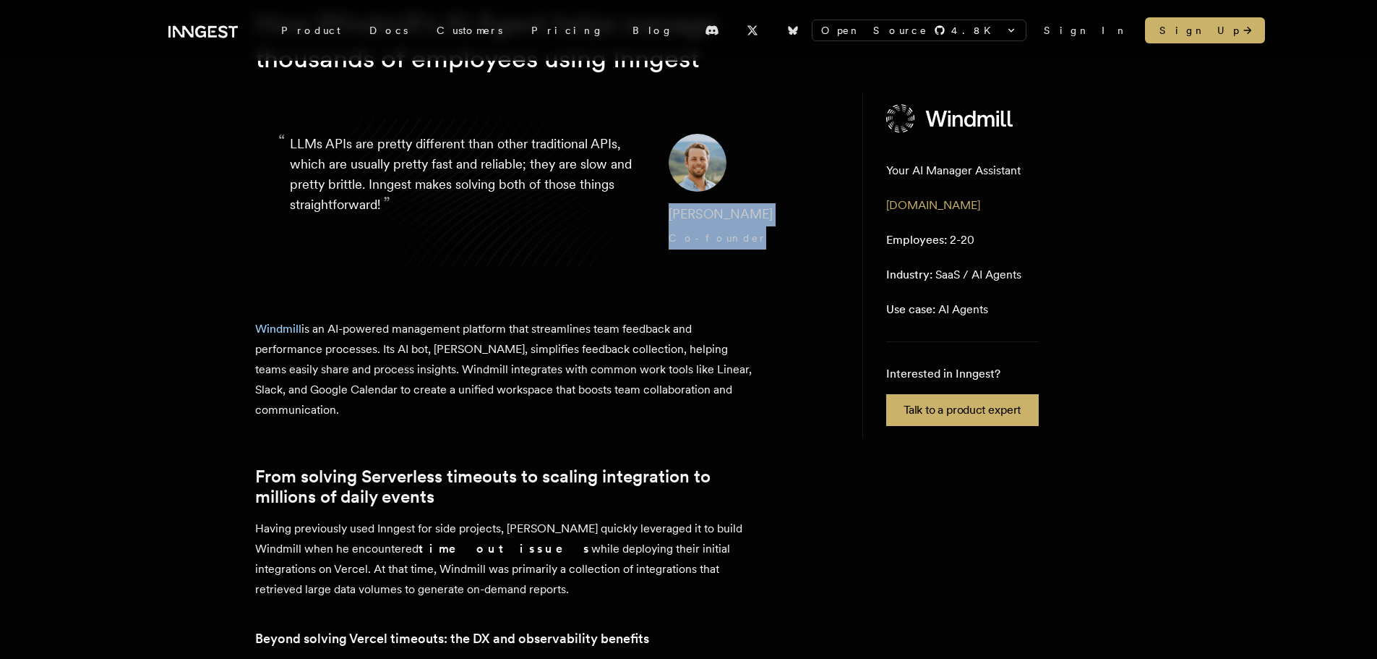
drag, startPoint x: 651, startPoint y: 210, endPoint x: 720, endPoint y: 247, distance: 77.6
click at [708, 237] on blockquote "“ LLMs APIs are pretty different than other traditional APIs, which are usually…" at bounding box center [544, 191] width 578 height 185
copy cite "Max Shaw Co-founder"
click at [727, 372] on p "Windmill is an AI-powered management platform that streamlines team feedback an…" at bounding box center [508, 369] width 506 height 101
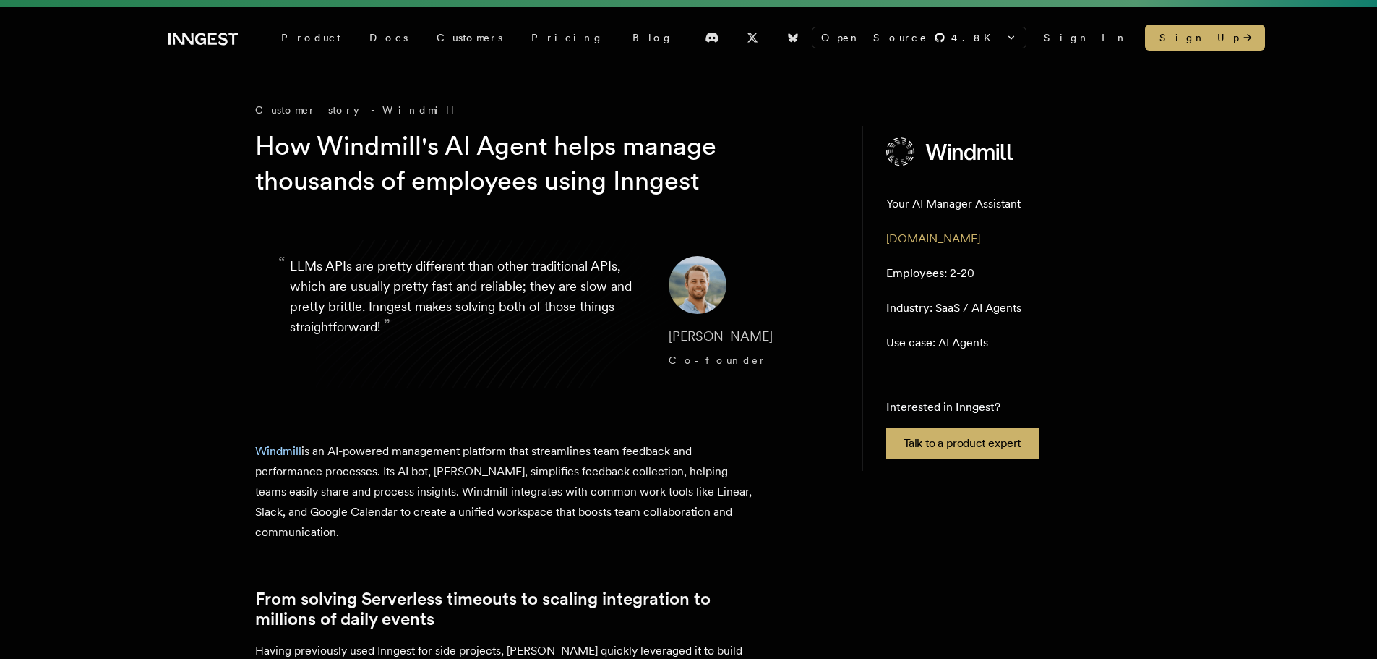
scroll to position [0, 0]
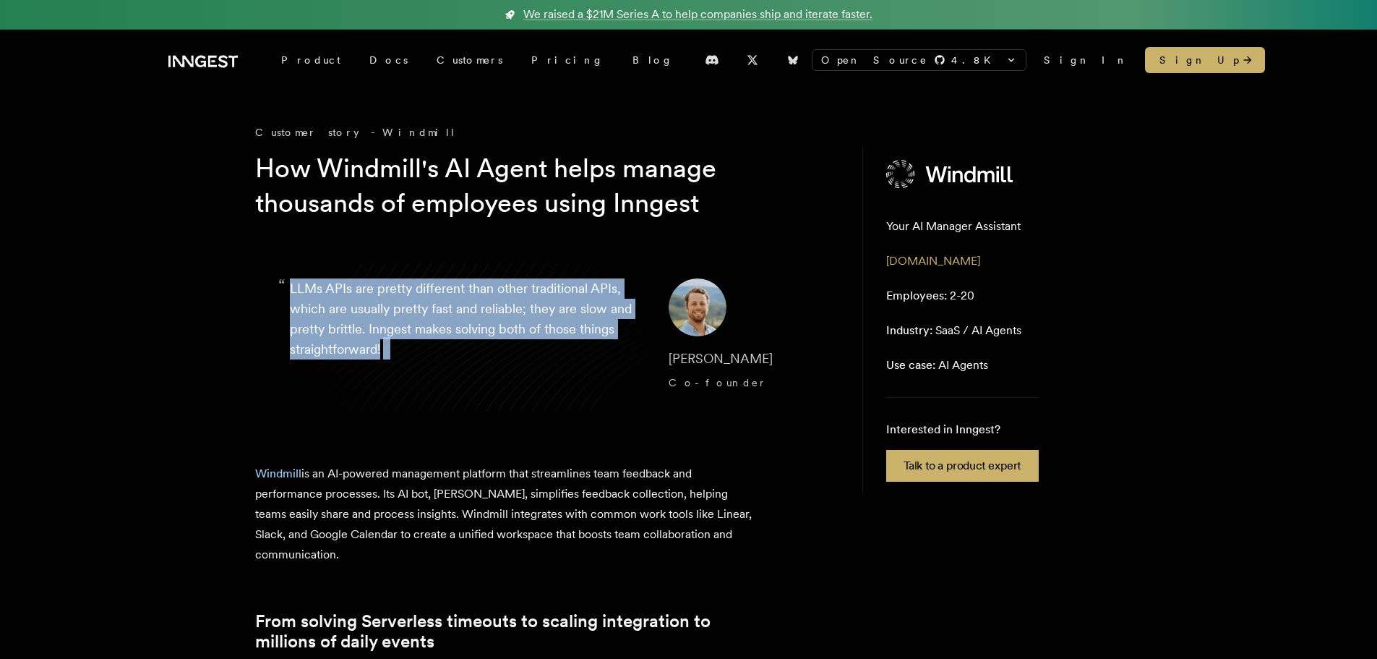
drag, startPoint x: 403, startPoint y: 354, endPoint x: 286, endPoint y: 288, distance: 134.3
click at [286, 288] on blockquote "“ LLMs APIs are pretty different than other traditional APIs, which are usually…" at bounding box center [544, 336] width 578 height 185
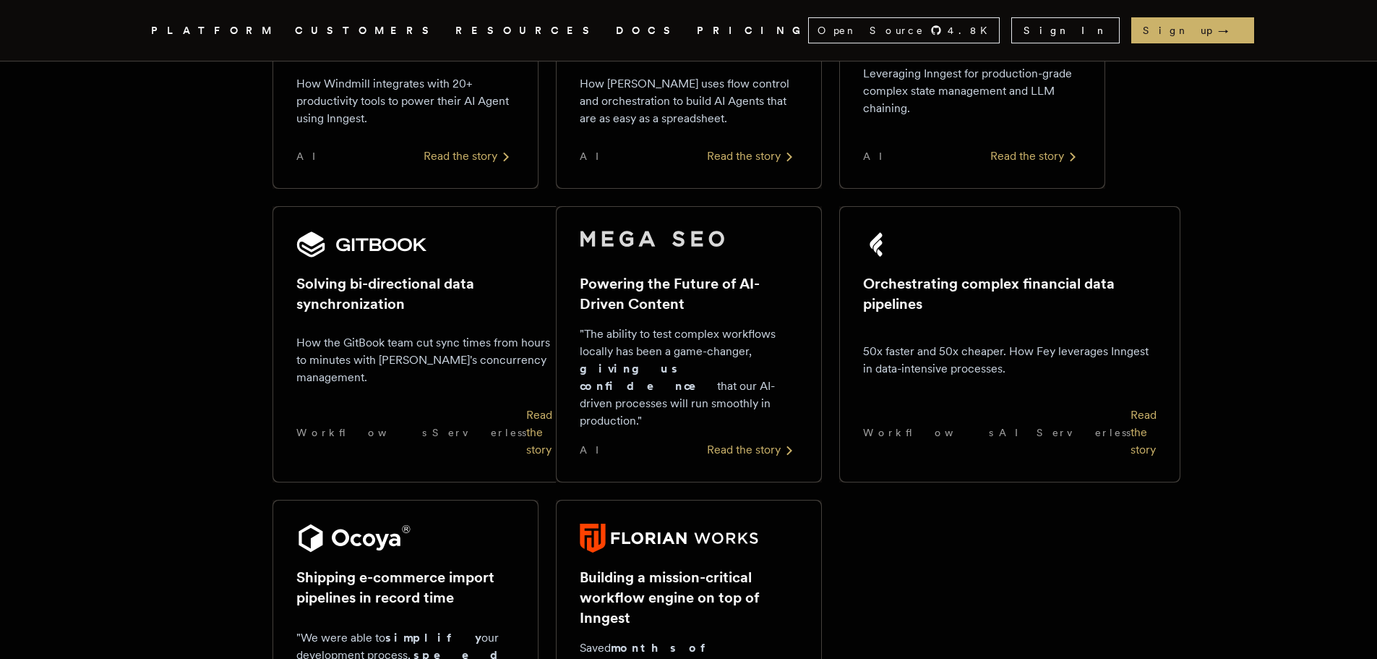
scroll to position [1084, 0]
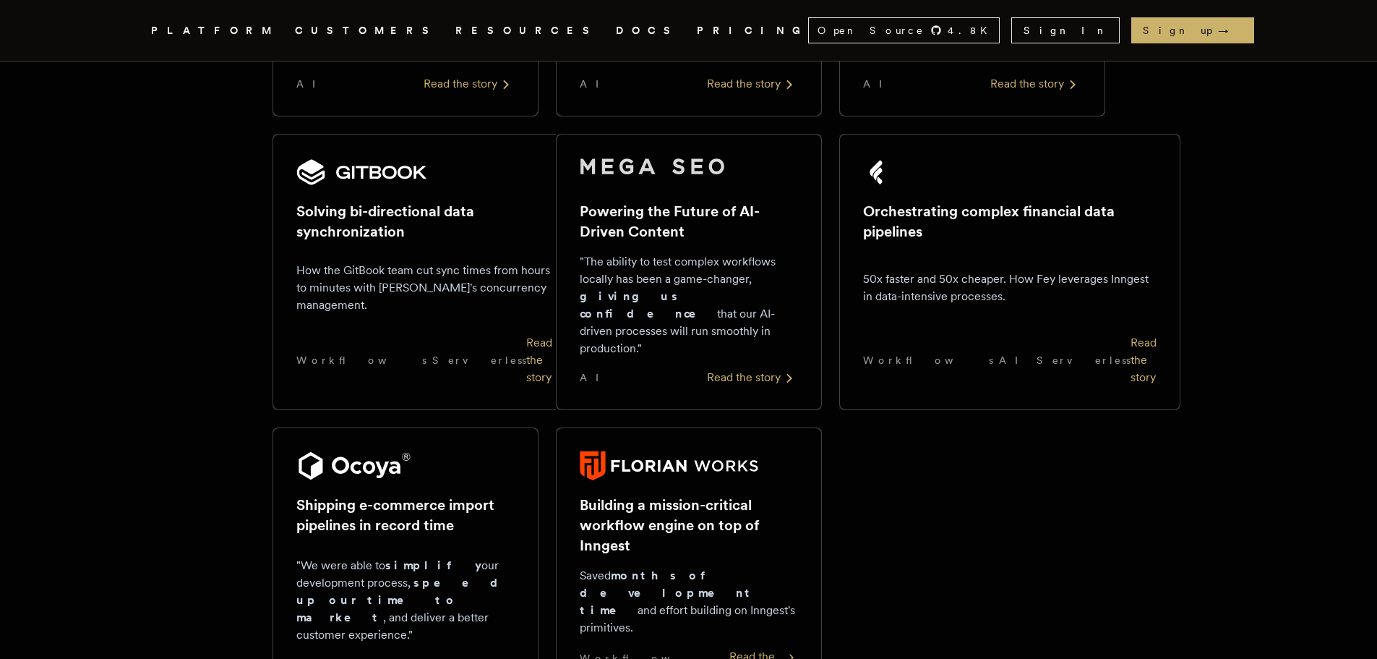
drag, startPoint x: 1006, startPoint y: 343, endPoint x: 982, endPoint y: 341, distance: 24.0
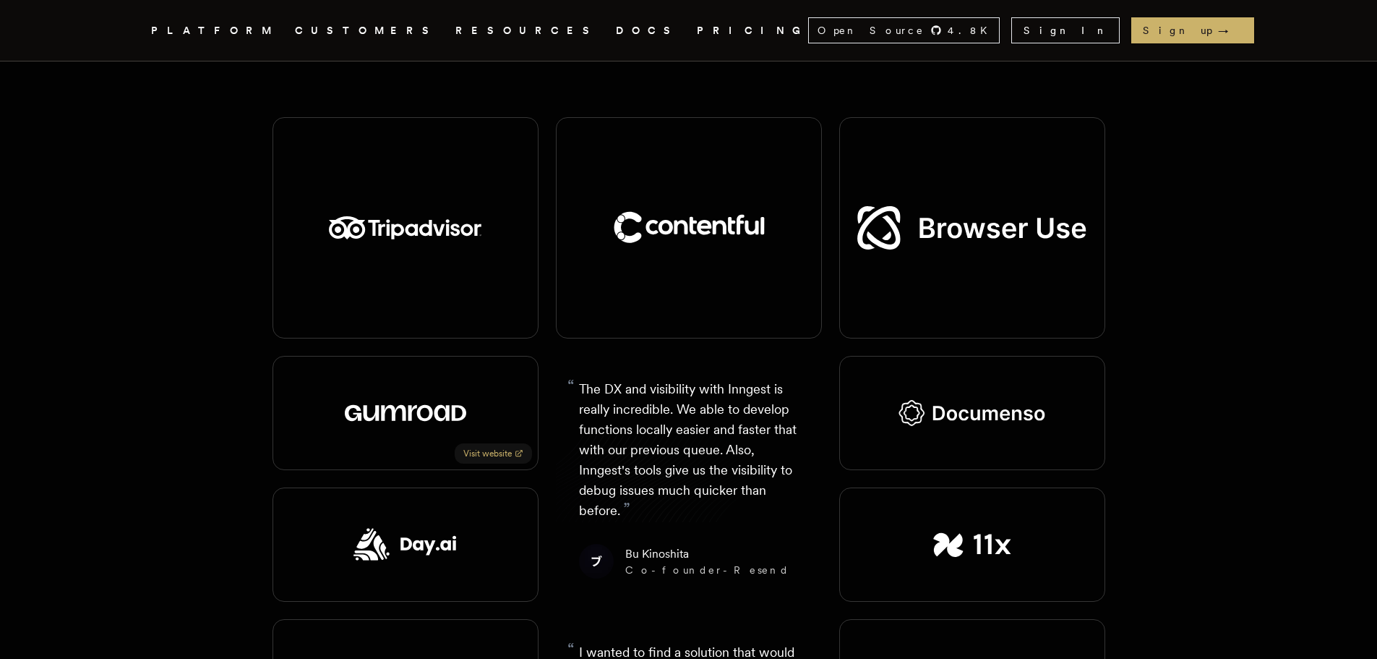
scroll to position [1735, 0]
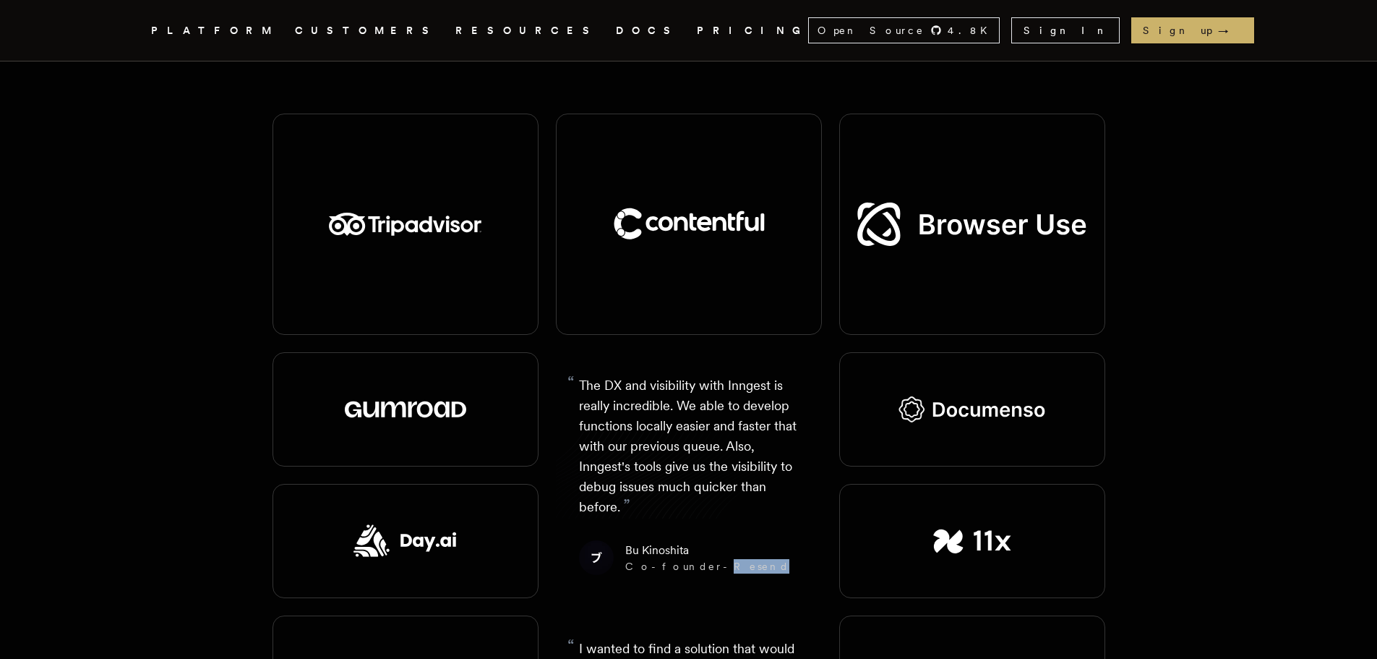
drag, startPoint x: 687, startPoint y: 511, endPoint x: 729, endPoint y: 510, distance: 42.7
click at [729, 540] on footer "Bu Kinoshita Co-founder - Resend" at bounding box center [689, 557] width 220 height 35
copy div "Resend"
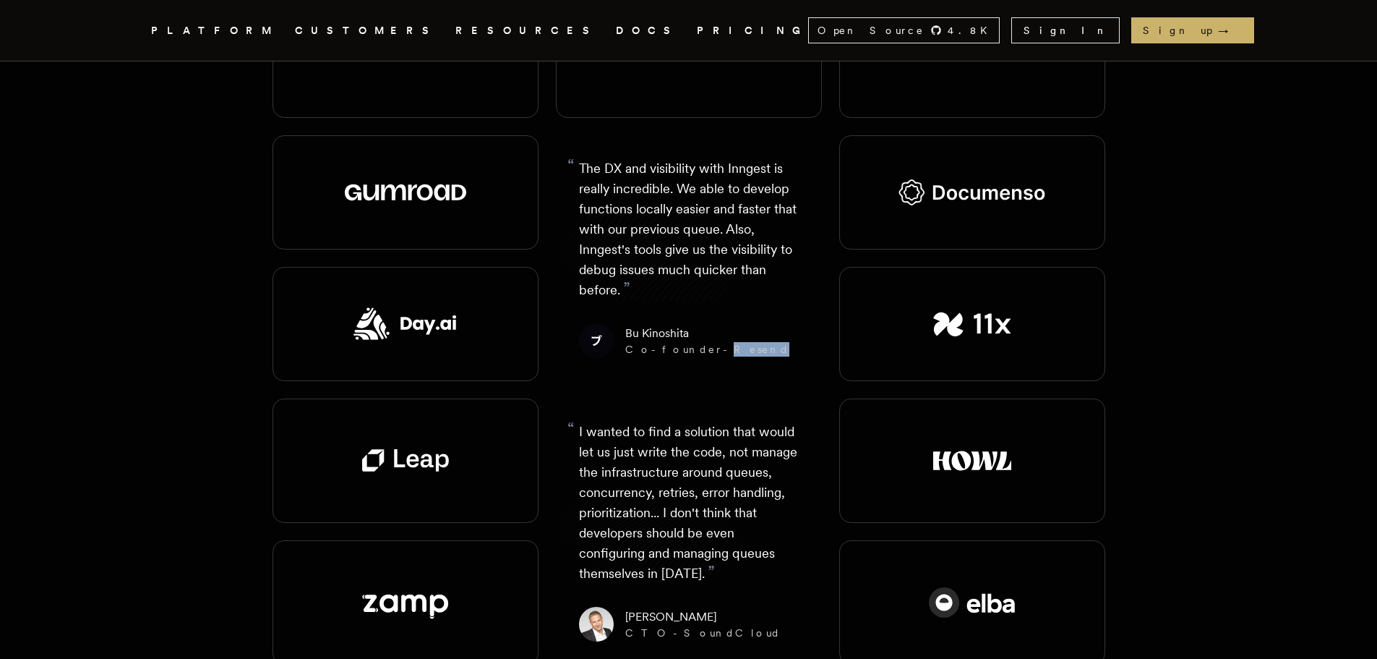
scroll to position [2024, 0]
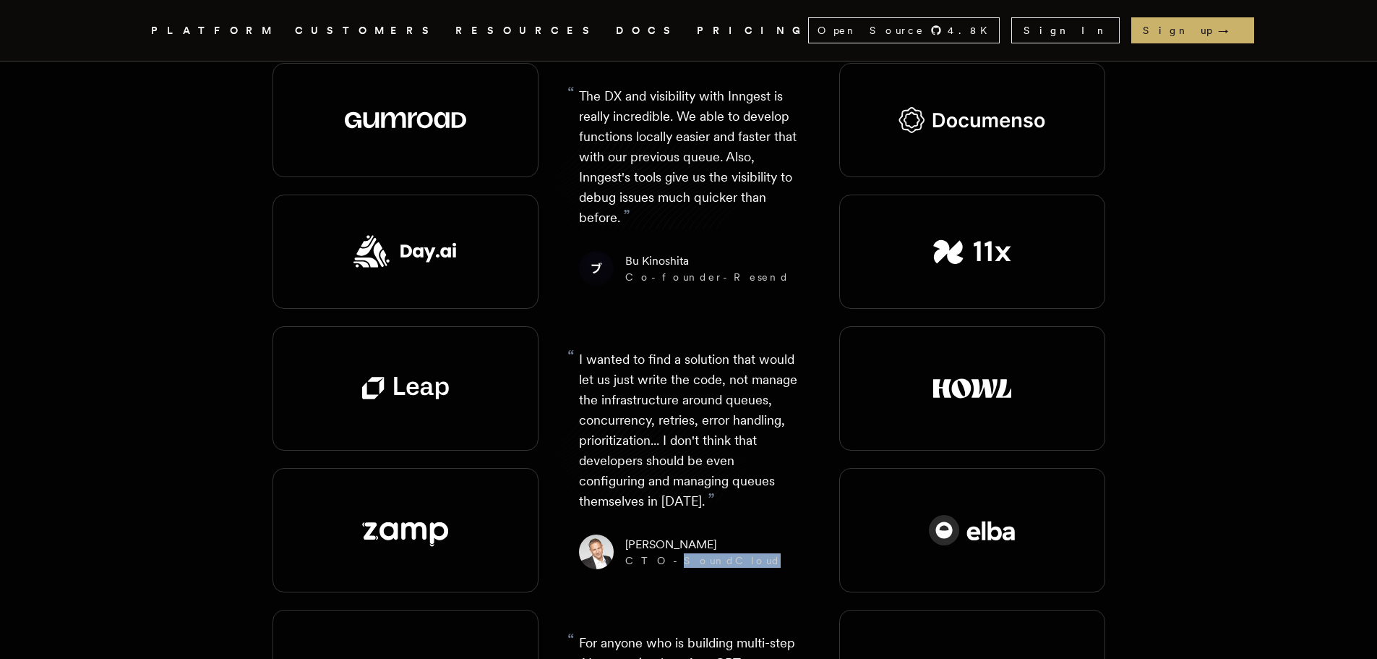
drag, startPoint x: 658, startPoint y: 505, endPoint x: 745, endPoint y: 505, distance: 86.8
click at [745, 534] on footer "[PERSON_NAME] CTO - SoundCloud" at bounding box center [689, 551] width 220 height 35
copy div "SoundCloud"
click at [699, 369] on p "“ I wanted to find a solution that would let us just write the code, not manage…" at bounding box center [689, 430] width 220 height 162
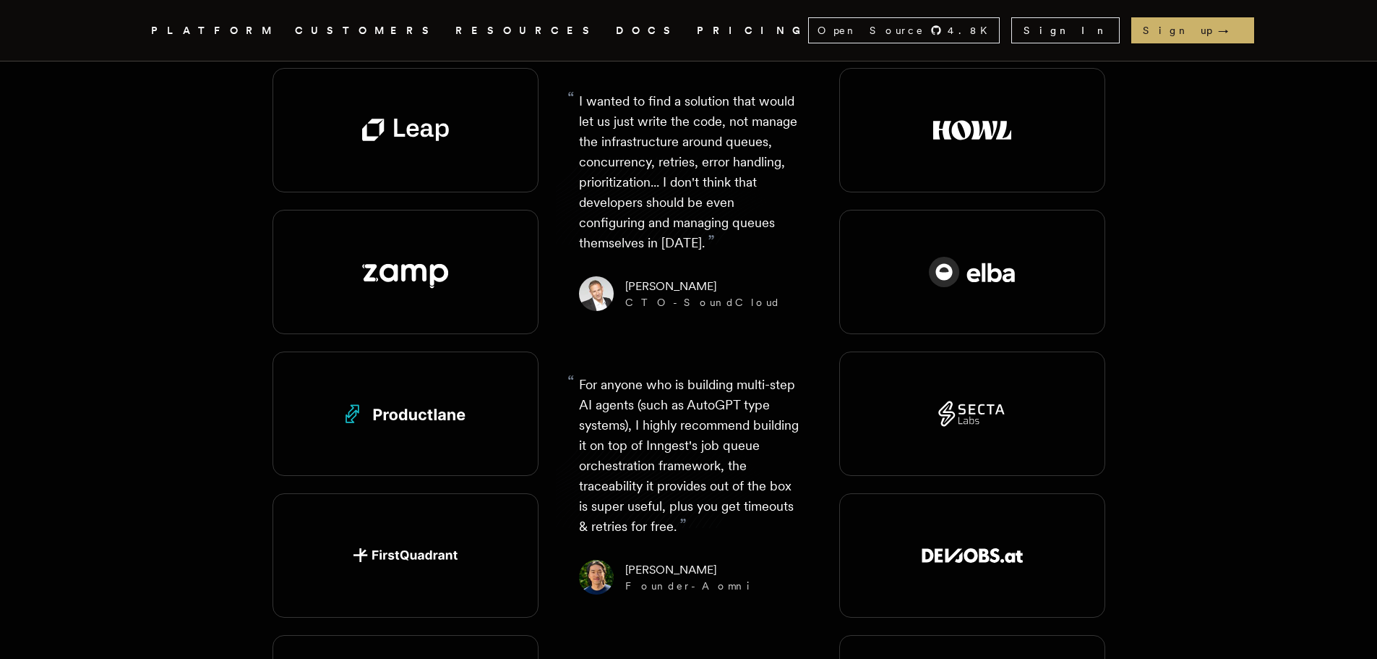
scroll to position [2458, 0]
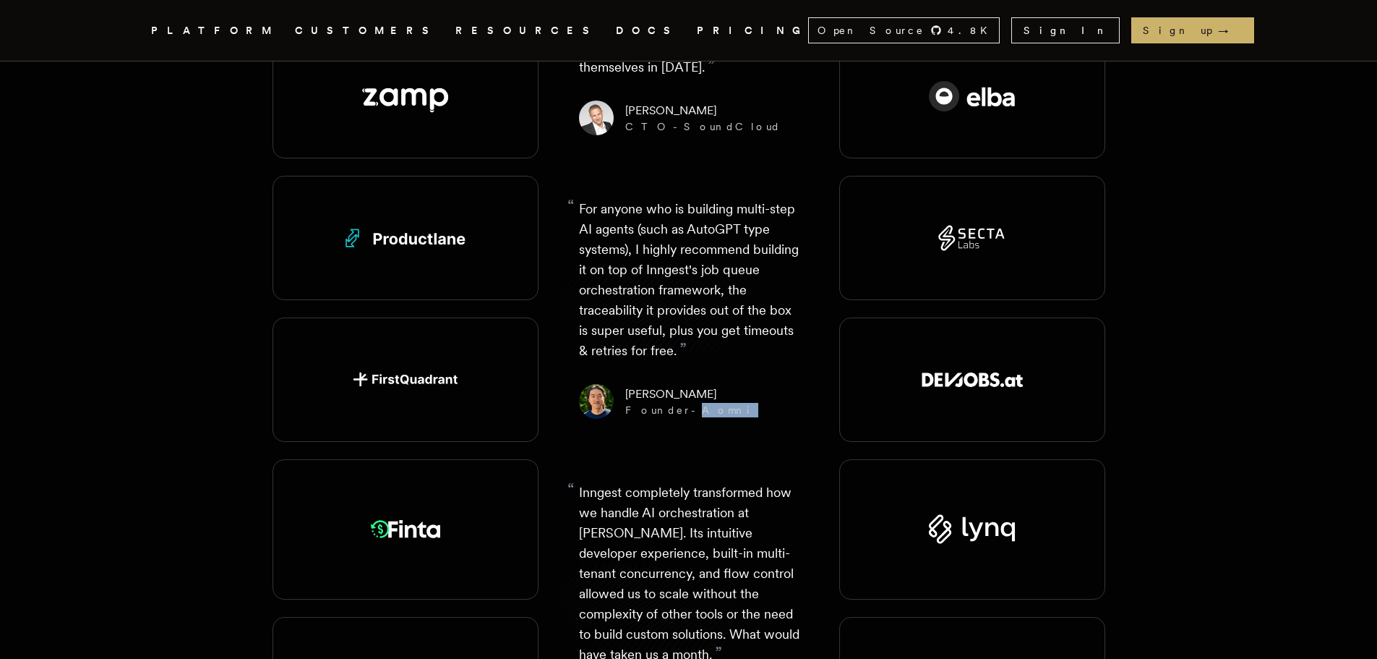
drag, startPoint x: 670, startPoint y: 359, endPoint x: 719, endPoint y: 358, distance: 48.4
click at [718, 384] on footer "[PERSON_NAME] Founder - Aomni" at bounding box center [689, 401] width 220 height 35
copy div "Aomni"
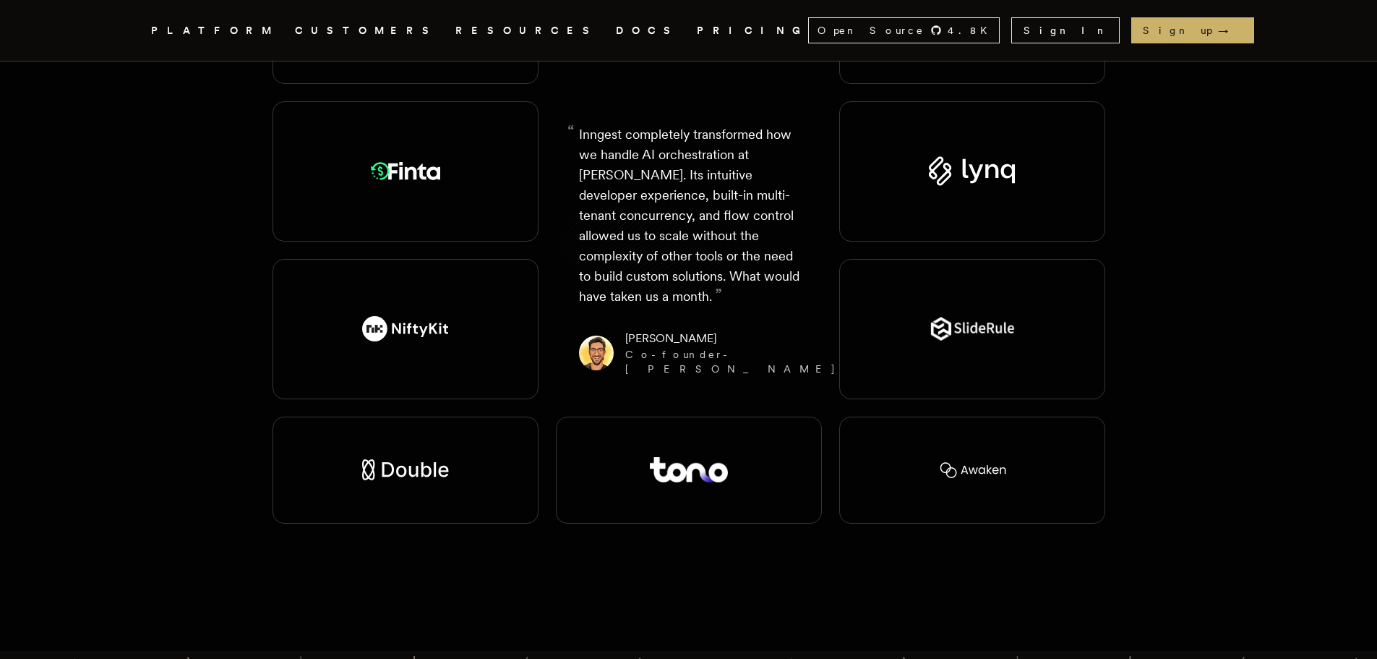
scroll to position [2819, 0]
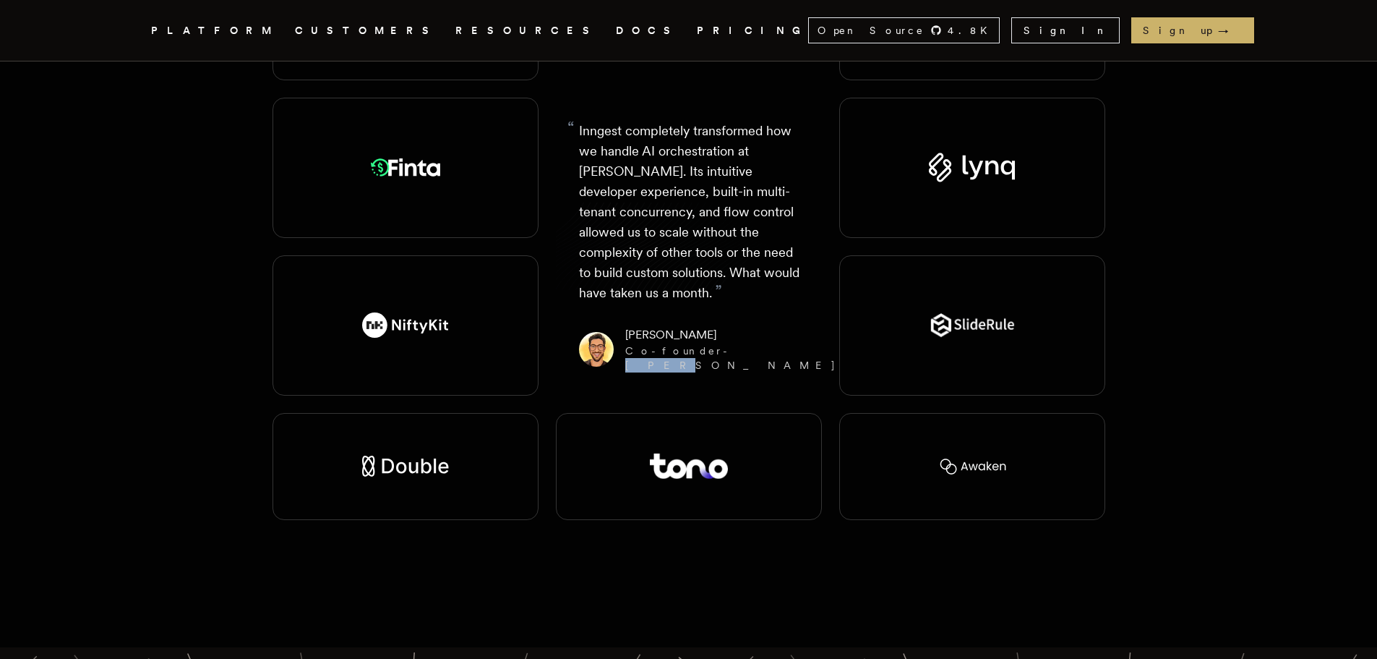
drag, startPoint x: 690, startPoint y: 280, endPoint x: 722, endPoint y: 280, distance: 32.5
click at [720, 326] on footer "[PERSON_NAME] - [PERSON_NAME]" at bounding box center [690, 349] width 223 height 46
copy div "[PERSON_NAME]"
click at [348, 413] on div at bounding box center [406, 466] width 266 height 107
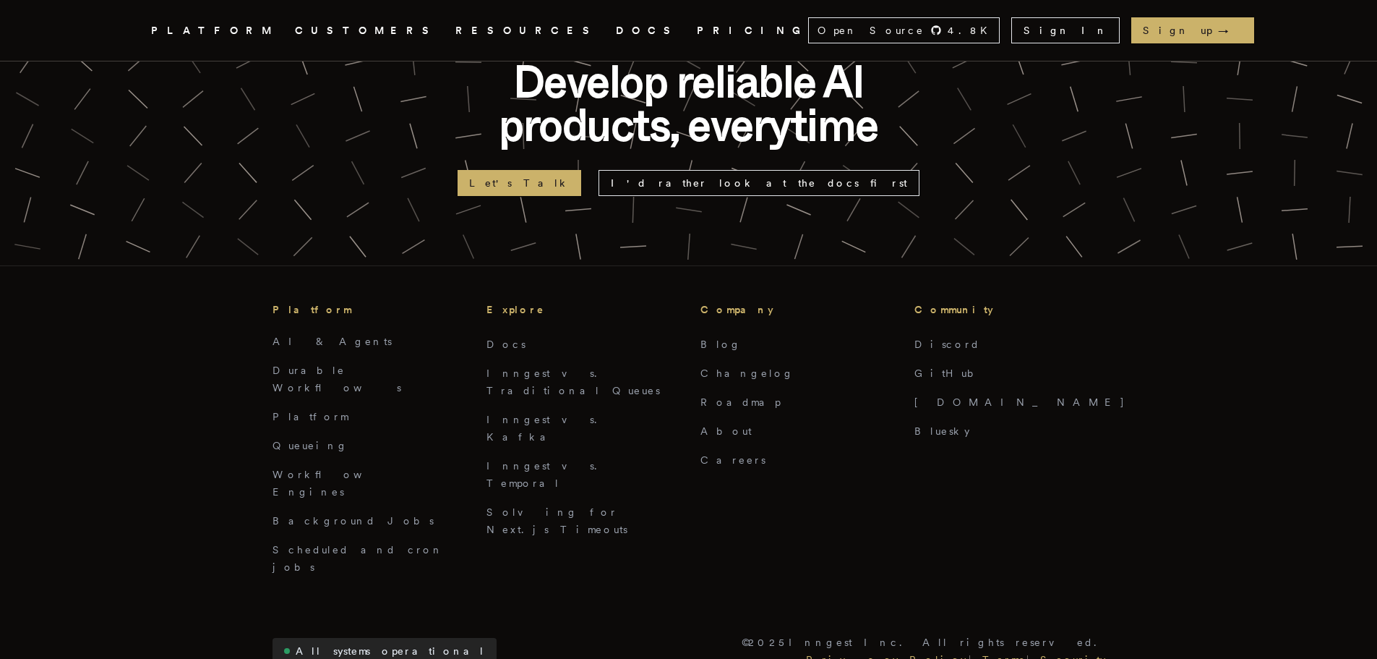
scroll to position [3320, 0]
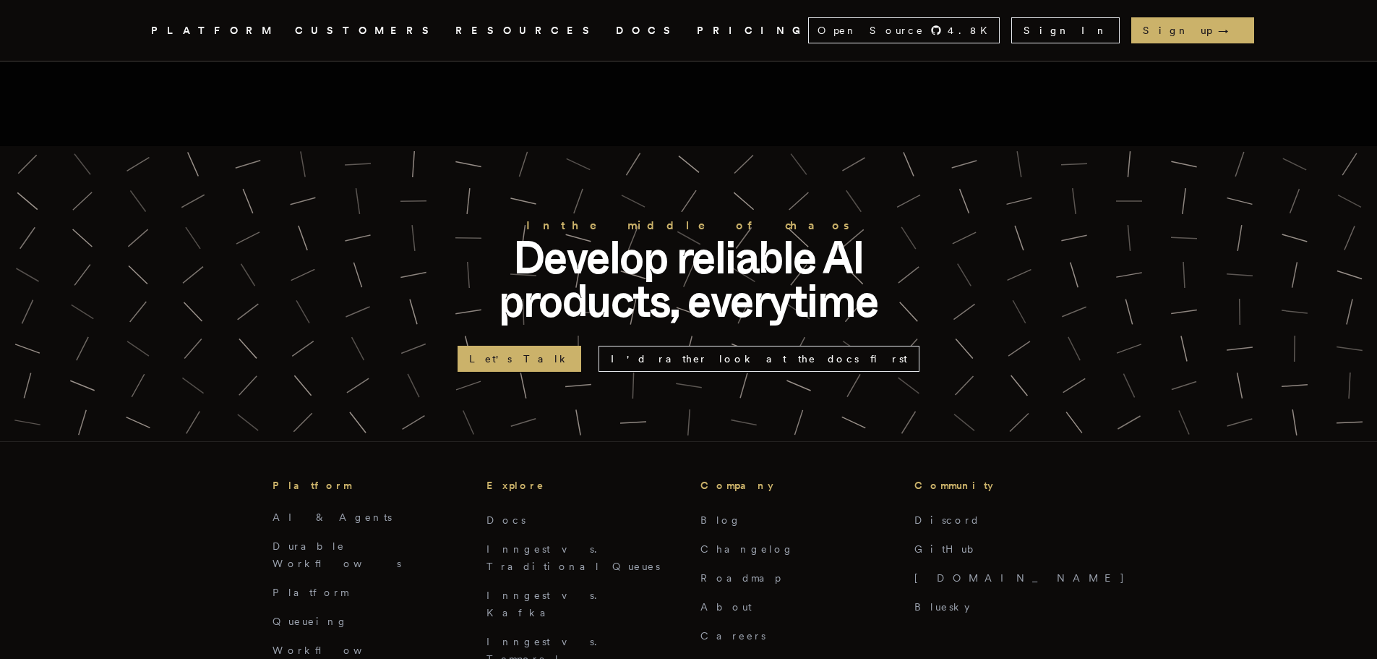
click at [410, 33] on icon "Global" at bounding box center [466, 83] width 113 height 123
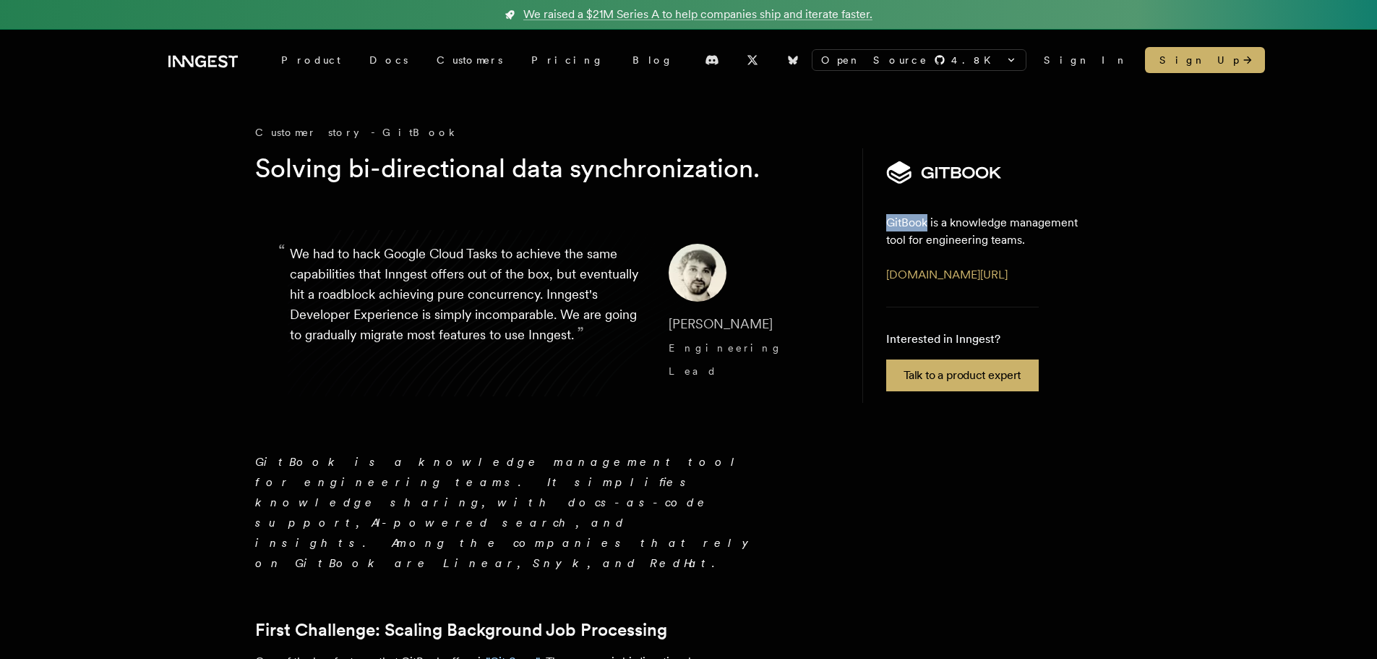
drag, startPoint x: 884, startPoint y: 215, endPoint x: 925, endPoint y: 213, distance: 41.3
click at [925, 213] on aside "GitBook is a knowledge management tool for engineering teams. www.gitbook.com/ …" at bounding box center [992, 275] width 260 height 254
copy p "GitBook"
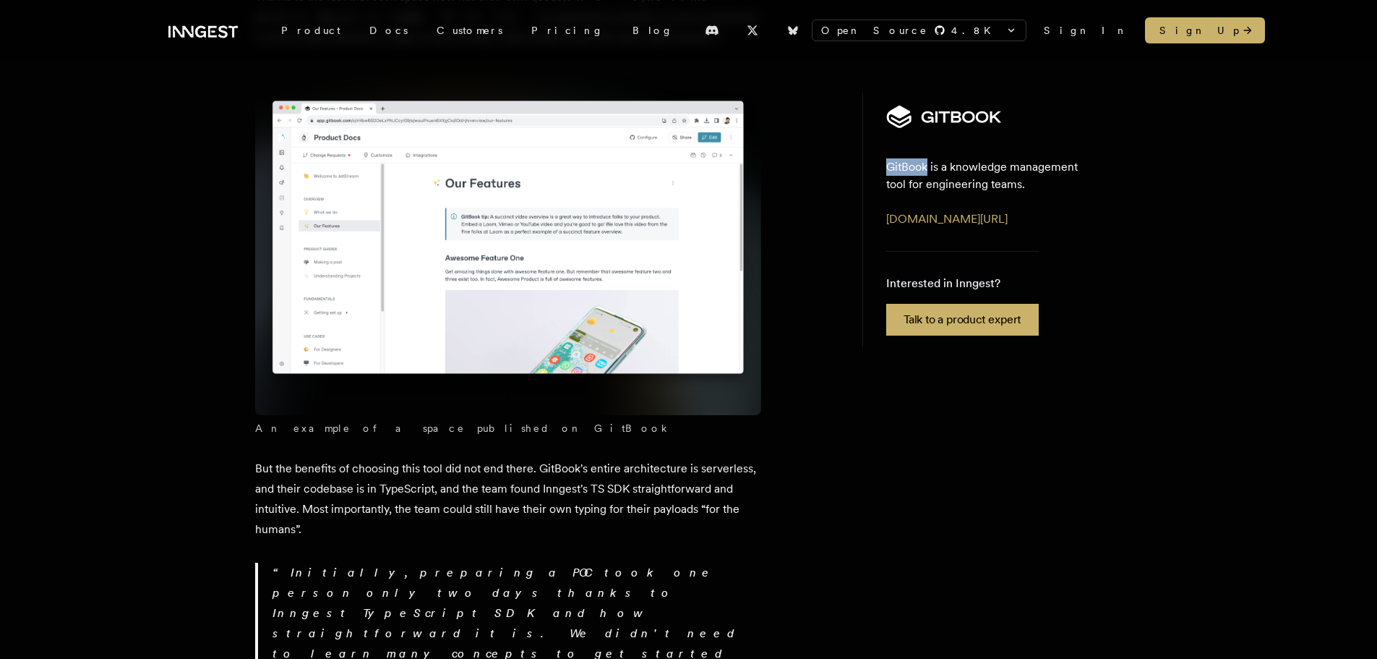
scroll to position [2386, 0]
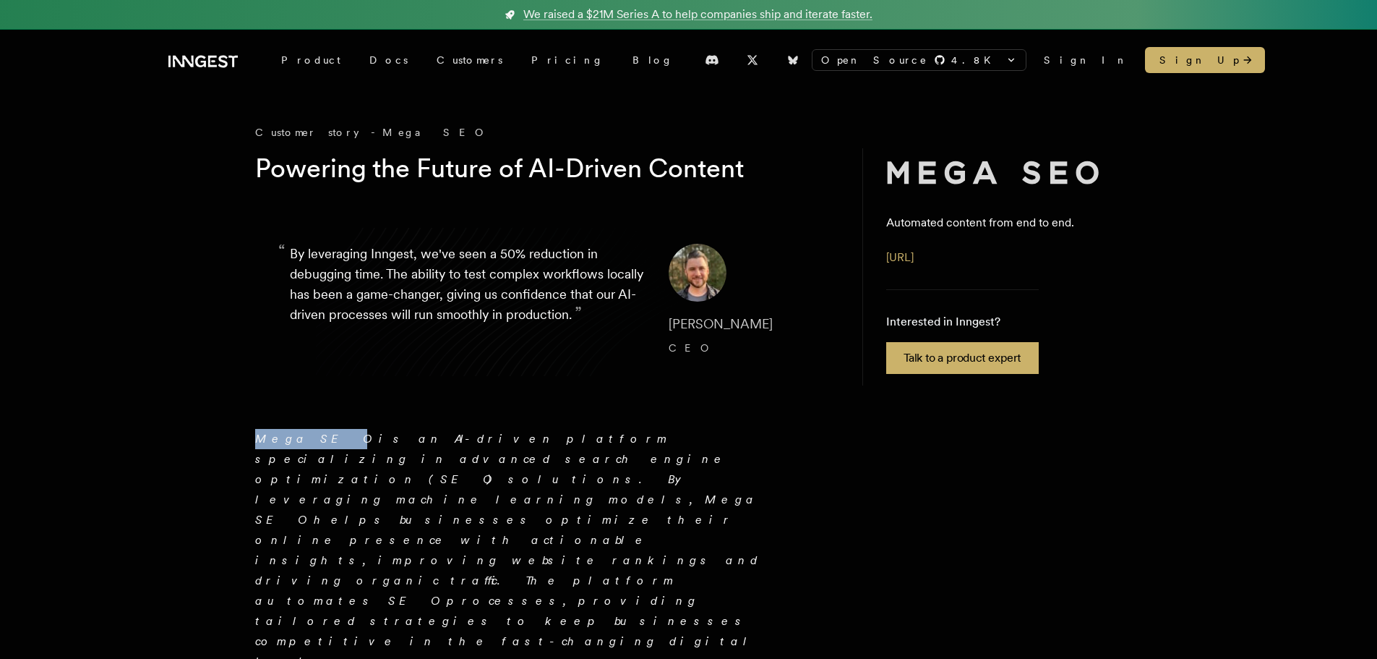
copy em "Mega SEO"
drag, startPoint x: 256, startPoint y: 442, endPoint x: 308, endPoint y: 444, distance: 52.1
click at [308, 444] on em "Mega SEO is an AI-driven platform specializing in advanced search engine optimi…" at bounding box center [508, 550] width 506 height 236
copy em "Mega SEO"
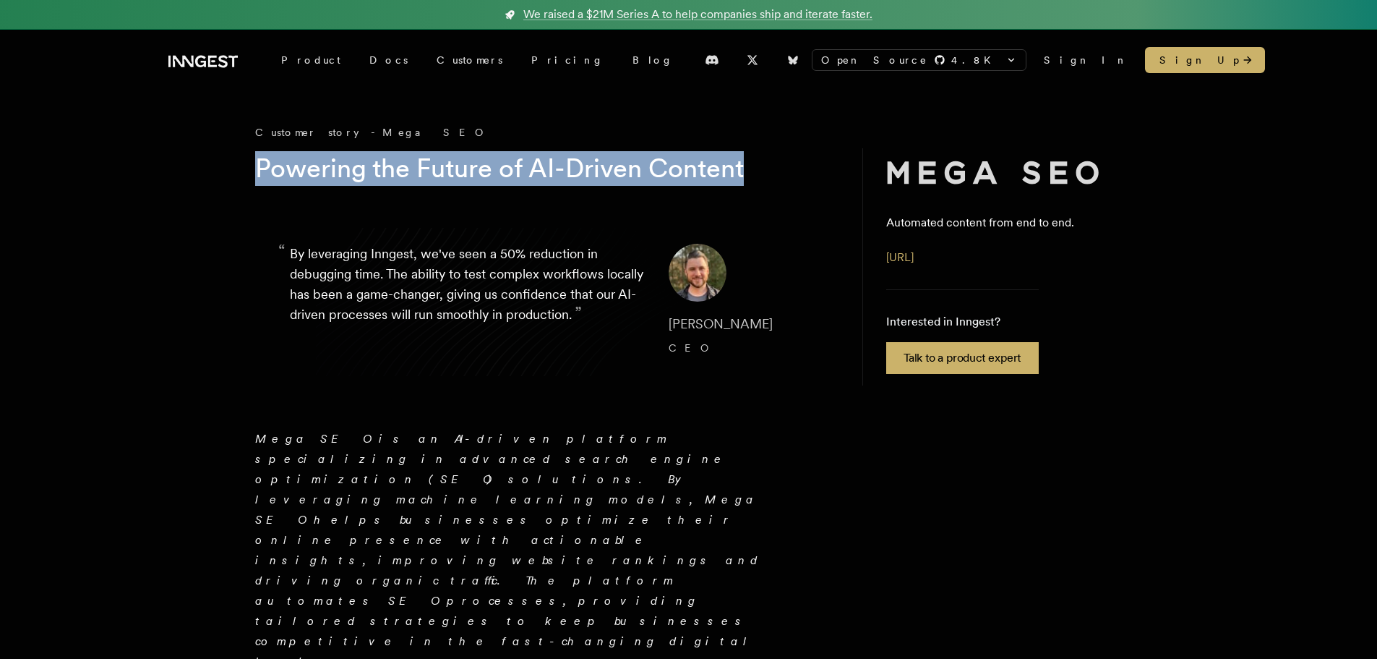
drag, startPoint x: 296, startPoint y: 168, endPoint x: 759, endPoint y: 168, distance: 463.4
copy h1 "Powering the Future of AI-Driven Content"
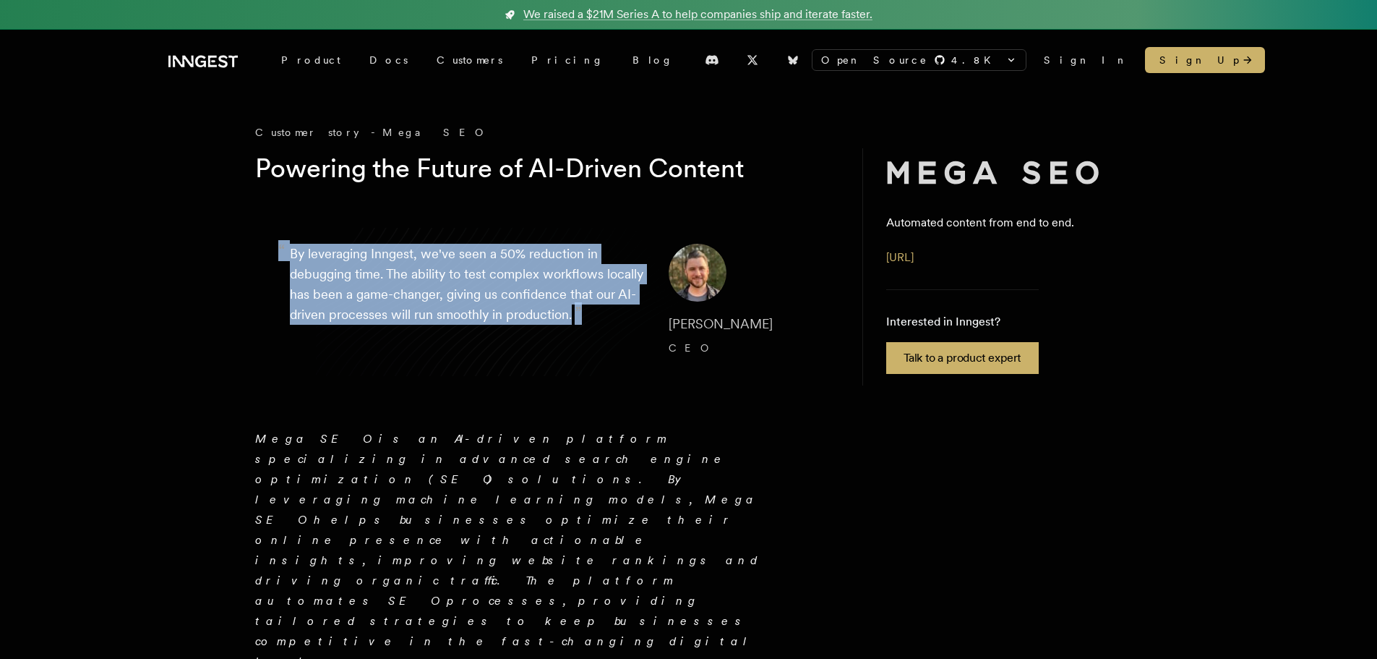
drag, startPoint x: 627, startPoint y: 310, endPoint x: 279, endPoint y: 240, distance: 354.7
click at [290, 244] on p "“ By leveraging Inngest, we've seen a 50% reduction in debugging time. The abil…" at bounding box center [468, 302] width 356 height 116
copy p "“ By leveraging Inngest, we've seen a 50% reduction in debugging time. The abil…"
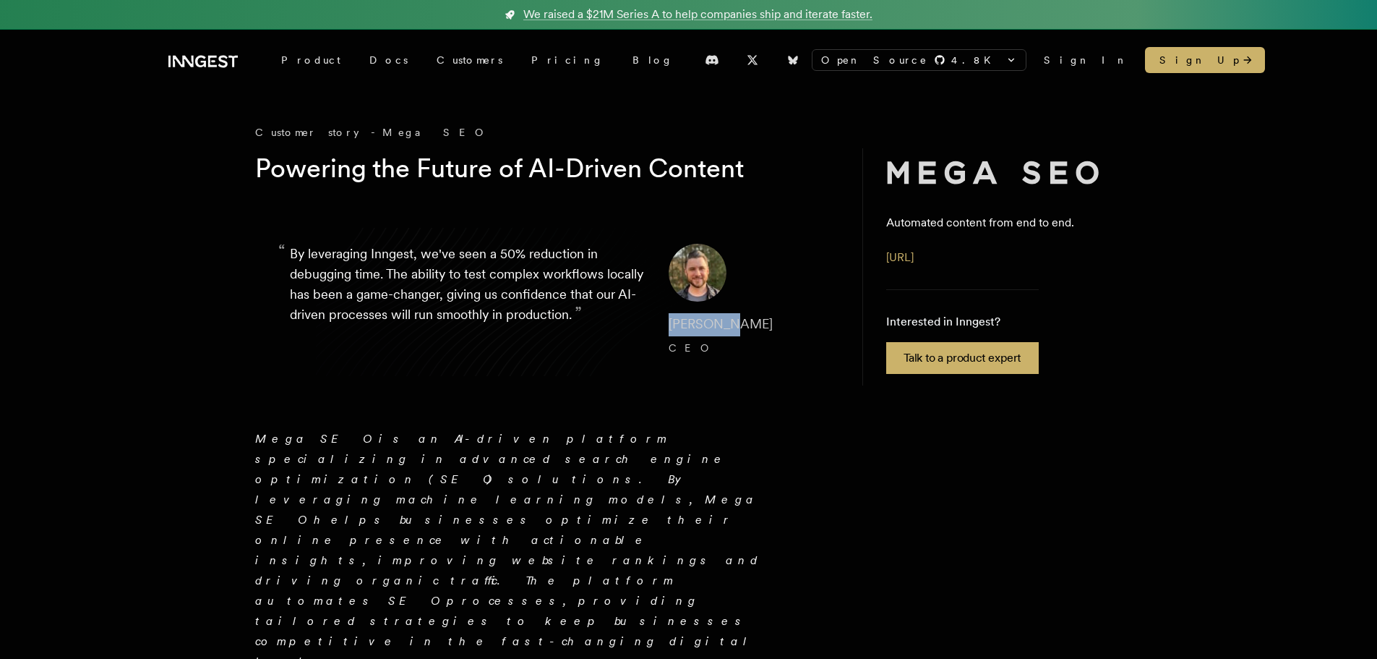
drag, startPoint x: 651, startPoint y: 319, endPoint x: 729, endPoint y: 317, distance: 78.8
click at [729, 317] on blockquote "“ By leveraging Inngest, we've seen a 50% reduction in debugging time. The abil…" at bounding box center [544, 301] width 578 height 185
copy span "[PERSON_NAME]"
click at [721, 443] on em "Mega SEO is an AI-driven platform specializing in advanced search engine optimi…" at bounding box center [508, 550] width 506 height 236
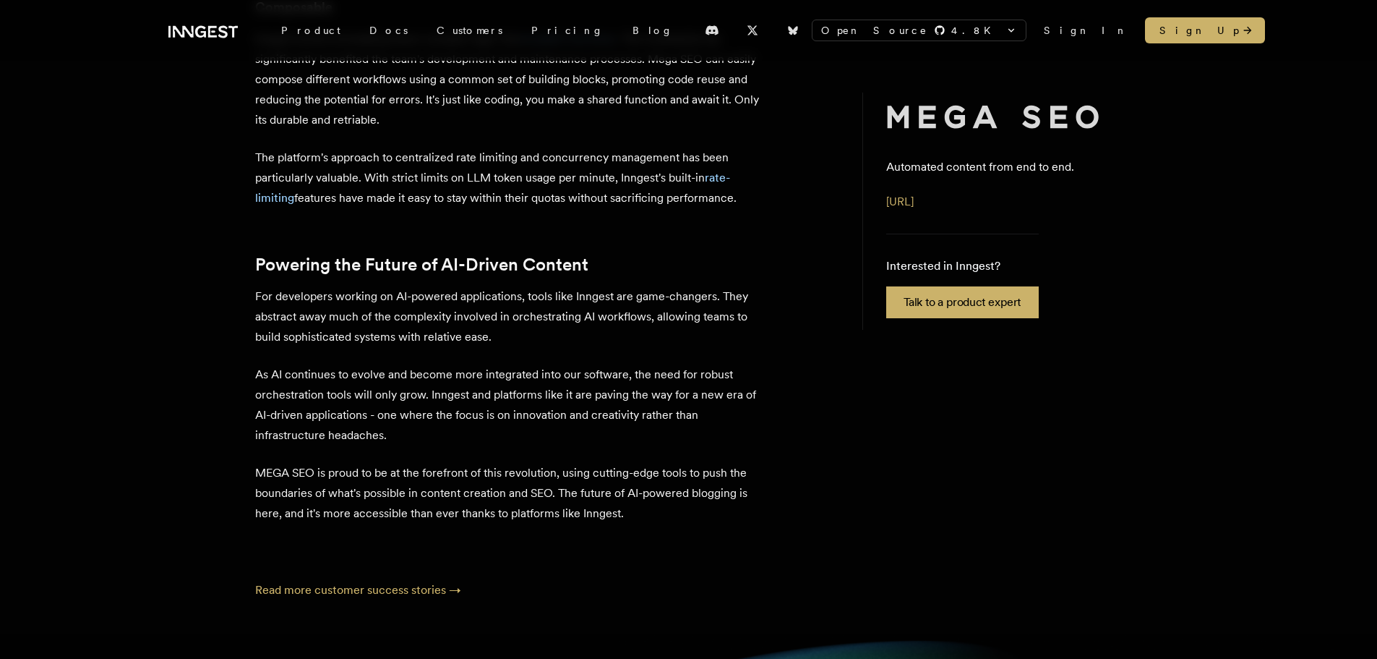
scroll to position [2097, 0]
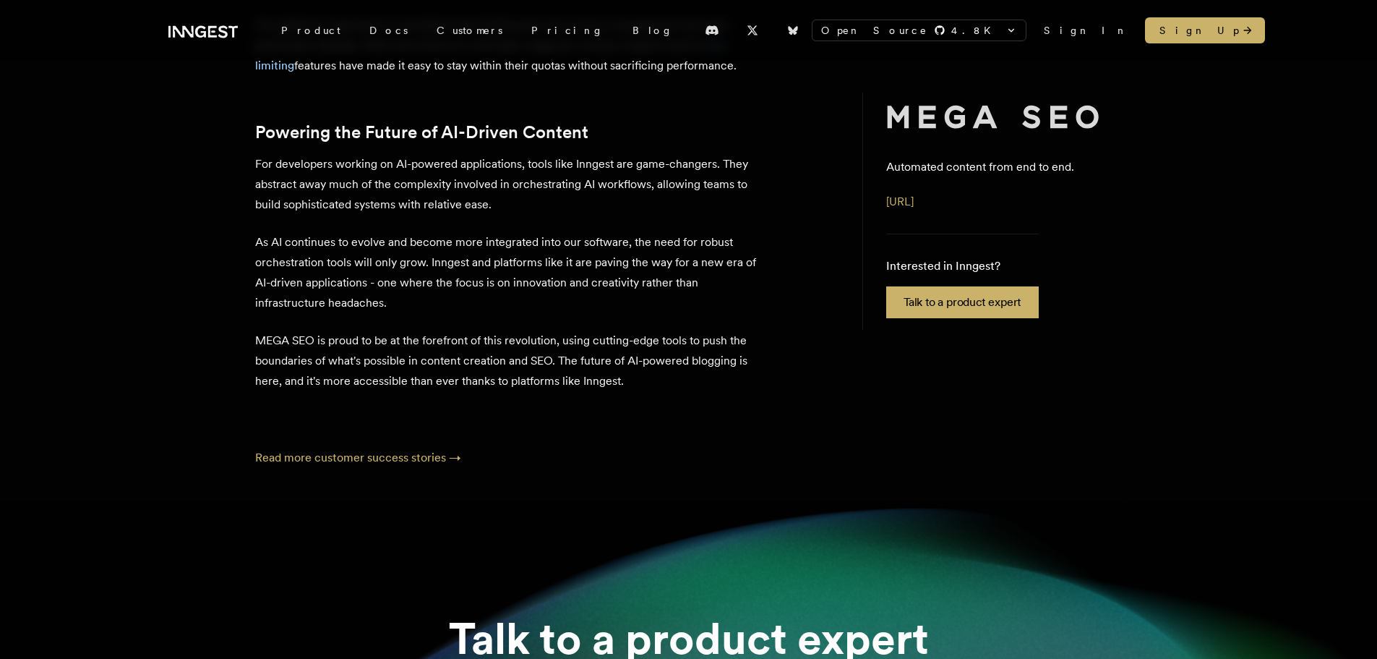
click at [612, 449] on p "Read more customer success stories →" at bounding box center [544, 457] width 578 height 17
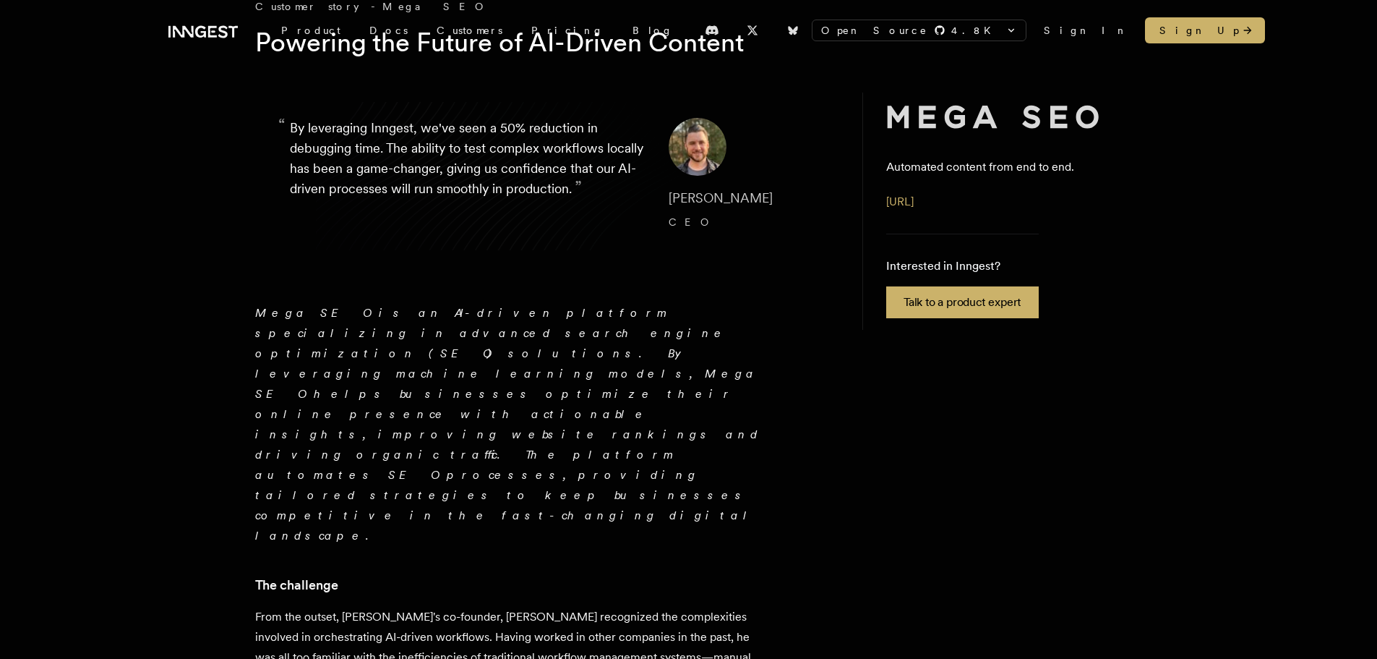
scroll to position [0, 0]
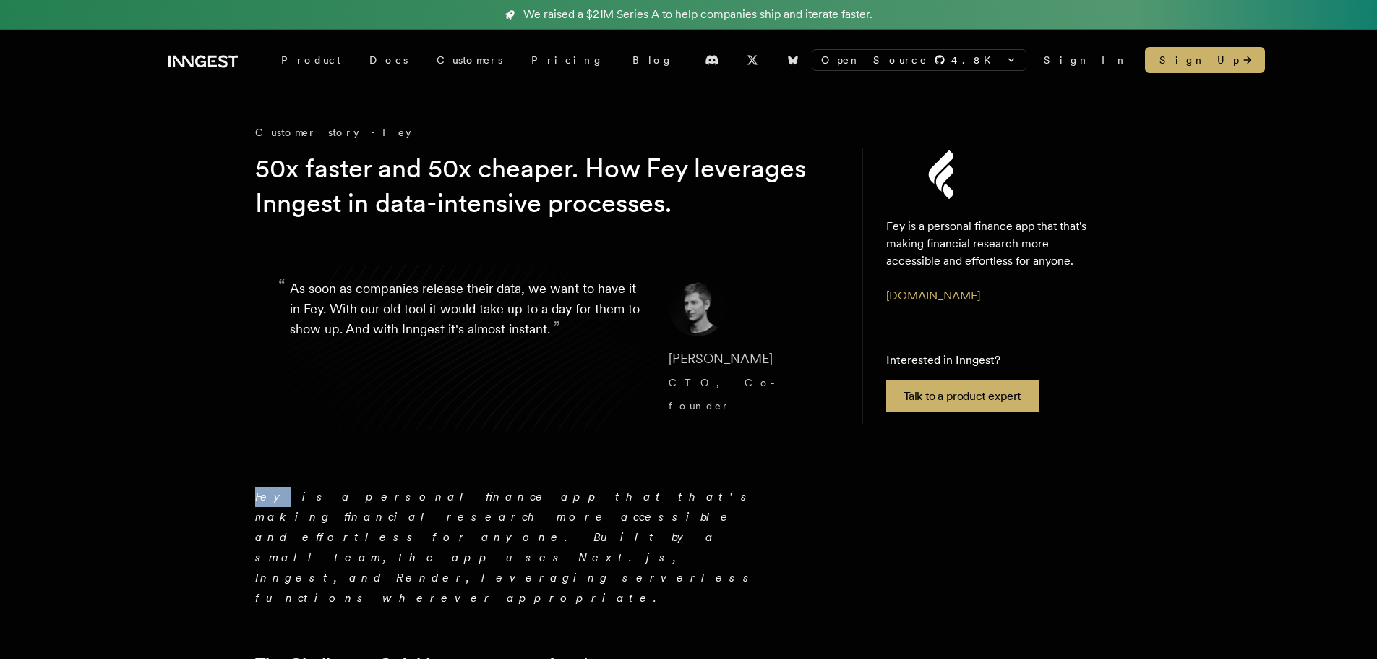
copy em "Fey"
drag, startPoint x: 247, startPoint y: 474, endPoint x: 272, endPoint y: 471, distance: 25.4
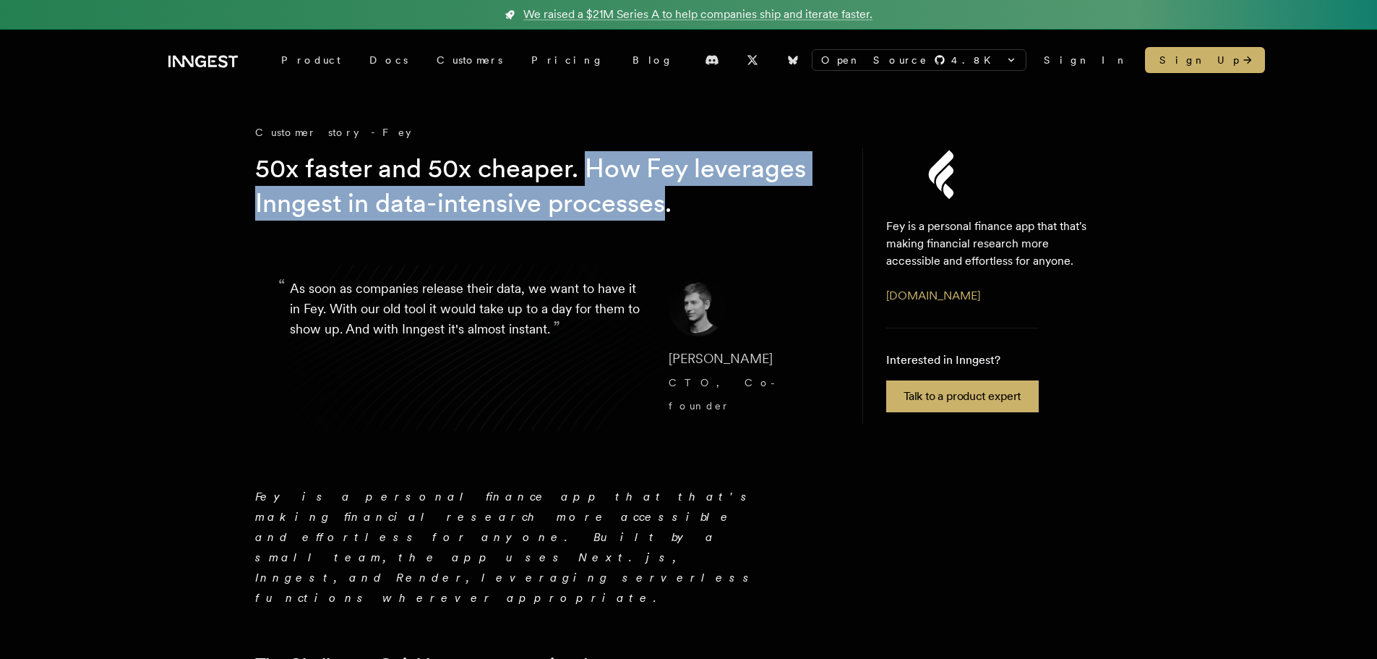
drag, startPoint x: 589, startPoint y: 166, endPoint x: 783, endPoint y: 203, distance: 197.4
click at [783, 203] on h1 "50x faster and 50x cheaper. How Fey leverages Inngest in data-intensive process…" at bounding box center [532, 185] width 555 height 69
copy h1 "How Fey leverages Inngest in data-intensive processes"
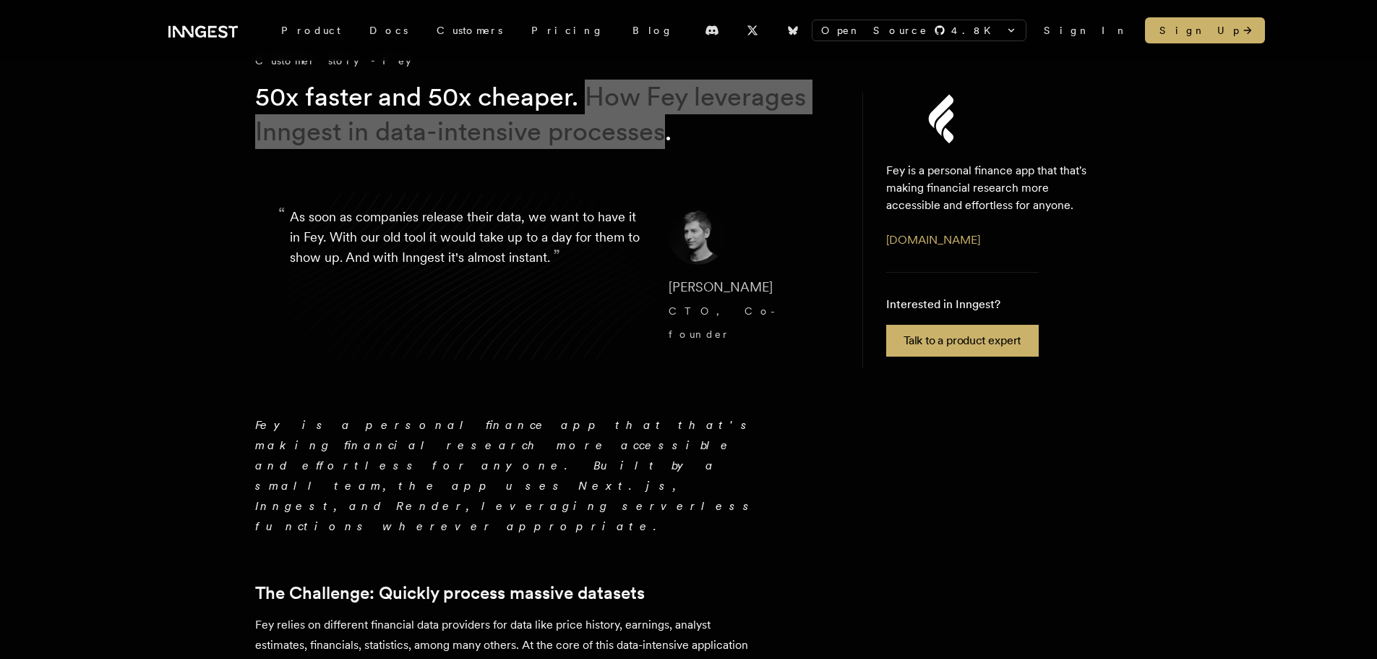
scroll to position [72, 0]
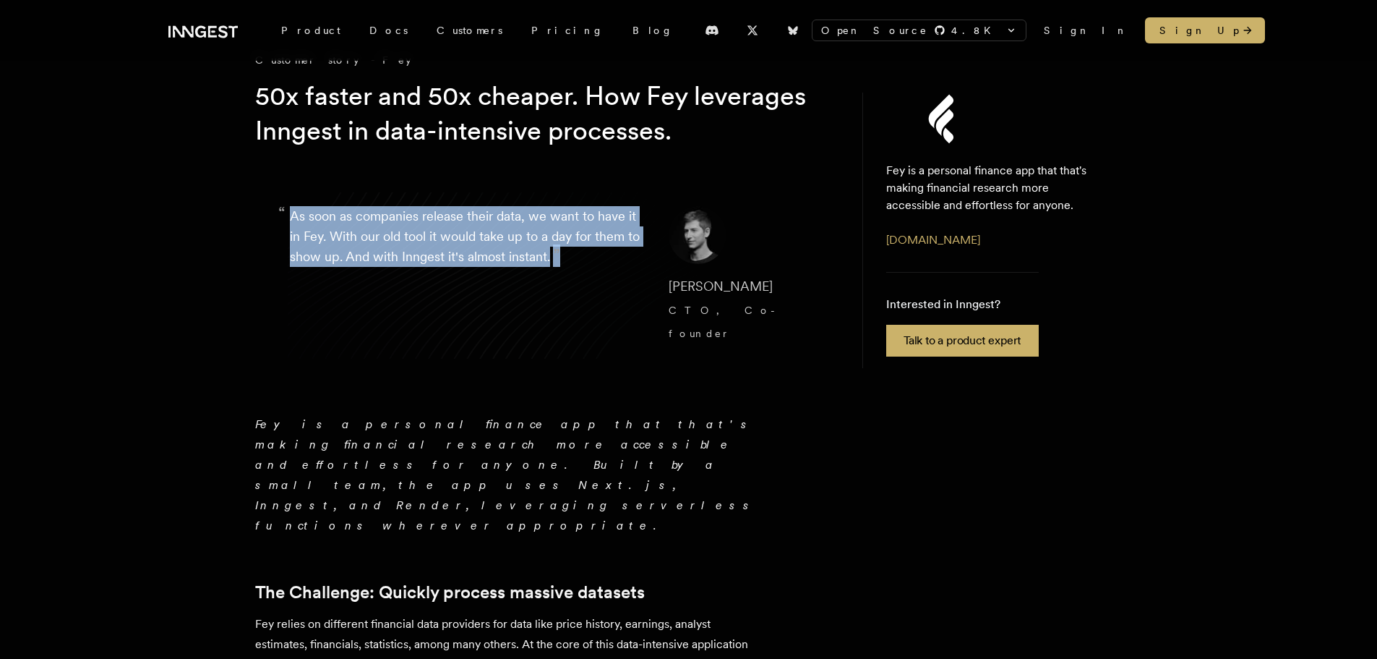
drag, startPoint x: 586, startPoint y: 250, endPoint x: 282, endPoint y: 205, distance: 307.6
click at [290, 206] on p "“ As soon as companies release their data, we want to have it in Fey. With our …" at bounding box center [468, 275] width 356 height 139
copy p "“ As soon as companies release their data, we want to have it in Fey. With our …"
drag, startPoint x: 651, startPoint y: 285, endPoint x: 745, endPoint y: 283, distance: 94.0
click at [745, 283] on blockquote "“ As soon as companies release their data, we want to have it in Fey. With our …" at bounding box center [544, 275] width 578 height 208
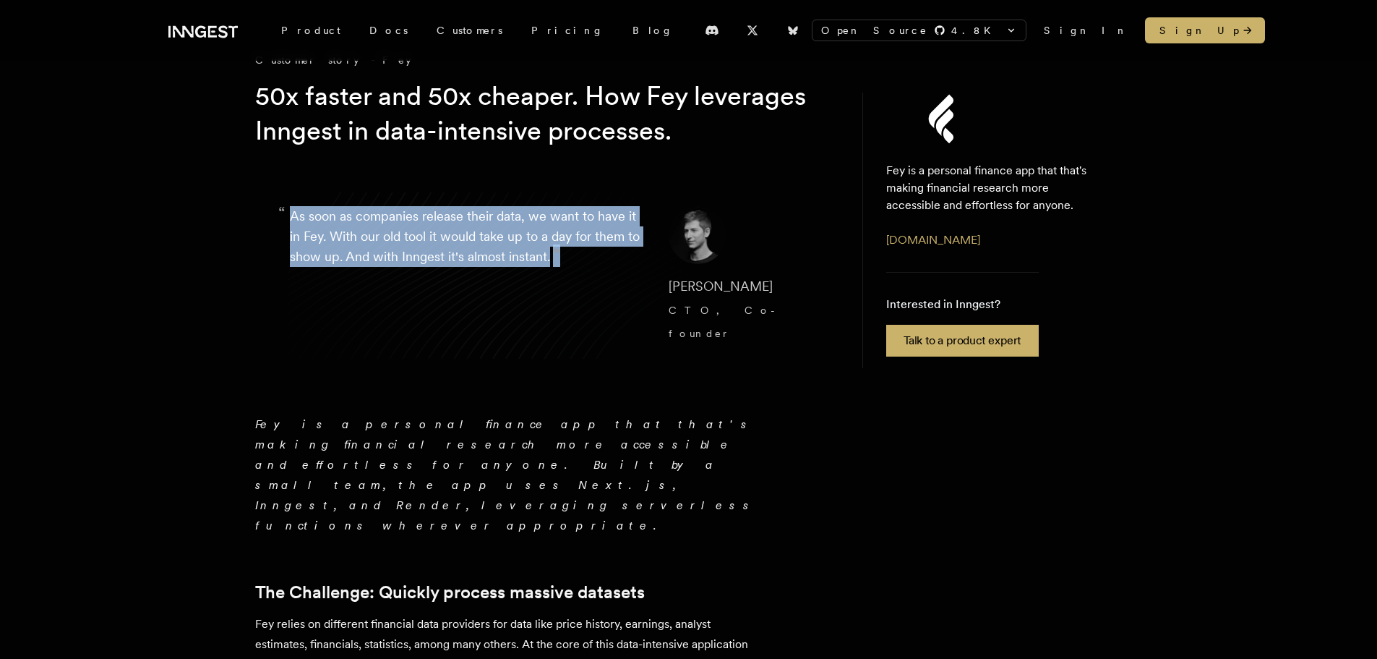
copy span "[PERSON_NAME]"
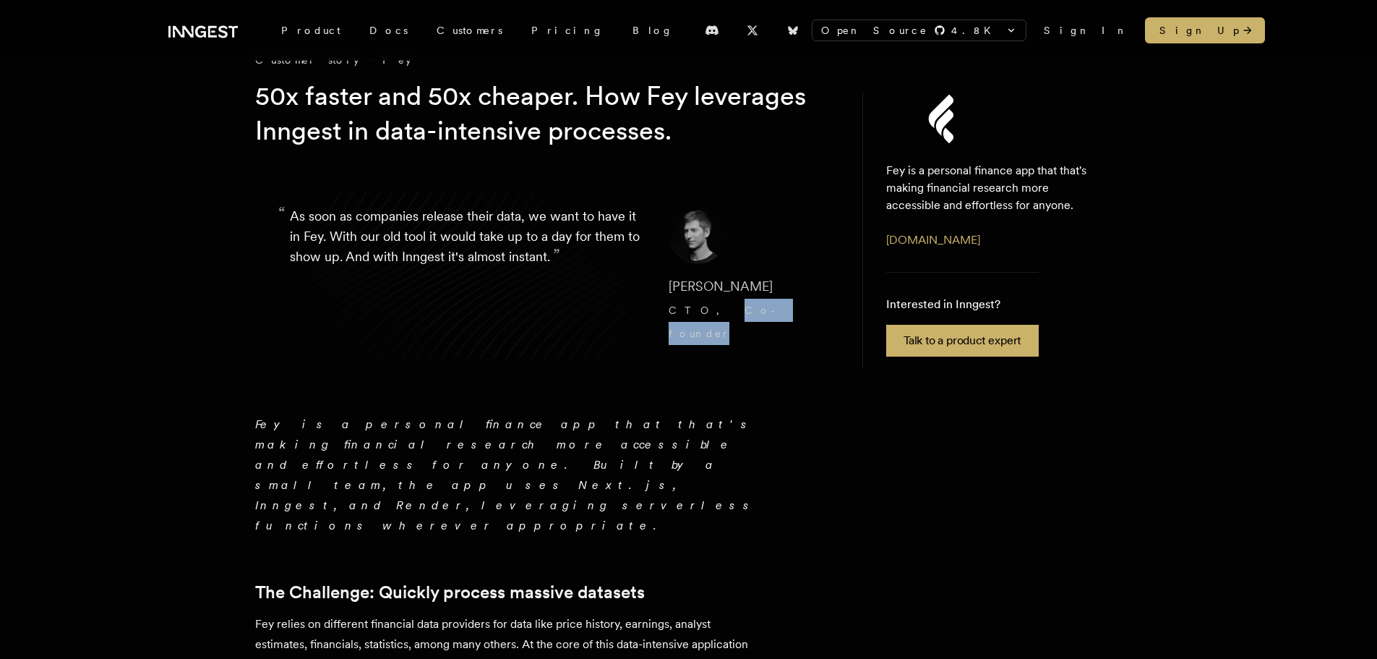
drag, startPoint x: 684, startPoint y: 307, endPoint x: 747, endPoint y: 313, distance: 63.2
click at [745, 307] on cite "[PERSON_NAME] CTO, Co-founder" at bounding box center [734, 309] width 130 height 69
copy span "Co-founder"
drag, startPoint x: 647, startPoint y: 286, endPoint x: 745, endPoint y: 312, distance: 101.7
click at [745, 312] on blockquote "“ As soon as companies release their data, we want to have it in Fey. With our …" at bounding box center [544, 275] width 578 height 208
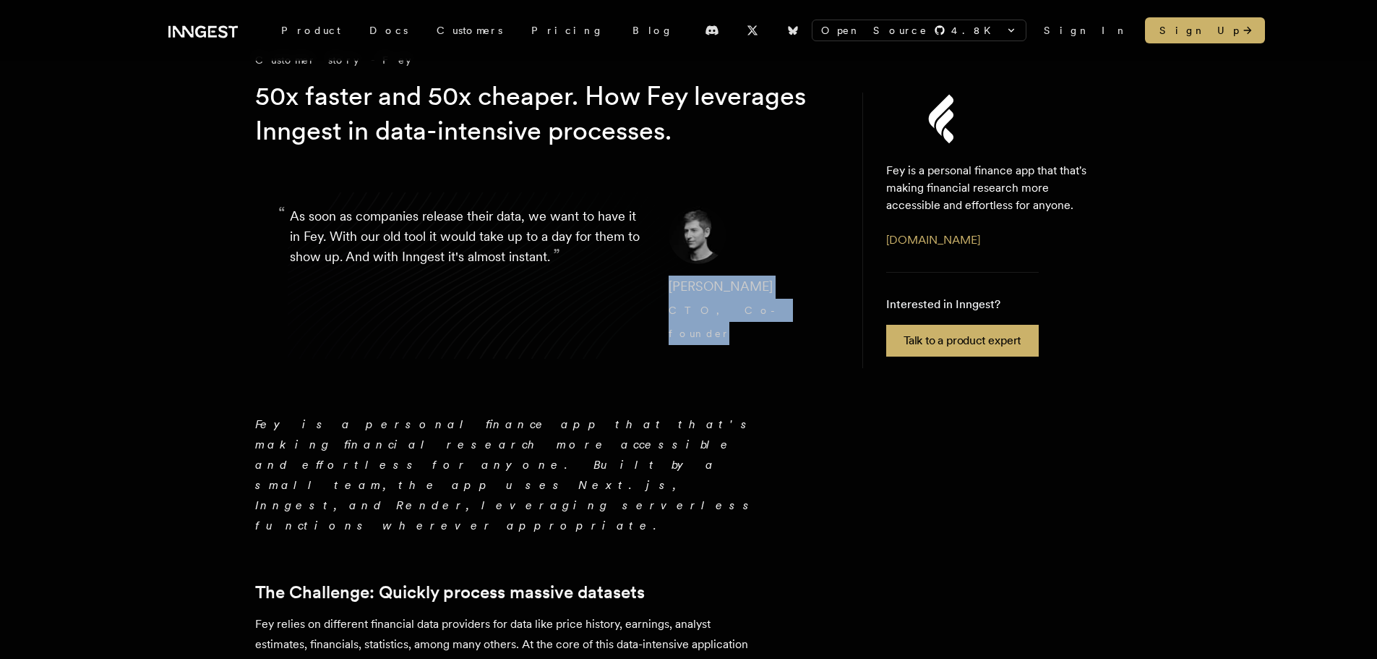
copy cite "[PERSON_NAME] CTO, Co-founder"
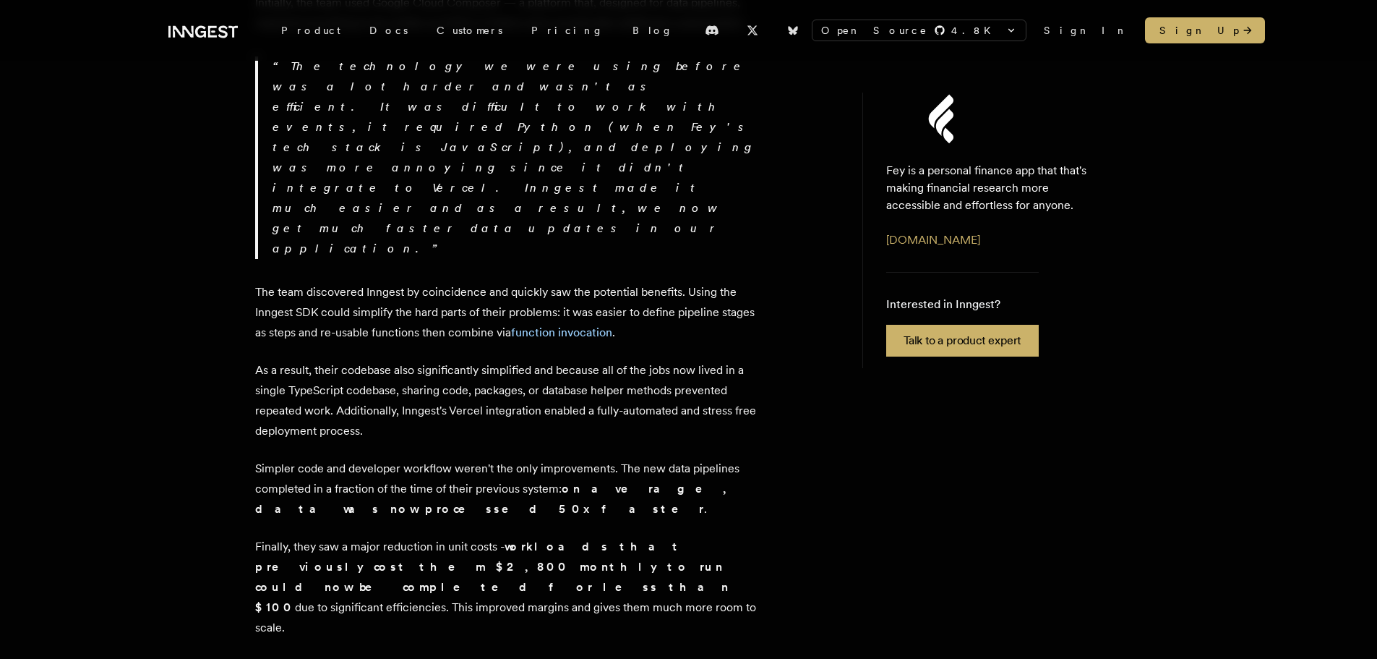
scroll to position [1084, 0]
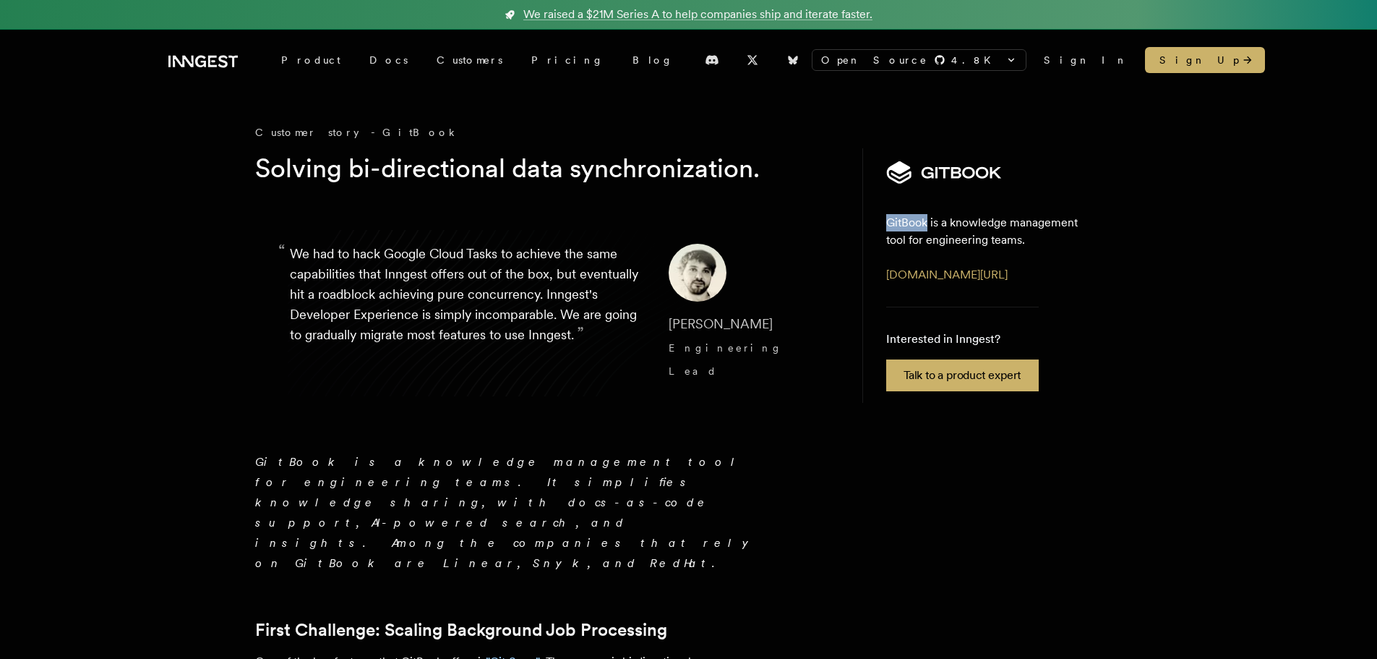
copy p "GitBook"
drag, startPoint x: 890, startPoint y: 222, endPoint x: 928, endPoint y: 221, distance: 38.3
click at [928, 221] on aside "GitBook is a knowledge management tool for engineering teams. www.gitbook.com/ …" at bounding box center [992, 275] width 260 height 254
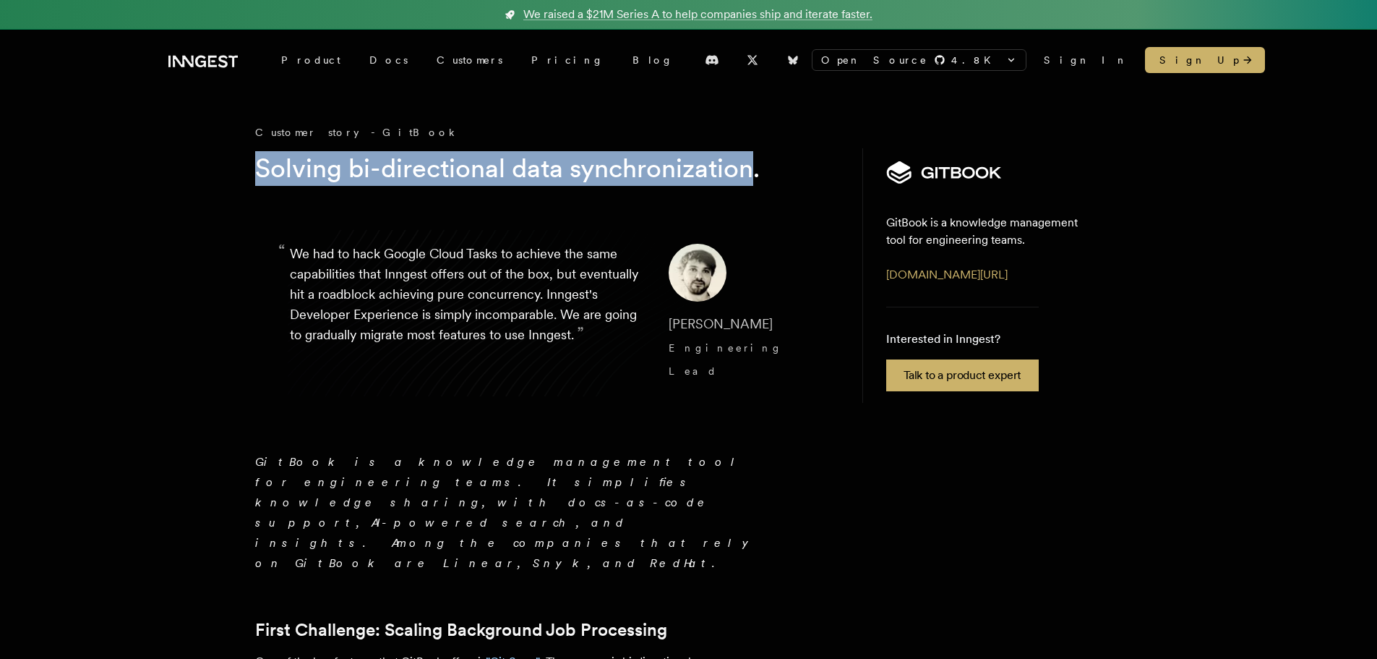
copy h1 "Solving bi-directional data synchronization"
drag, startPoint x: 264, startPoint y: 167, endPoint x: 753, endPoint y: 174, distance: 488.7
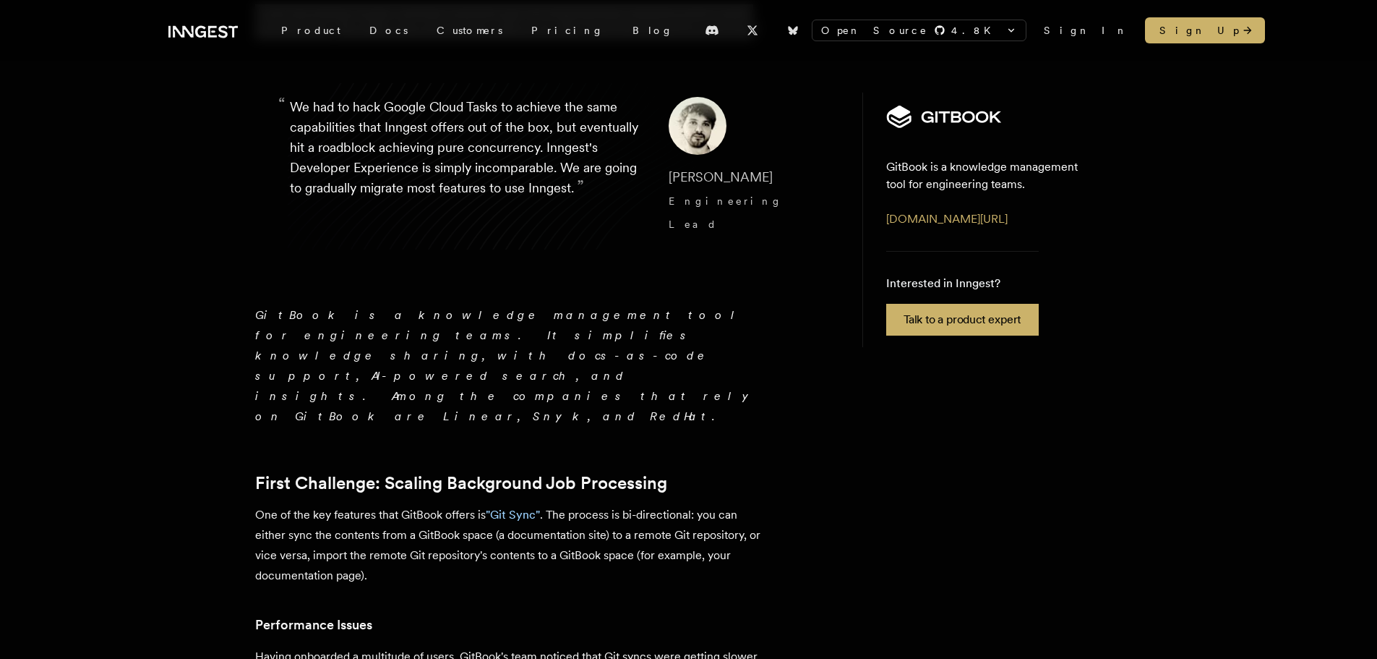
scroll to position [145, 0]
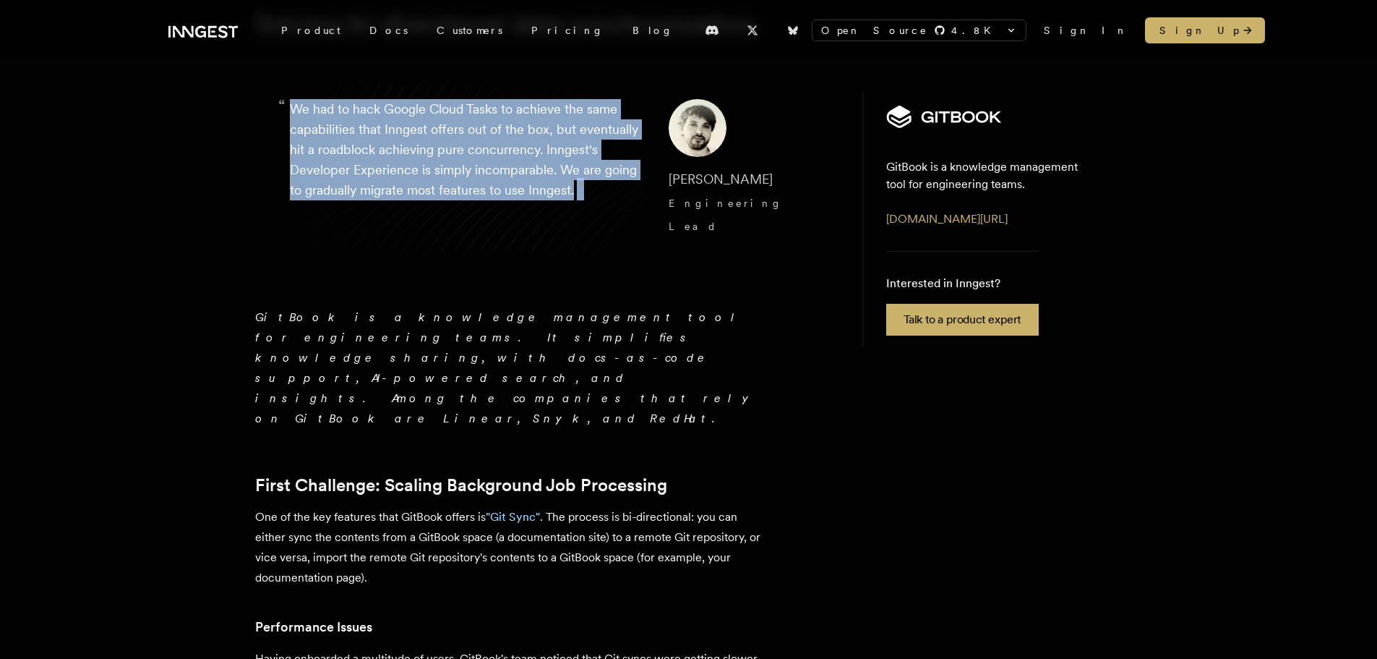
drag, startPoint x: 351, startPoint y: 206, endPoint x: 282, endPoint y: 101, distance: 125.3
click at [290, 101] on p "“ We had to hack Google Cloud Tasks to achieve the same capabilities that Innge…" at bounding box center [468, 168] width 356 height 139
copy p "“ We had to hack Google Cloud Tasks to achieve the same capabilities that Innge…"
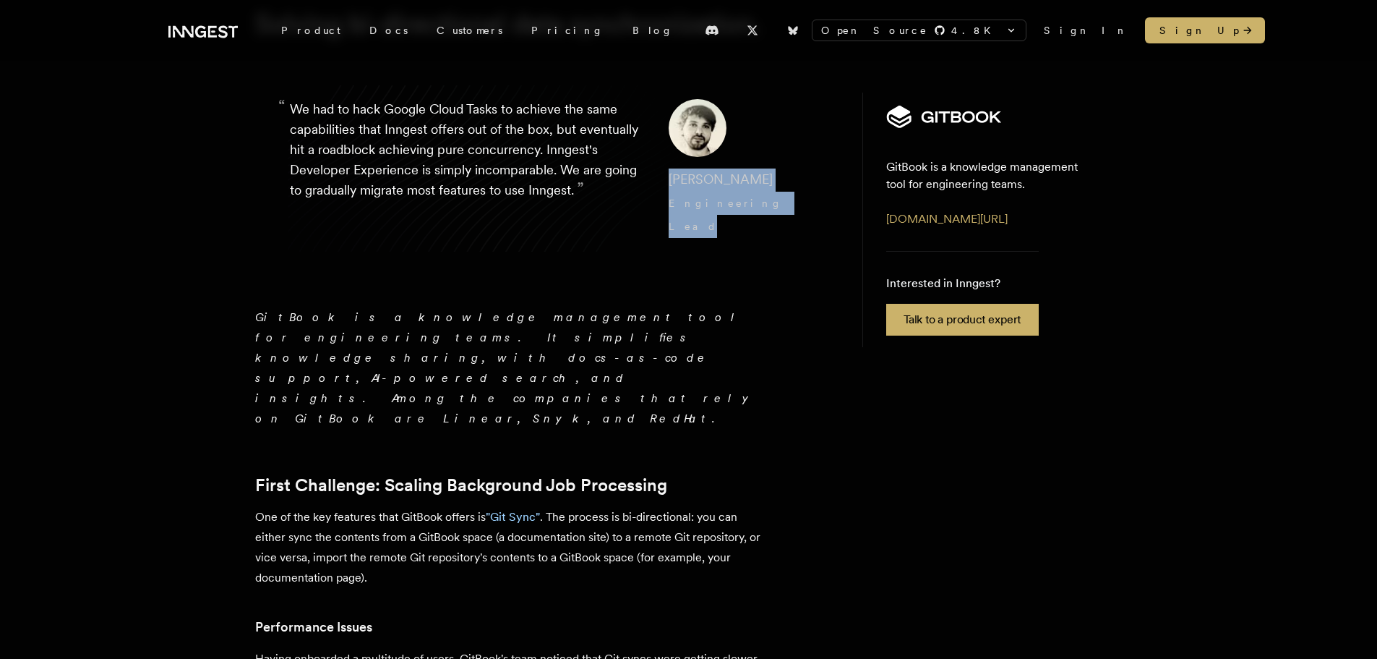
drag, startPoint x: 654, startPoint y: 176, endPoint x: 753, endPoint y: 200, distance: 102.7
click at [753, 200] on blockquote "“ We had to hack Google Cloud Tasks to achieve the same capabilities that Innge…" at bounding box center [544, 168] width 578 height 208
copy cite "Johan Preynat Engineering Lead"
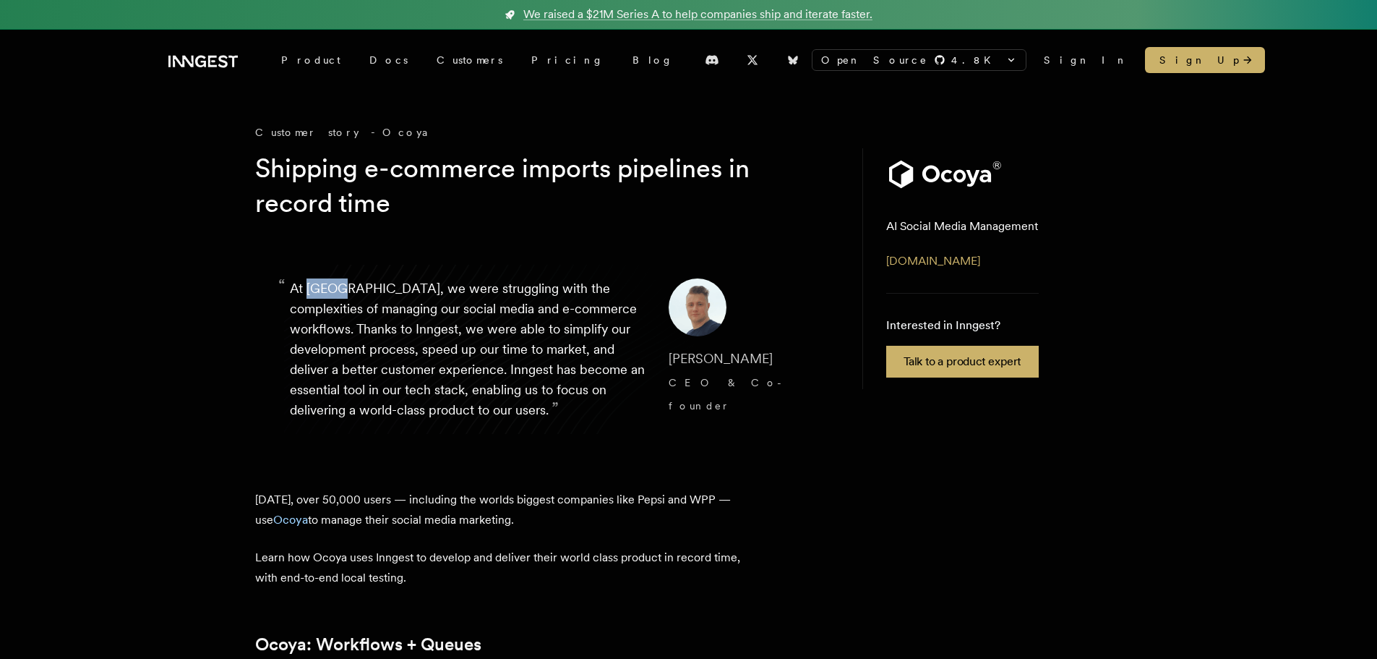
drag, startPoint x: 308, startPoint y: 286, endPoint x: 343, endPoint y: 286, distance: 34.7
click at [343, 286] on p "“ At [GEOGRAPHIC_DATA], we were struggling with the complexities of managing ou…" at bounding box center [468, 349] width 356 height 142
copy p "Ocoya"
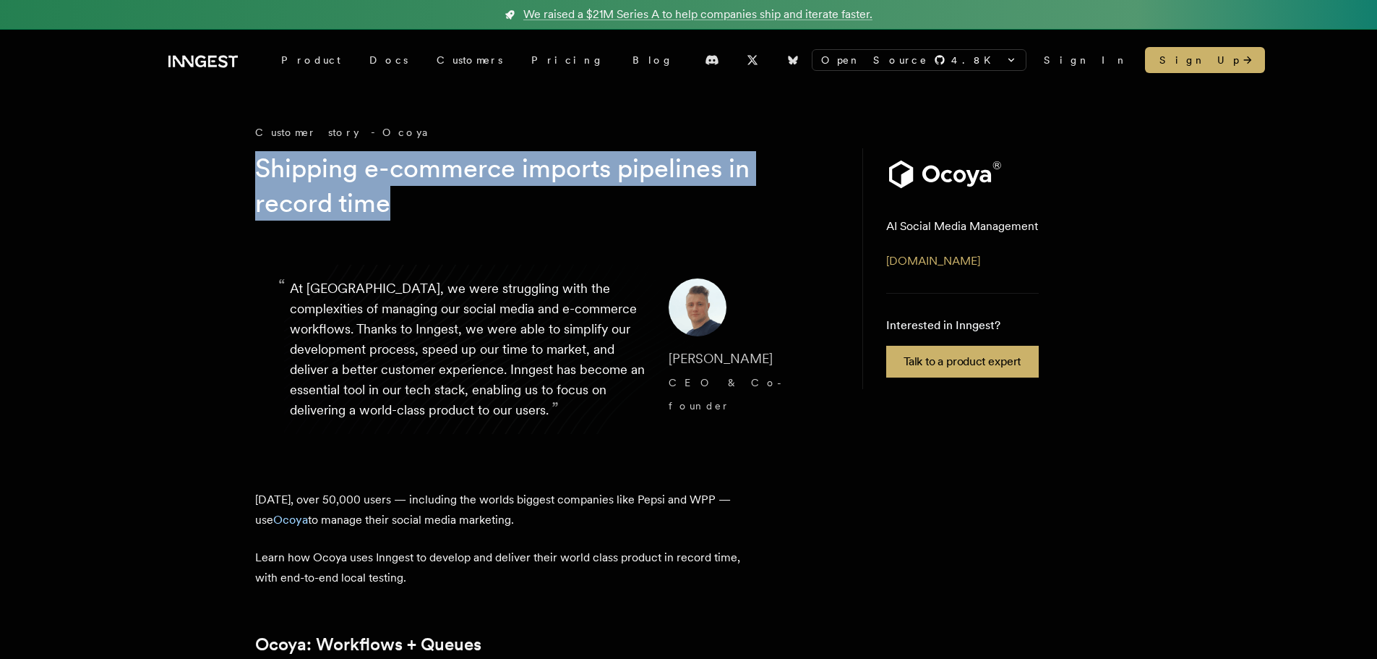
drag, startPoint x: 257, startPoint y: 165, endPoint x: 448, endPoint y: 204, distance: 195.5
click at [448, 204] on h1 "Shipping e-commerce imports pipelines in record time" at bounding box center [532, 185] width 555 height 69
copy h1 "Shipping e-commerce imports pipelines in record time"
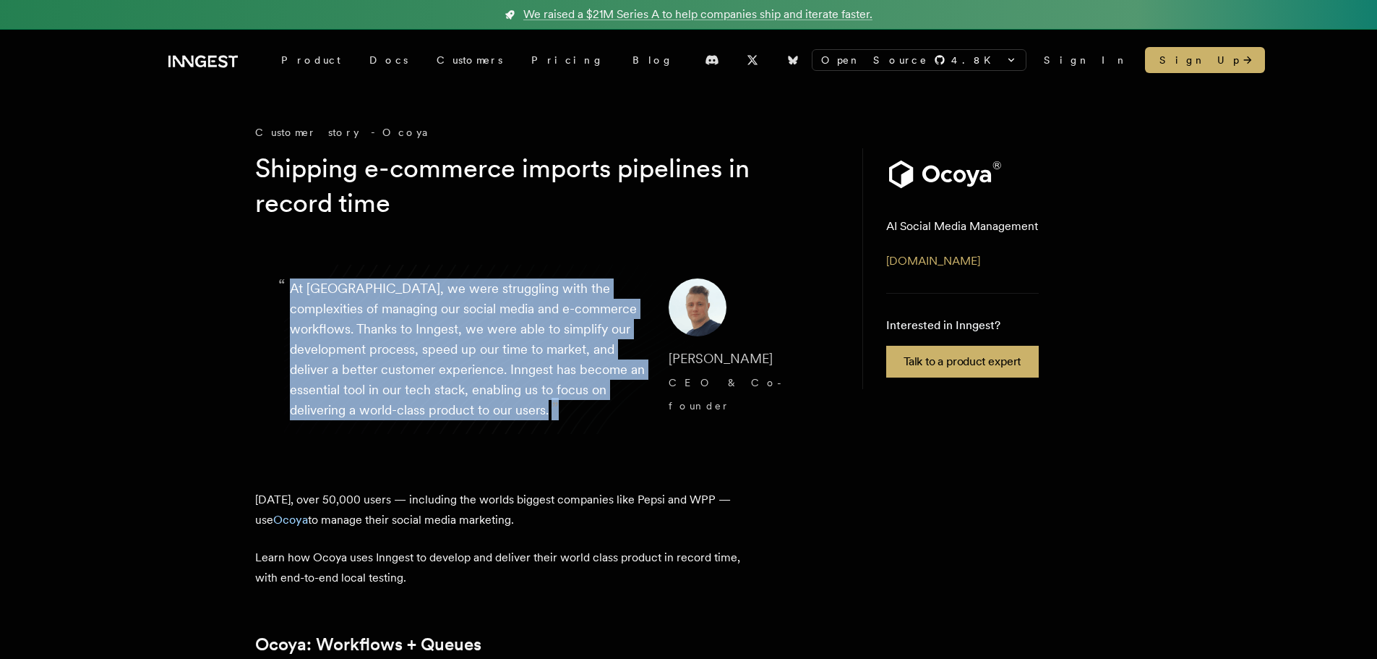
drag, startPoint x: 562, startPoint y: 410, endPoint x: 286, endPoint y: 296, distance: 298.6
click at [286, 296] on blockquote "“ At [GEOGRAPHIC_DATA], we were struggling with the complexities of managing ou…" at bounding box center [544, 349] width 578 height 211
copy p "At [GEOGRAPHIC_DATA], we were struggling with the complexities of managing our …"
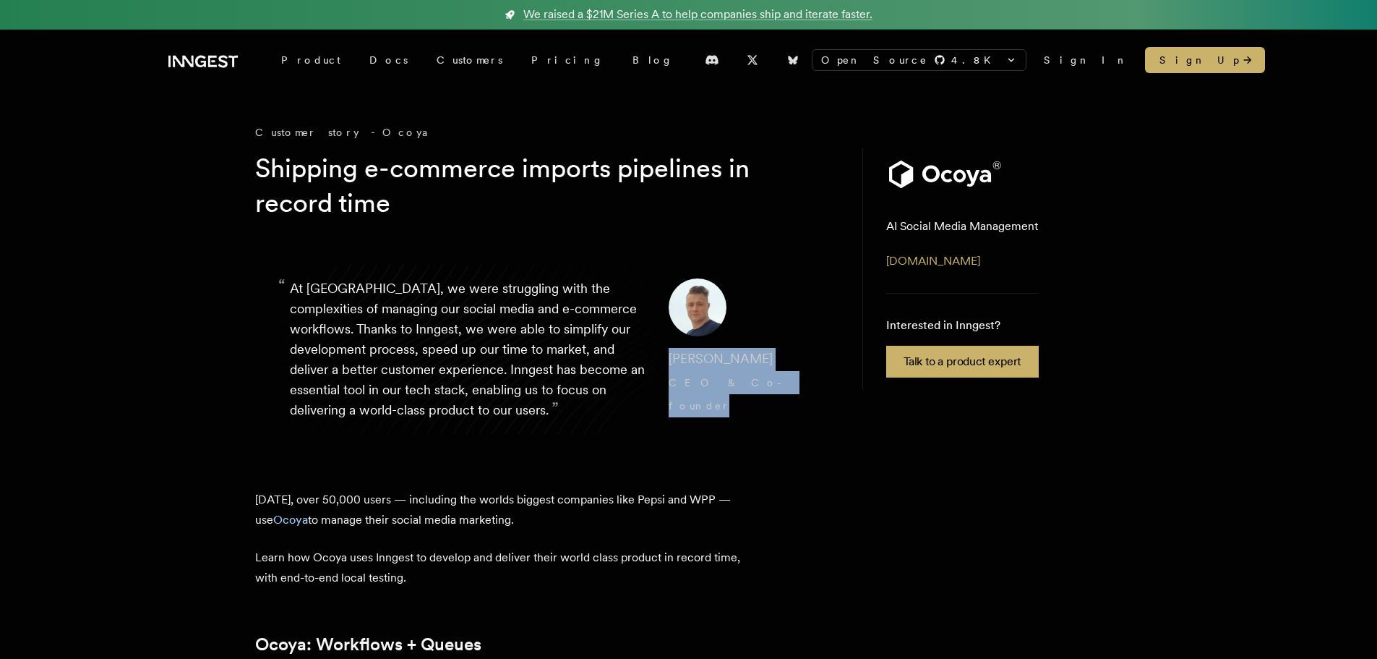
copy cite "[PERSON_NAME] CEO & Co-founder"
drag, startPoint x: 654, startPoint y: 353, endPoint x: 761, endPoint y: 406, distance: 119.6
click at [761, 406] on blockquote "“ At [GEOGRAPHIC_DATA], we were struggling with the complexities of managing ou…" at bounding box center [544, 349] width 578 height 211
drag, startPoint x: 325, startPoint y: 446, endPoint x: 569, endPoint y: 425, distance: 245.2
click at [325, 446] on blockquote "“ At Ocoya, we were struggling with the complexities of managing our social med…" at bounding box center [544, 349] width 578 height 211
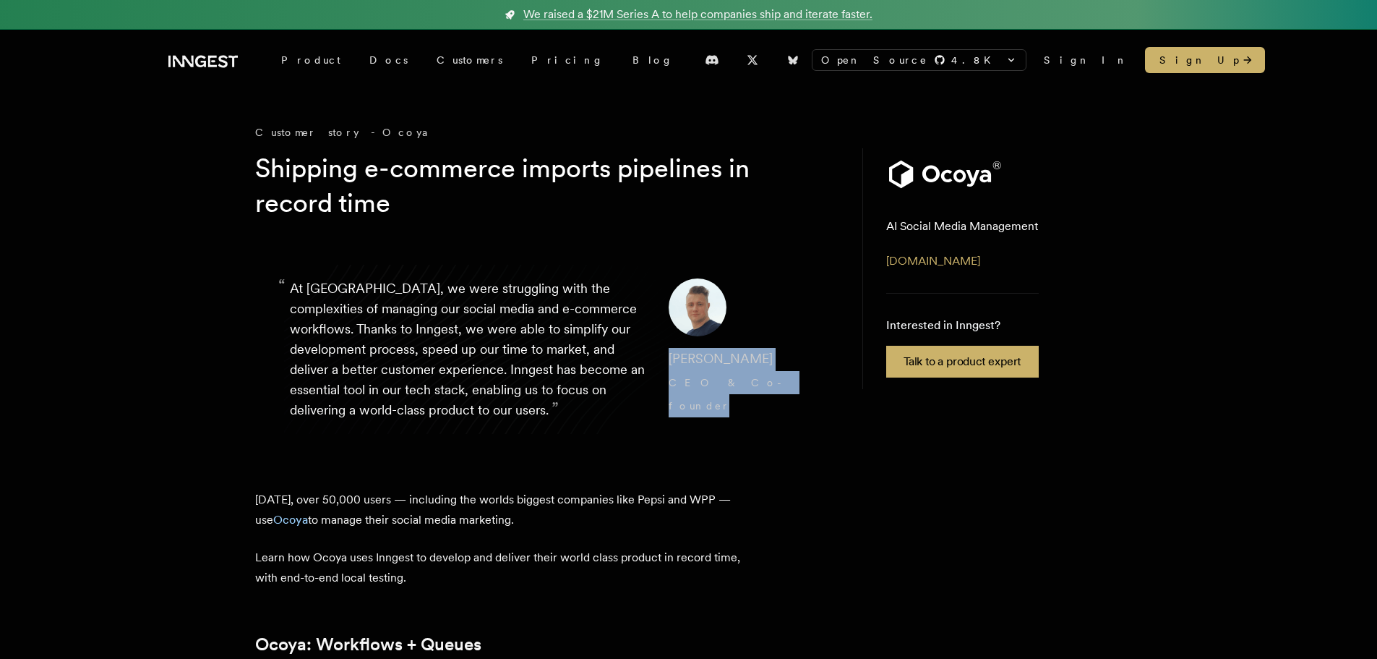
drag, startPoint x: 714, startPoint y: 369, endPoint x: 760, endPoint y: 382, distance: 47.9
click at [760, 382] on cite "Aivaras Tumas CEO & Co-founder" at bounding box center [734, 382] width 130 height 69
copy cite "Aivaras Tumas CEO & Co-founder"
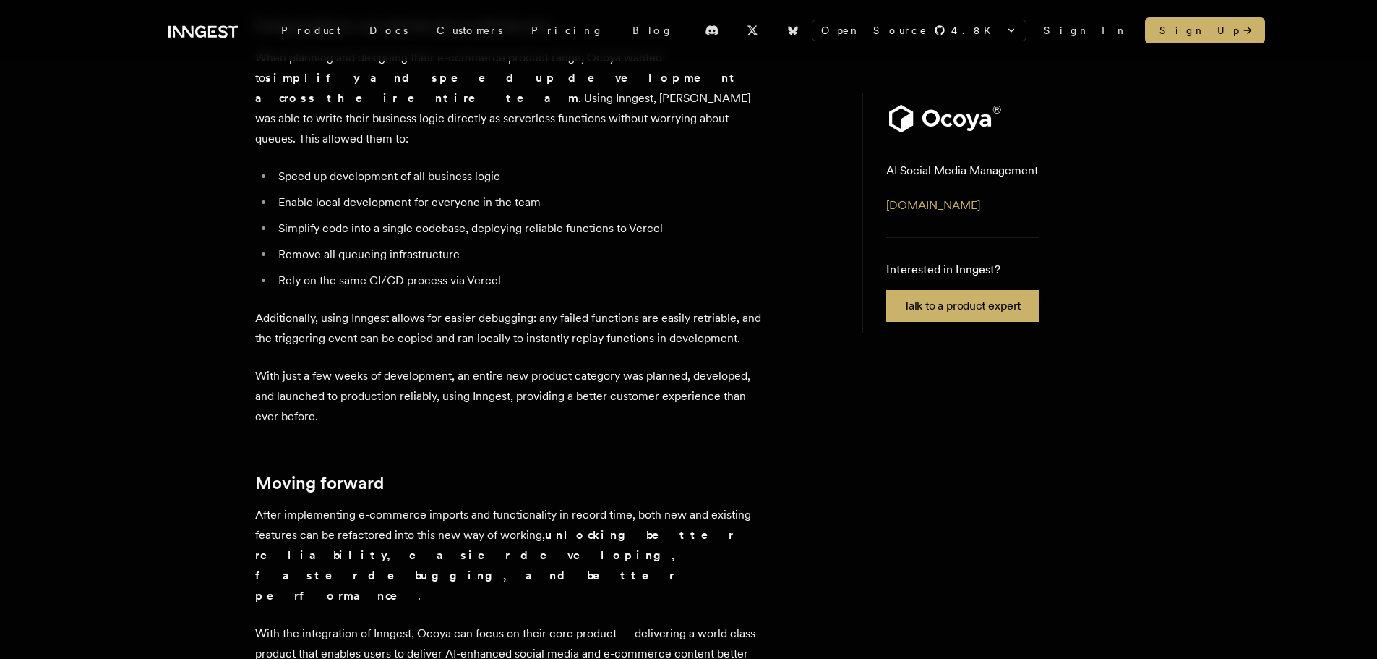
scroll to position [723, 0]
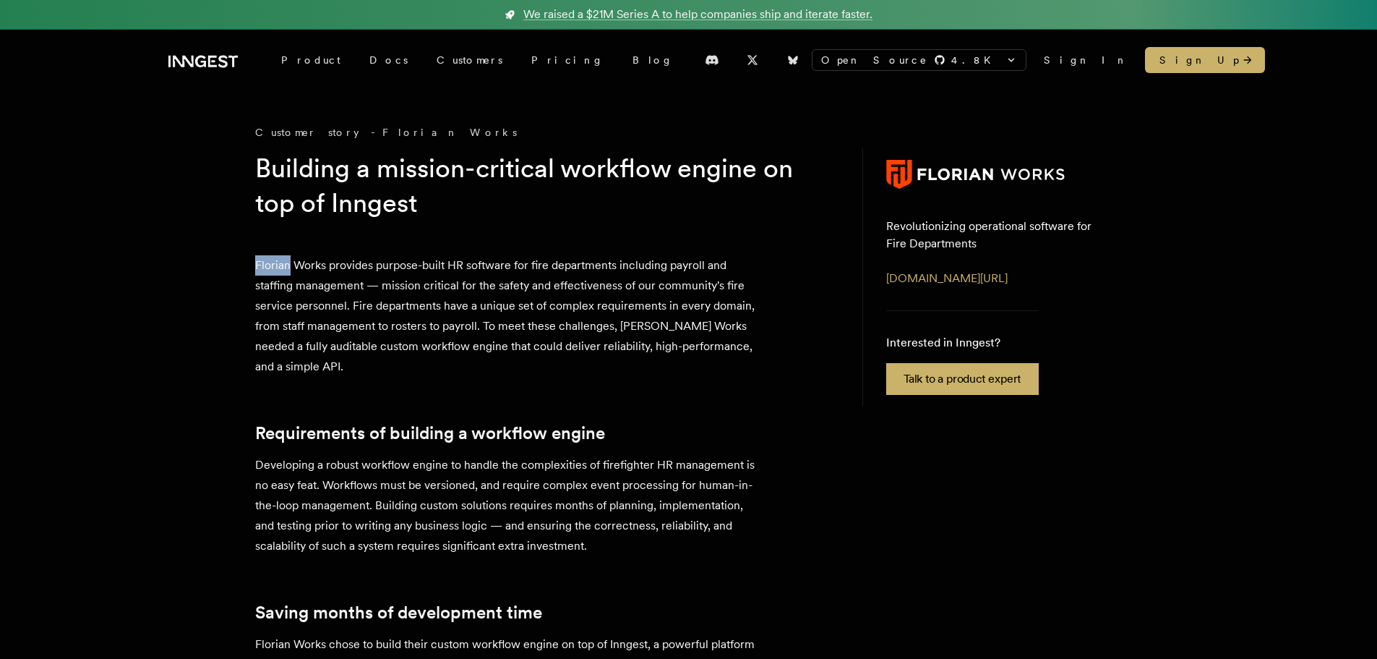
copy p "[PERSON_NAME]"
drag, startPoint x: 266, startPoint y: 265, endPoint x: 289, endPoint y: 263, distance: 23.2
copy p "Florian Works"
drag, startPoint x: 327, startPoint y: 262, endPoint x: 257, endPoint y: 266, distance: 70.9
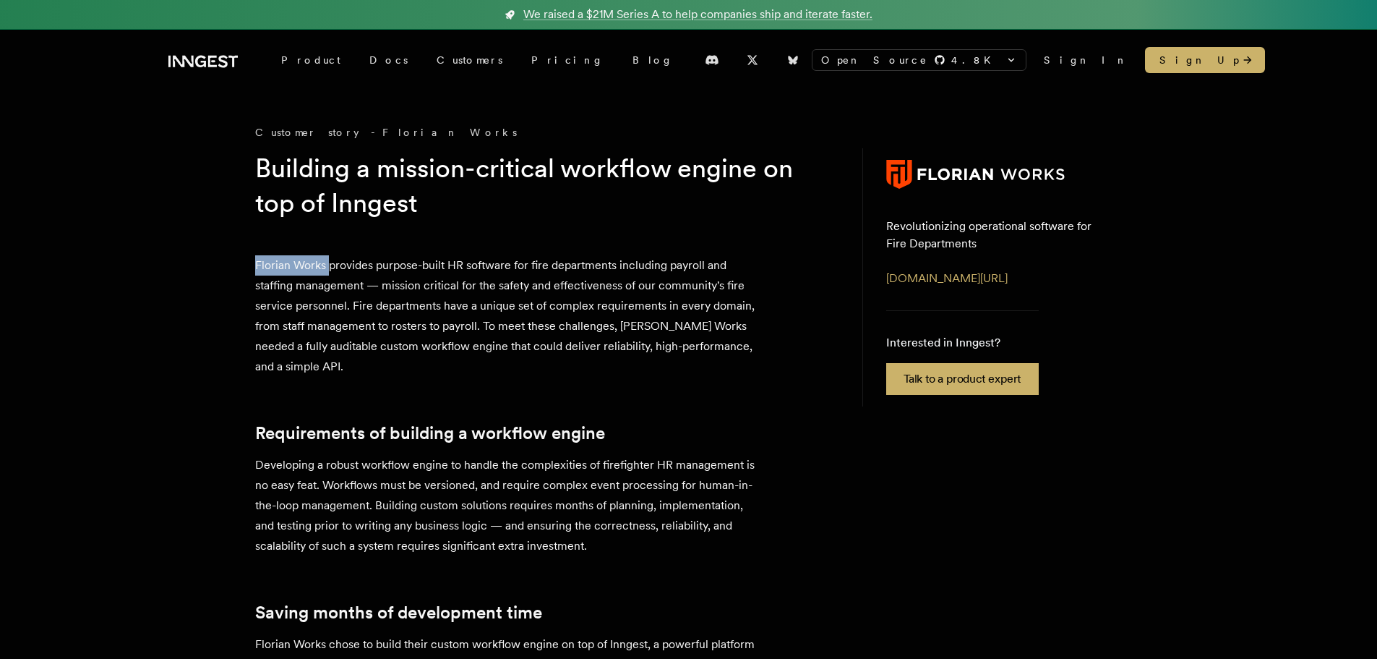
click at [257, 266] on p "Florian Works provides purpose-built HR software for fire departments including…" at bounding box center [508, 315] width 506 height 121
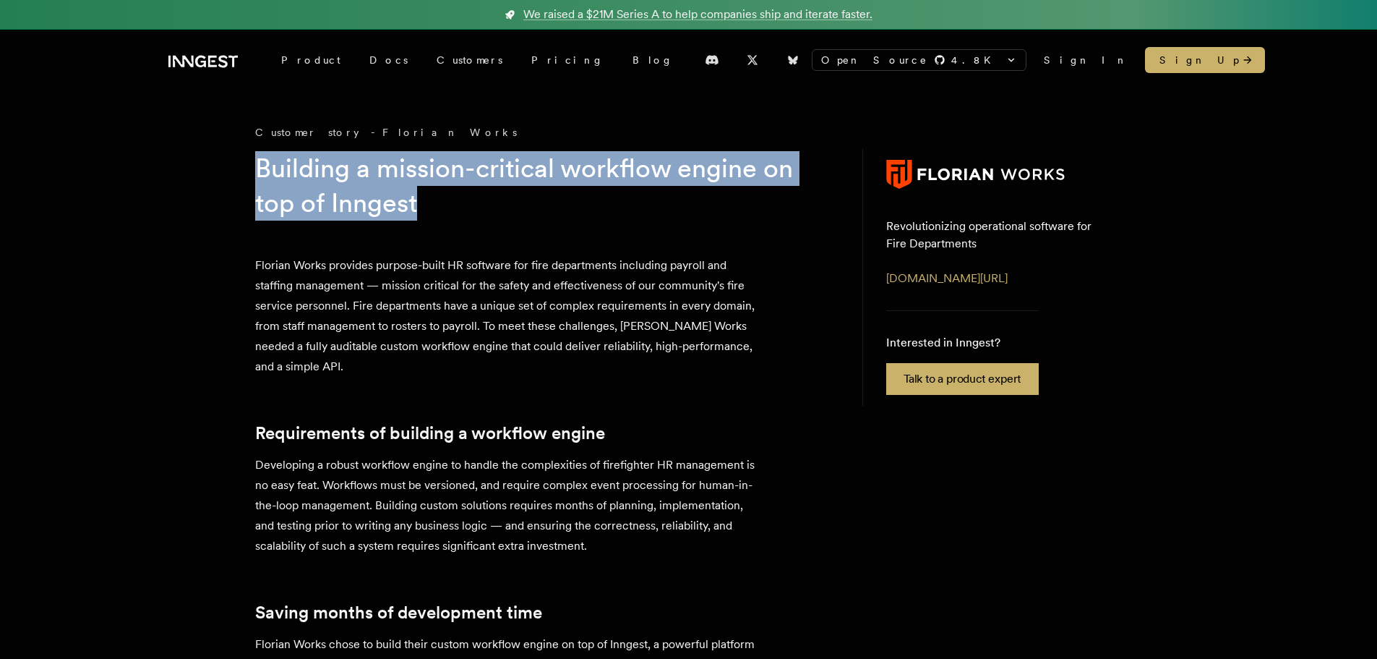
drag, startPoint x: 254, startPoint y: 165, endPoint x: 479, endPoint y: 214, distance: 229.4
click at [479, 214] on h1 "Building a mission-critical workflow engine on top of Inngest" at bounding box center [532, 185] width 555 height 69
copy h1 "Building a mission-critical workflow engine on top of Inngest"
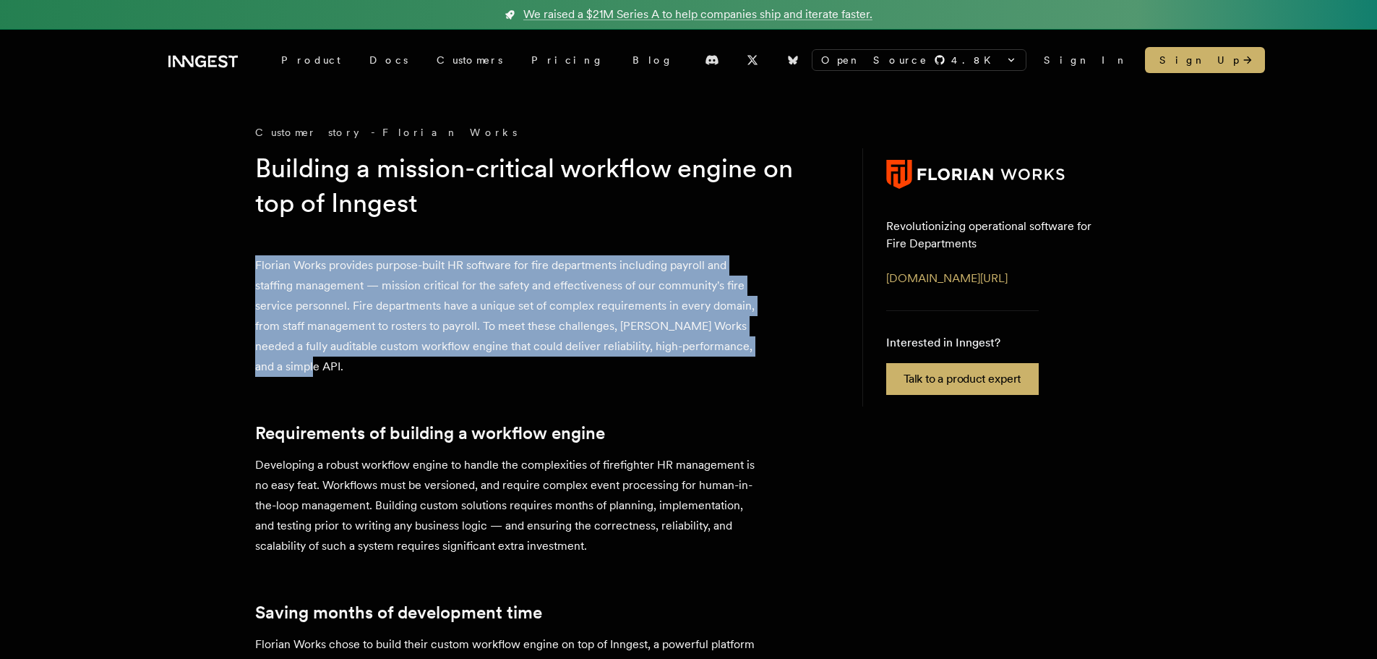
drag, startPoint x: 246, startPoint y: 275, endPoint x: 616, endPoint y: 365, distance: 381.0
click at [556, 376] on p "Florian Works provides purpose-built HR software for fire departments including…" at bounding box center [508, 315] width 506 height 121
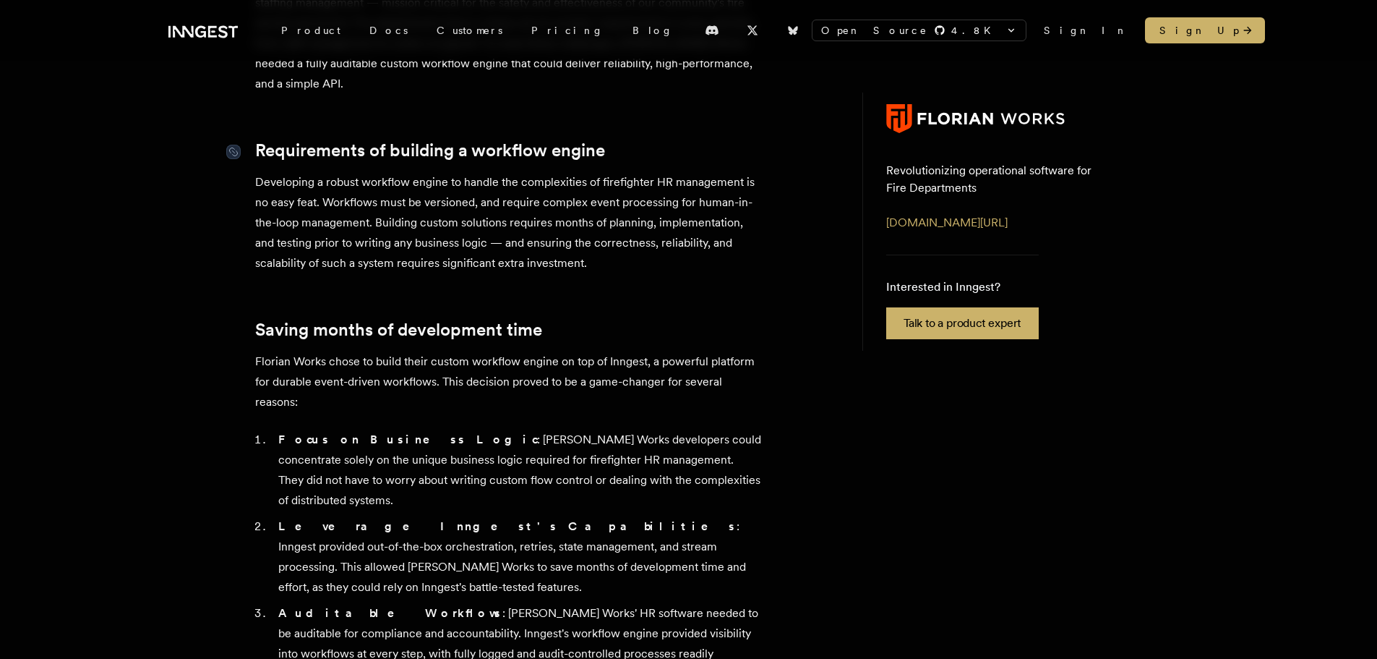
scroll to position [289, 0]
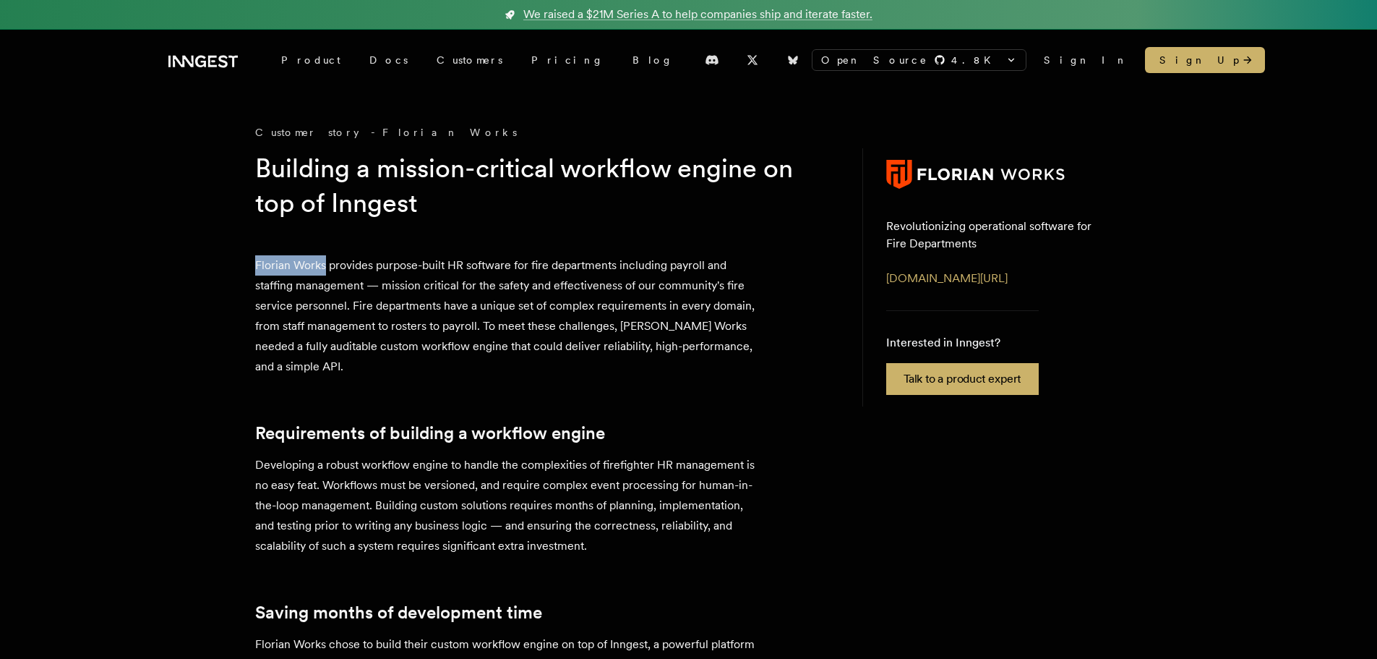
drag, startPoint x: 250, startPoint y: 259, endPoint x: 325, endPoint y: 260, distance: 74.5
copy p "Florian Works"
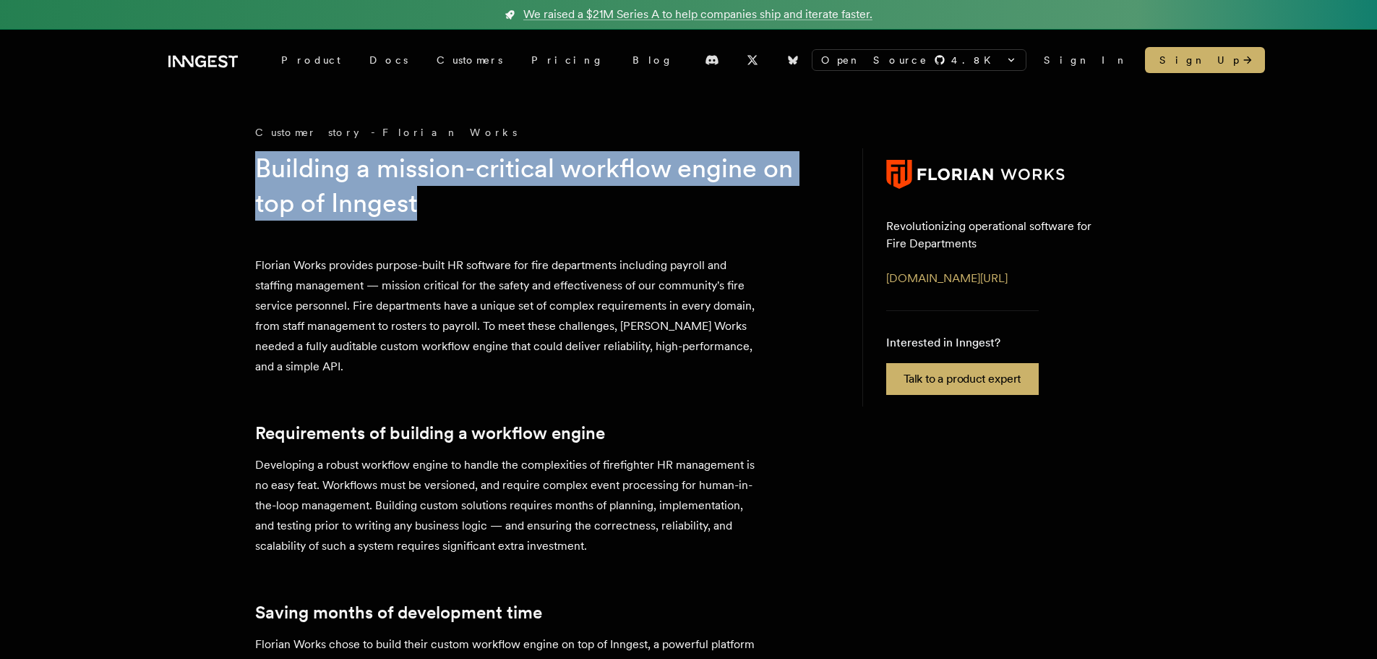
drag, startPoint x: 243, startPoint y: 163, endPoint x: 506, endPoint y: 219, distance: 269.1
copy h1 "Building a mission-critical workflow engine on top of Inngest"
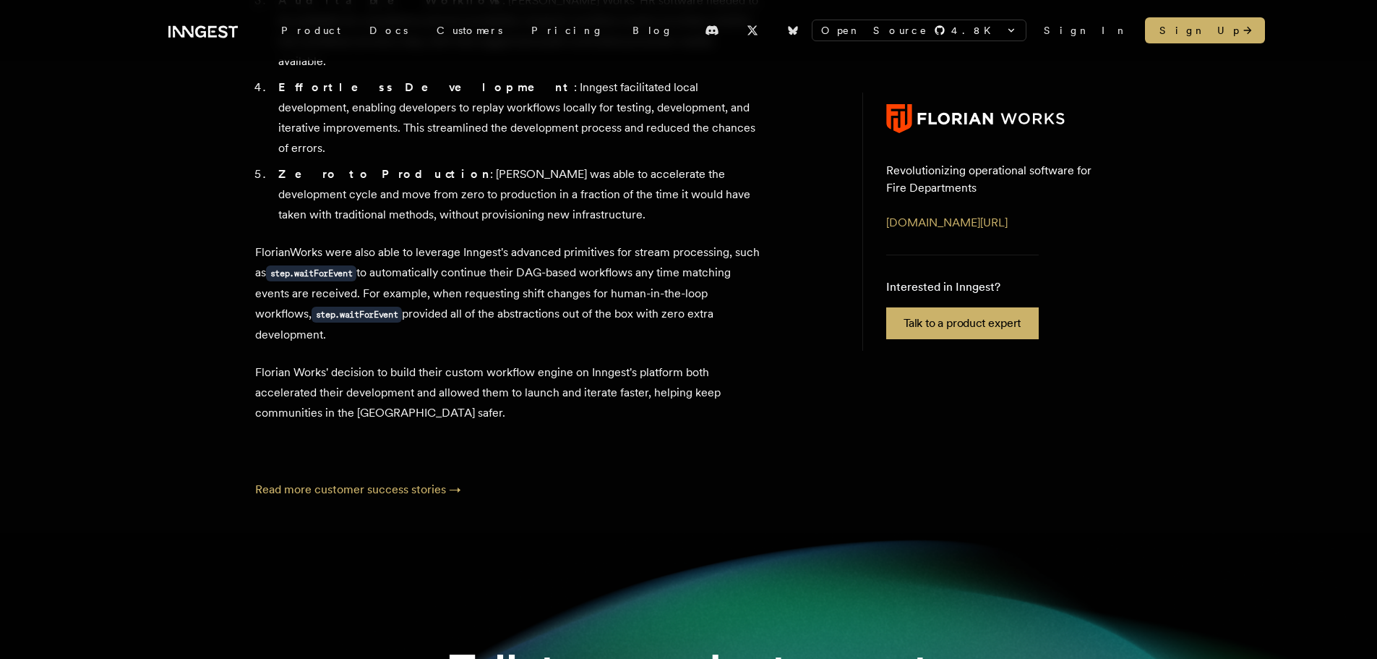
scroll to position [1012, 0]
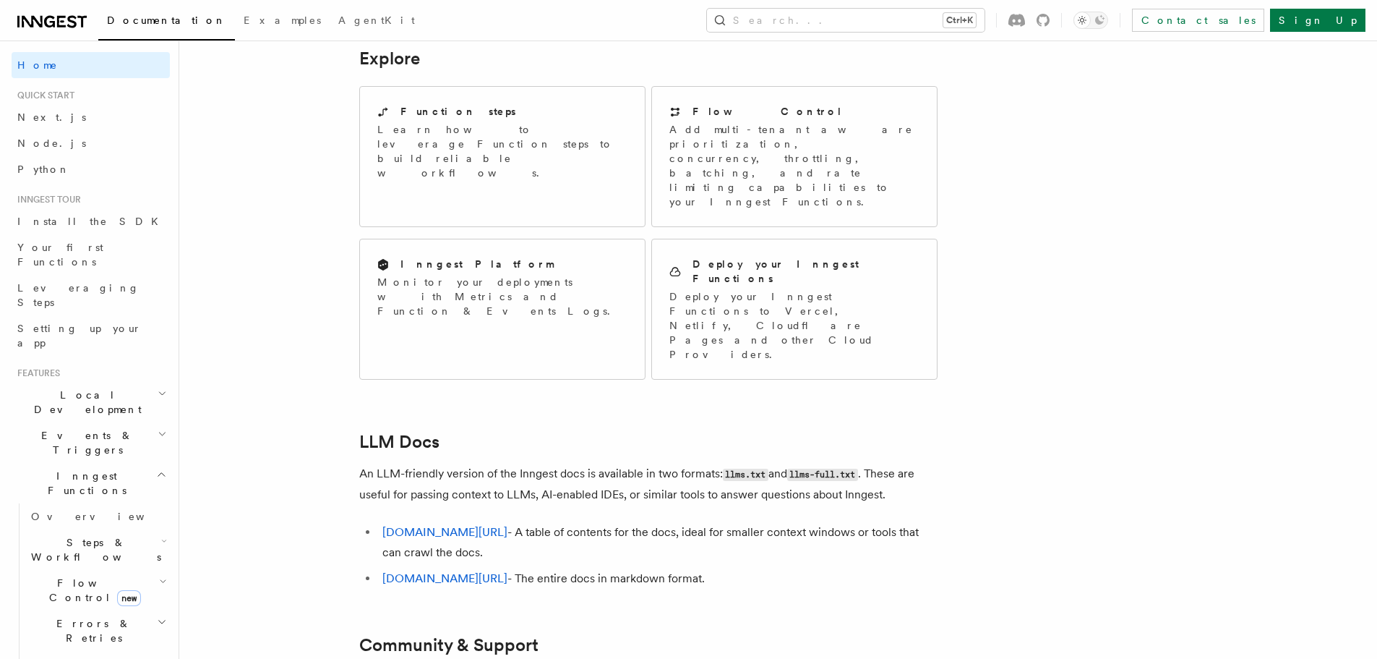
scroll to position [1186, 0]
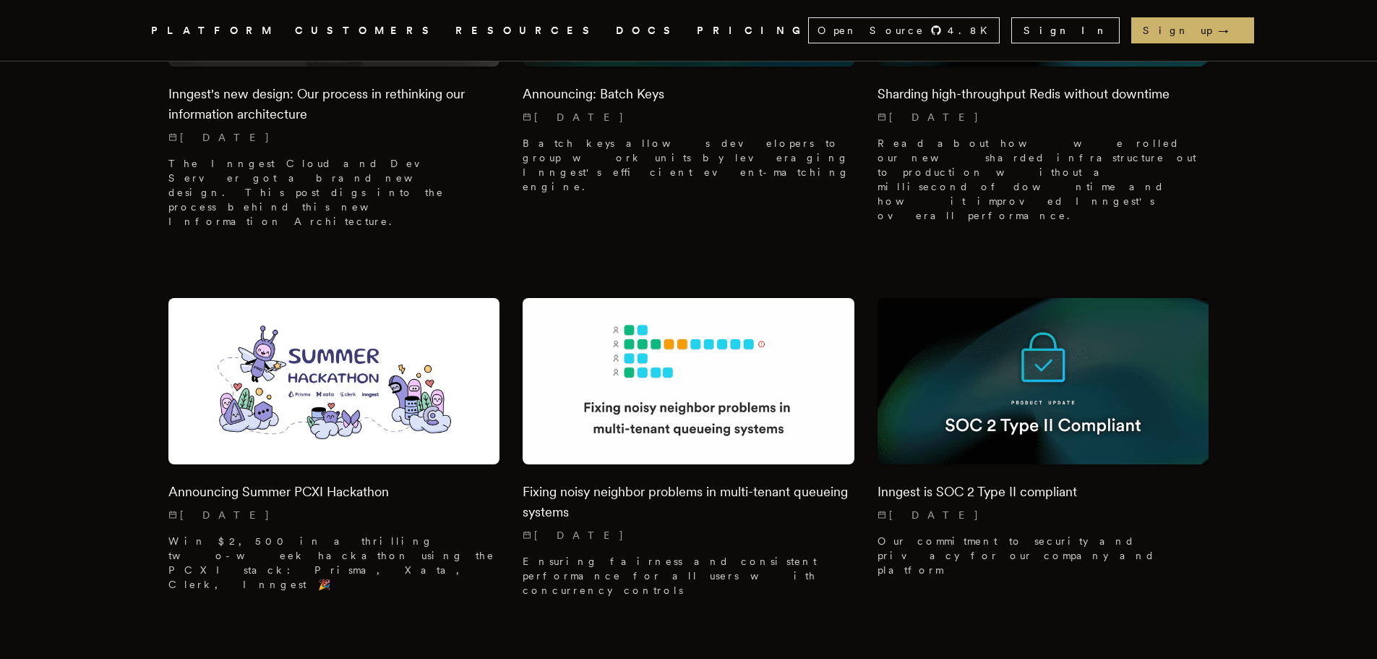
scroll to position [6362, 0]
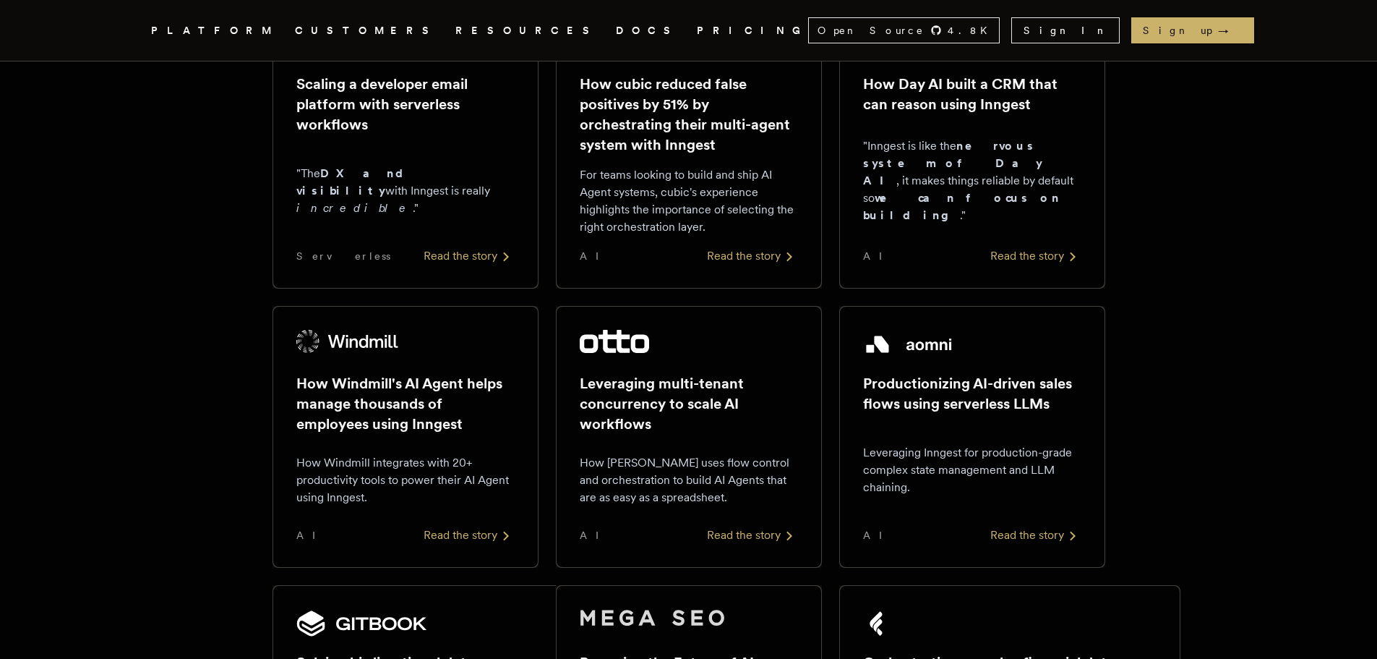
scroll to position [506, 0]
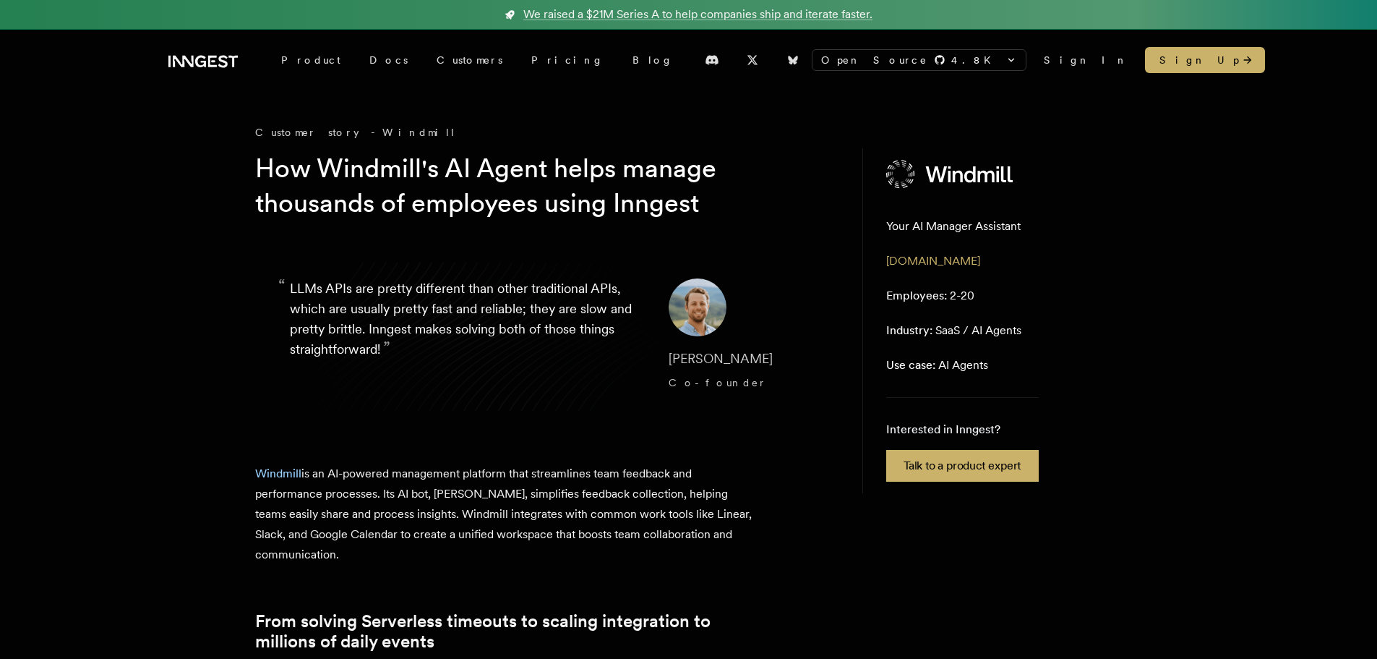
click at [671, 260] on blockquote "“ LLMs APIs are pretty different than other traditional APIs, which are usually…" at bounding box center [544, 336] width 578 height 185
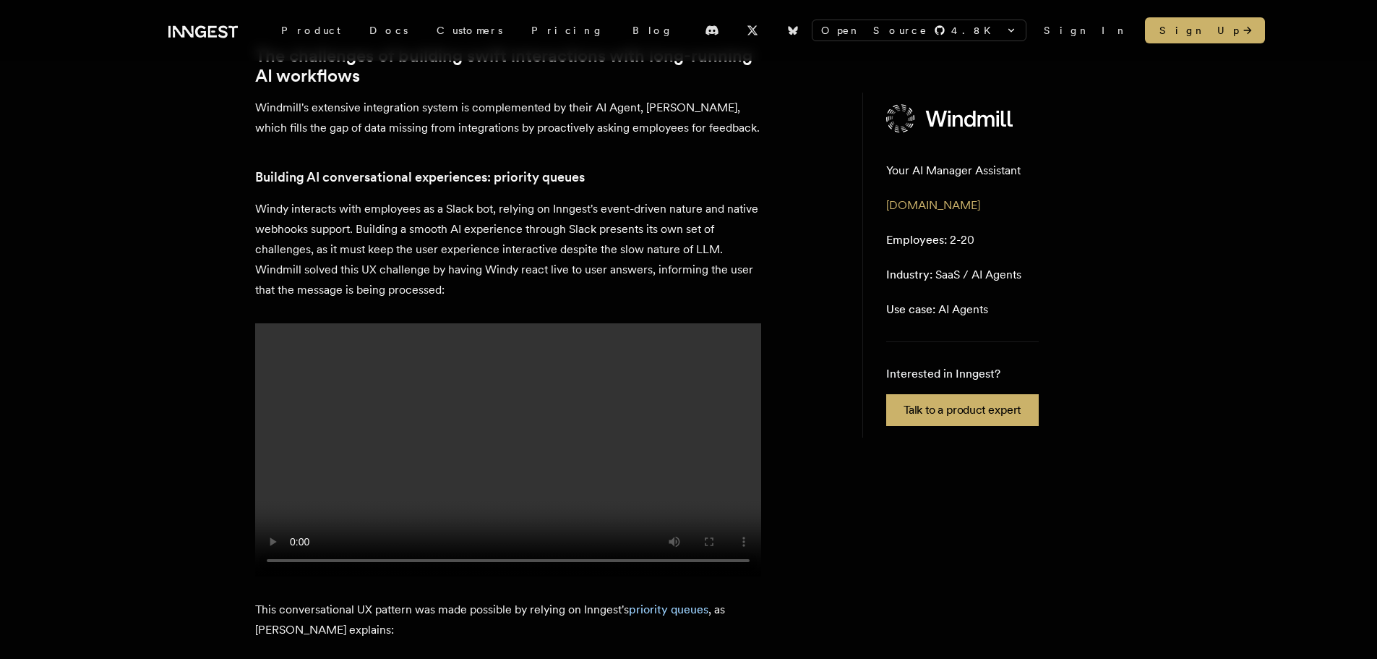
scroll to position [2169, 0]
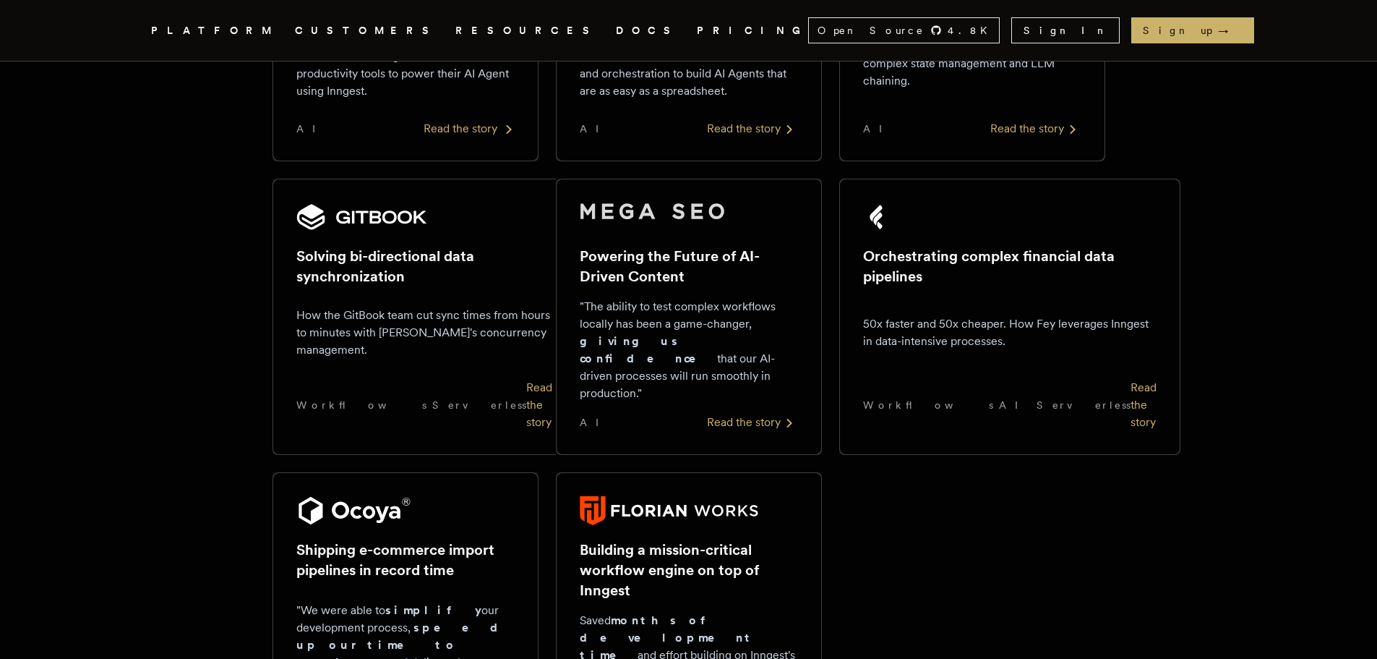
scroll to position [1229, 0]
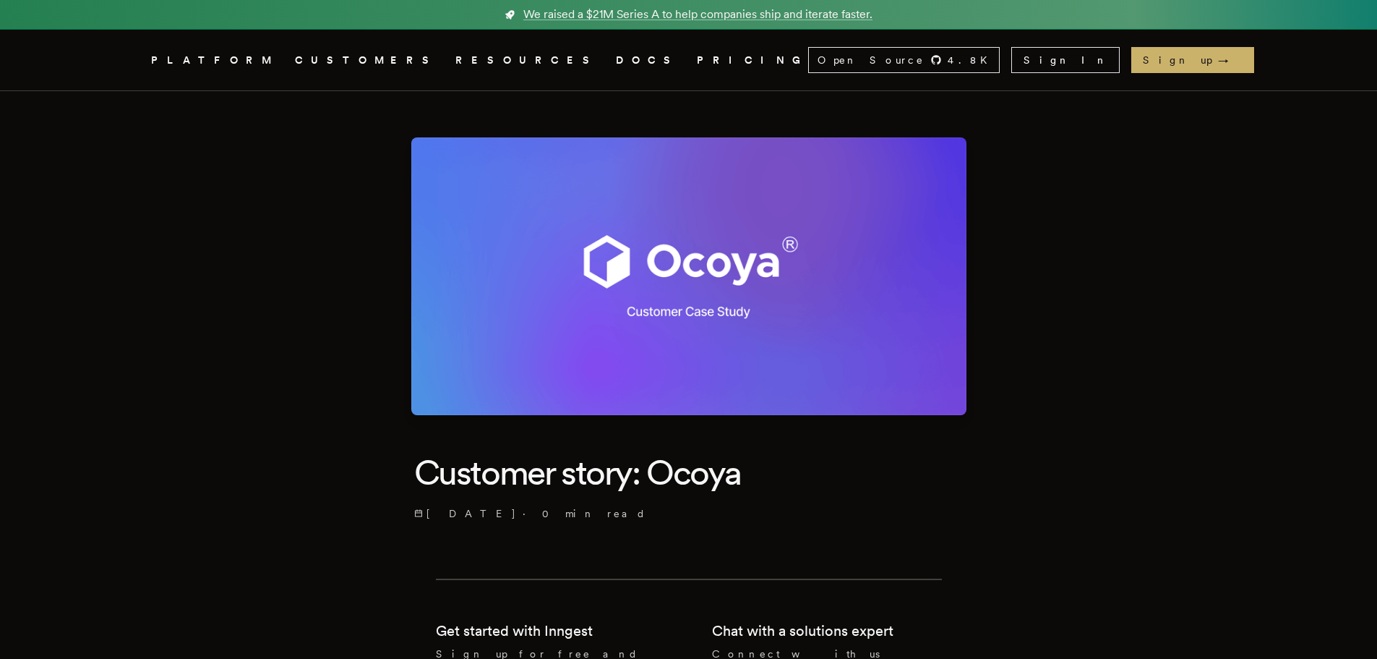
click at [715, 288] on img at bounding box center [688, 276] width 555 height 278
click at [706, 325] on img at bounding box center [688, 276] width 555 height 278
